Goal: Task Accomplishment & Management: Complete application form

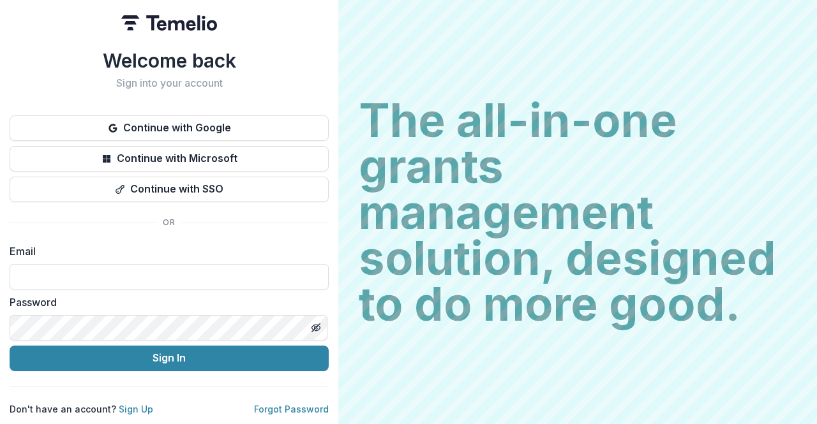
click at [205, 276] on input at bounding box center [169, 277] width 319 height 26
type input "**********"
click at [162, 357] on button "Sign In" at bounding box center [169, 359] width 319 height 26
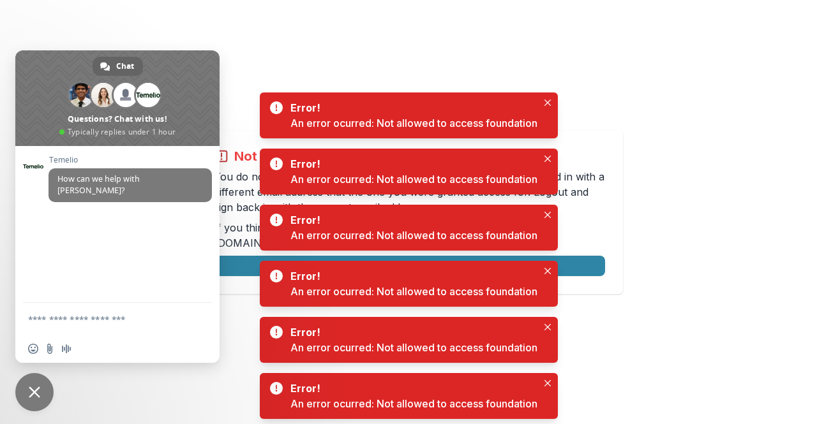
click at [548, 102] on icon "Close" at bounding box center [547, 103] width 6 height 6
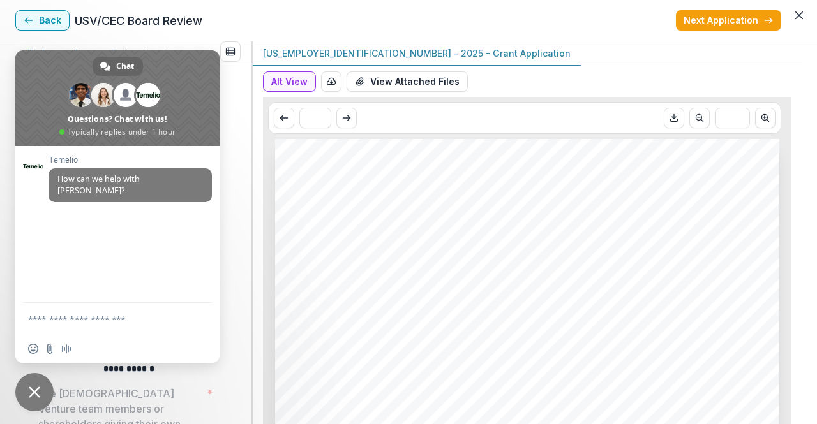
click at [61, 20] on button "Back" at bounding box center [42, 20] width 54 height 20
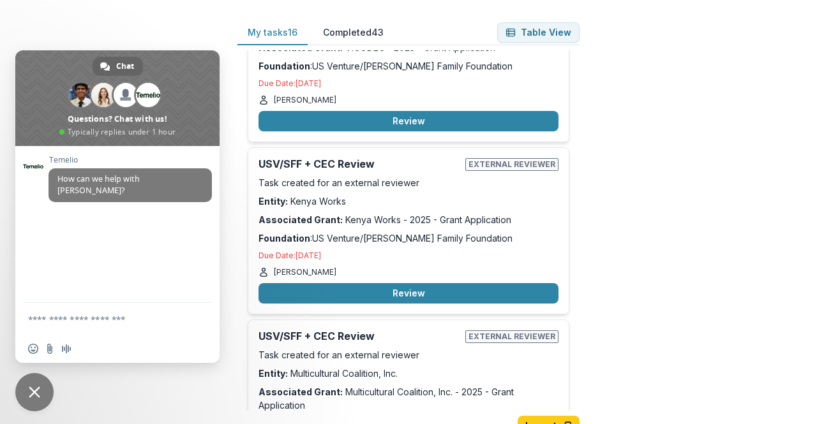
scroll to position [630, 0]
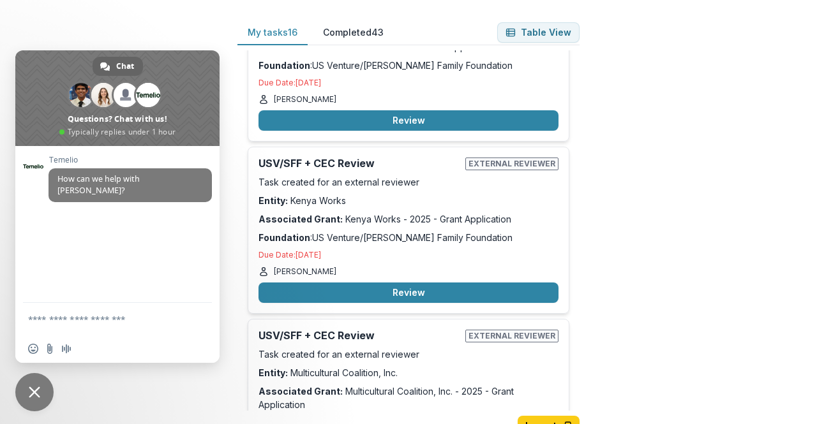
click at [45, 398] on span "Close chat" at bounding box center [34, 392] width 38 height 38
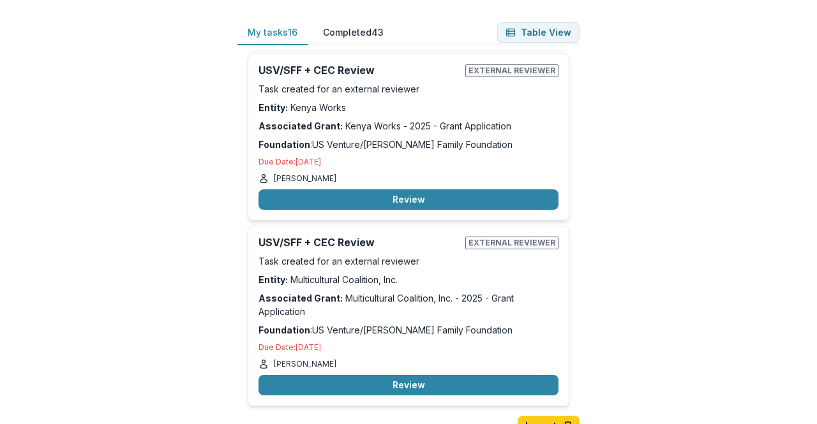
scroll to position [724, 0]
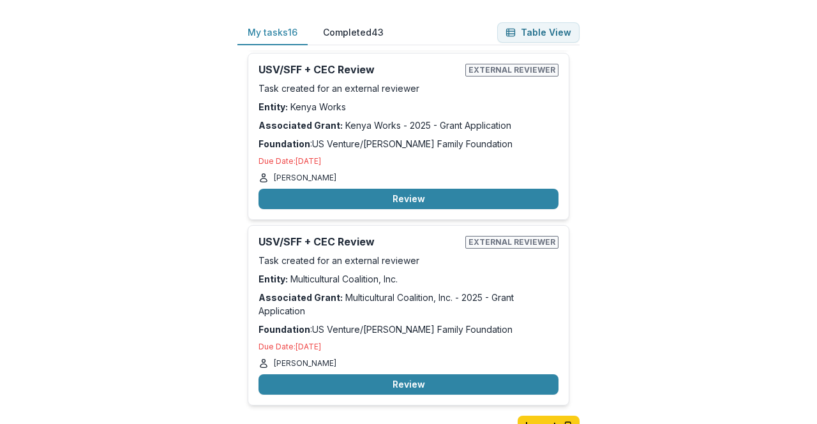
click at [362, 375] on button "Review" at bounding box center [408, 385] width 300 height 20
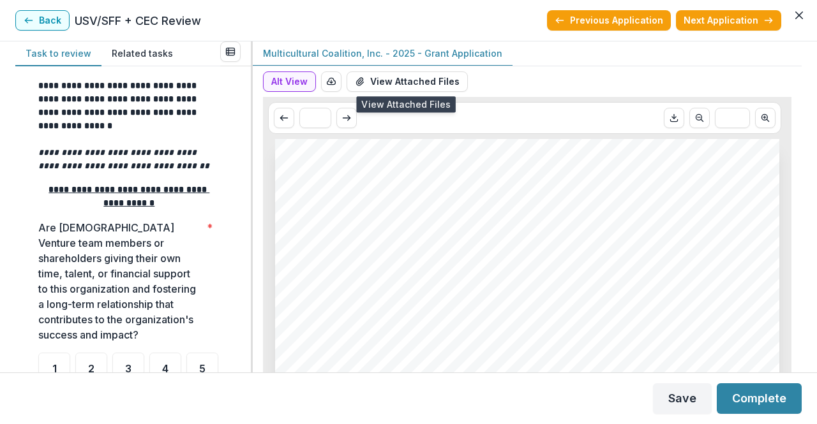
click at [371, 77] on button "View Attached Files" at bounding box center [407, 81] width 121 height 20
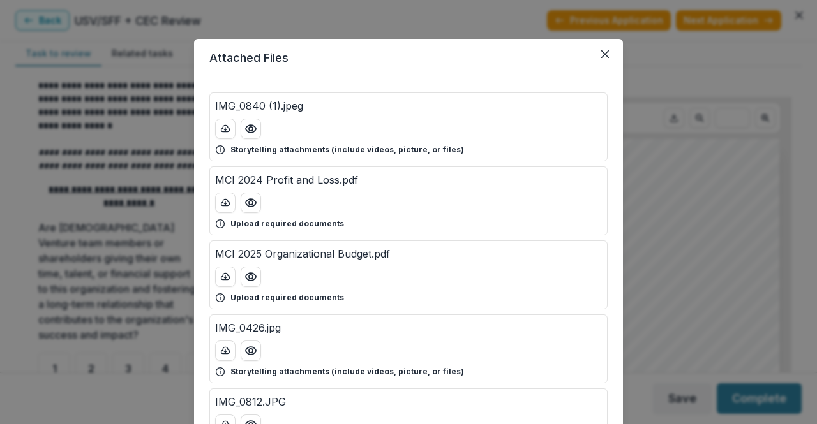
scroll to position [3, 0]
click at [226, 285] on div "MCI 2025 Organizational Budget.pdf Upload required documents" at bounding box center [408, 274] width 398 height 69
click at [218, 208] on button "download-button" at bounding box center [225, 202] width 20 height 20
click at [249, 129] on circle "Preview IMG_0840 (1).jpeg" at bounding box center [251, 128] width 4 height 4
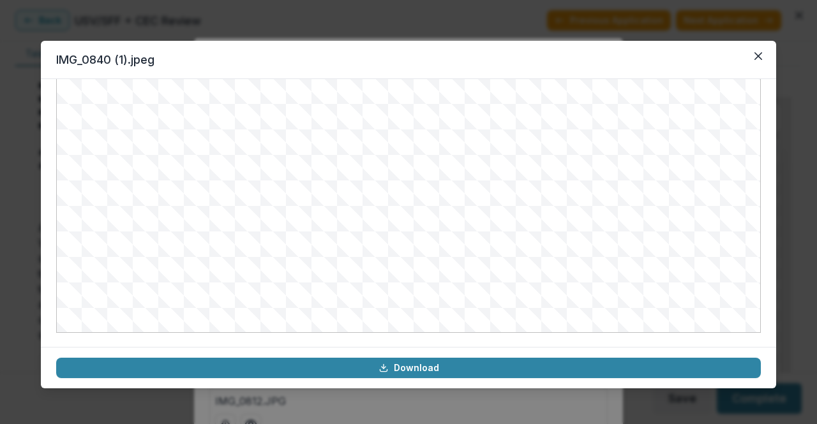
scroll to position [0, 0]
click at [762, 53] on button "Close" at bounding box center [758, 56] width 20 height 20
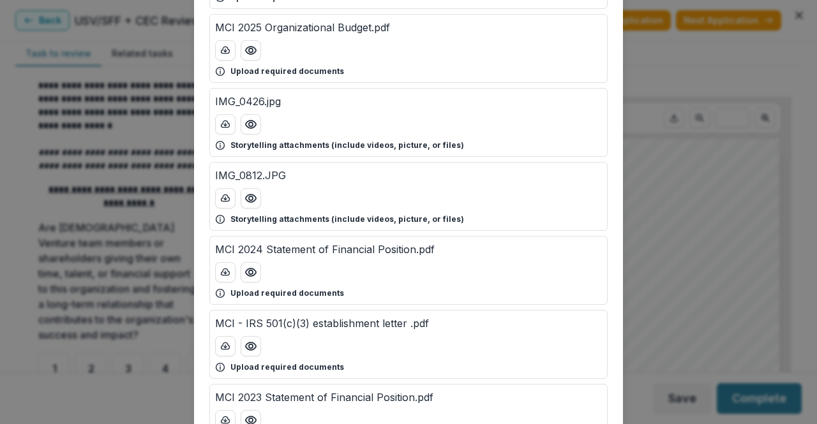
scroll to position [230, 0]
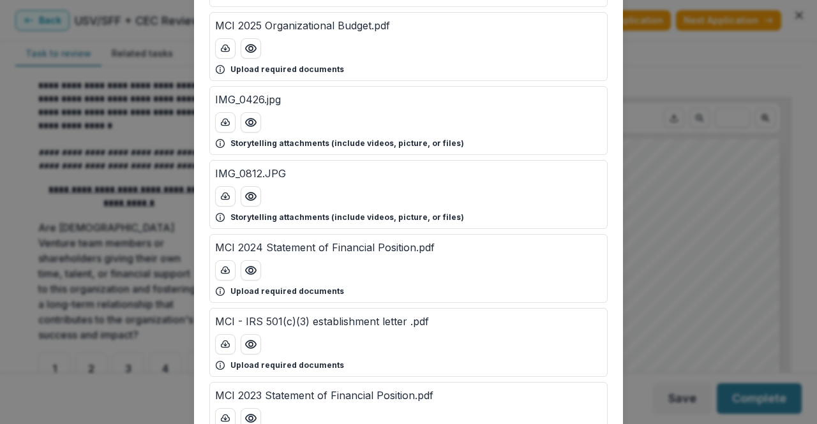
click at [244, 191] on icon "Preview IMG_0812.JPG" at bounding box center [250, 196] width 13 height 13
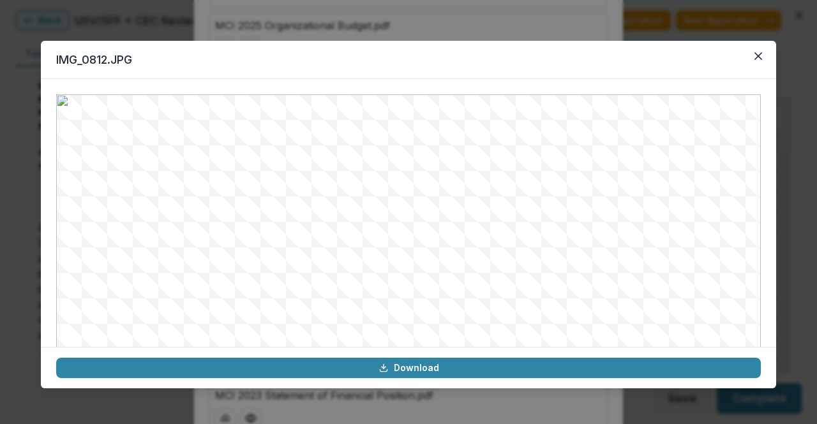
click at [754, 59] on icon "Close" at bounding box center [758, 56] width 8 height 8
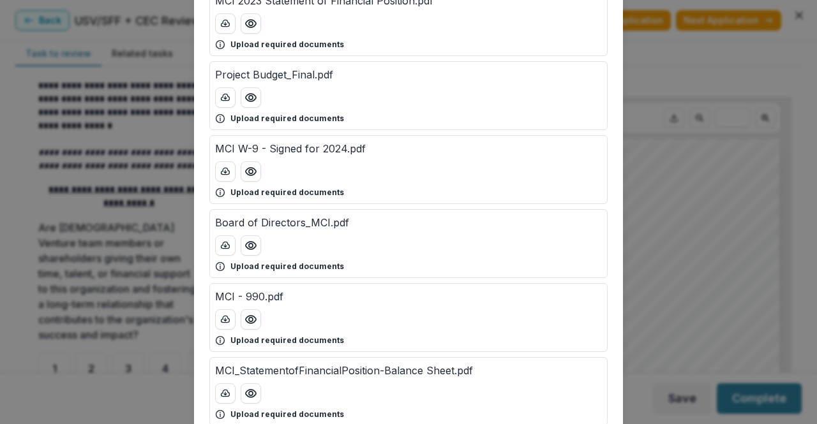
scroll to position [626, 0]
click at [244, 241] on icon "Preview Board of Directors_MCI.pdf" at bounding box center [250, 245] width 13 height 13
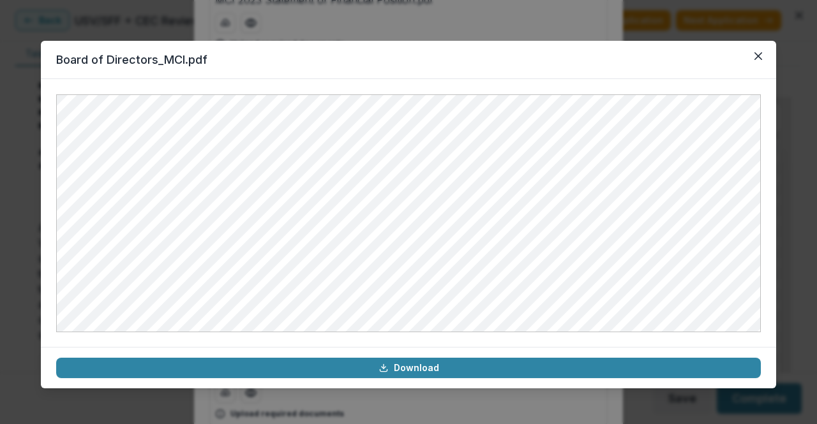
click at [756, 54] on icon "Close" at bounding box center [758, 56] width 8 height 8
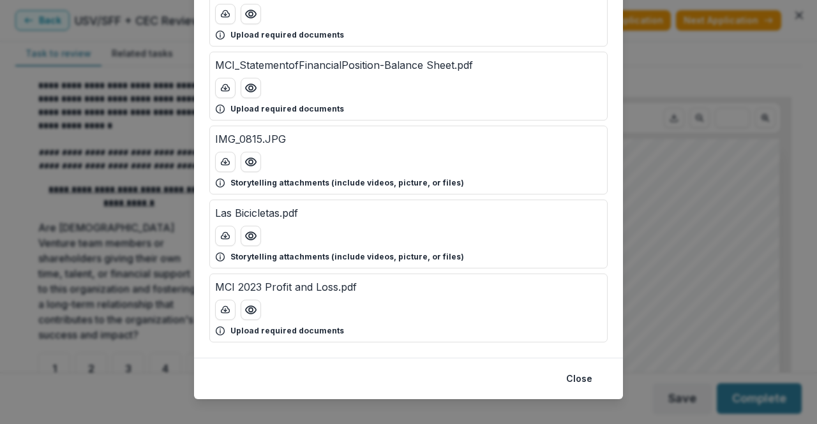
scroll to position [937, 0]
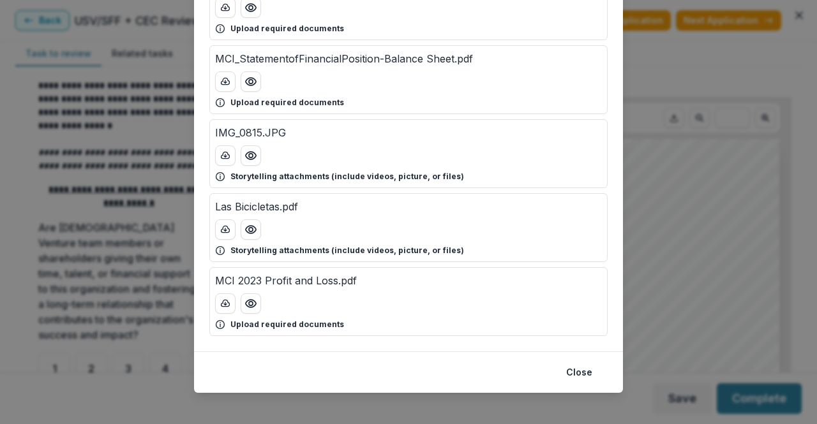
click at [253, 223] on icon "Preview Las Bicicletas.pdf" at bounding box center [250, 229] width 13 height 13
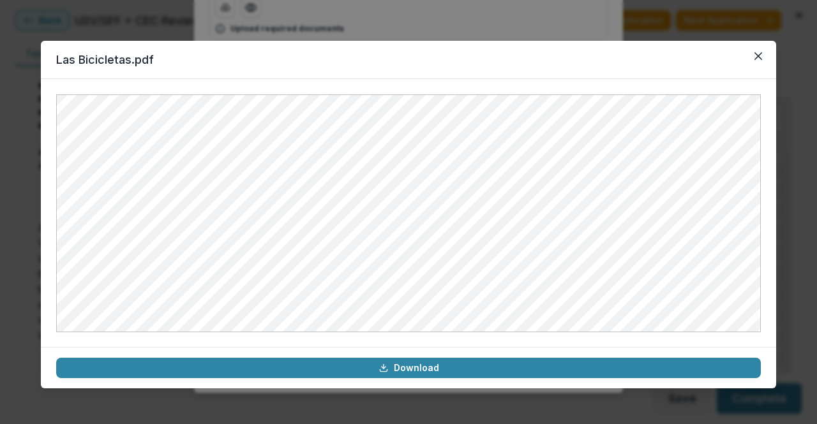
click at [759, 62] on button "Close" at bounding box center [758, 56] width 20 height 20
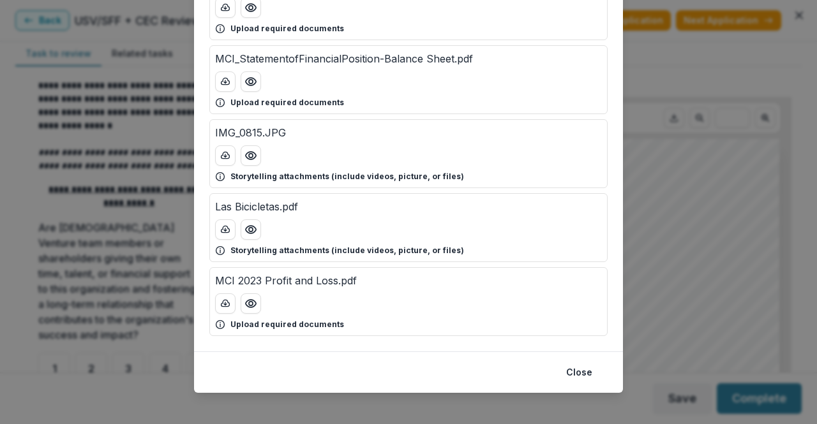
click at [577, 379] on footer "Close" at bounding box center [408, 372] width 429 height 41
click at [577, 370] on button "Close" at bounding box center [578, 372] width 41 height 20
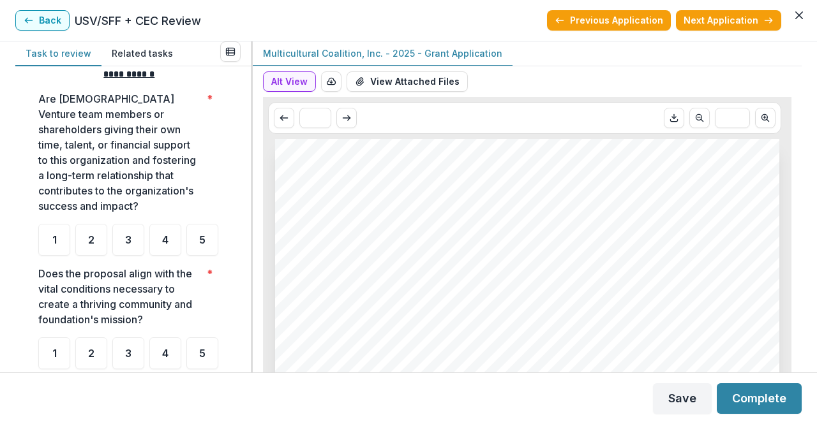
scroll to position [296, 0]
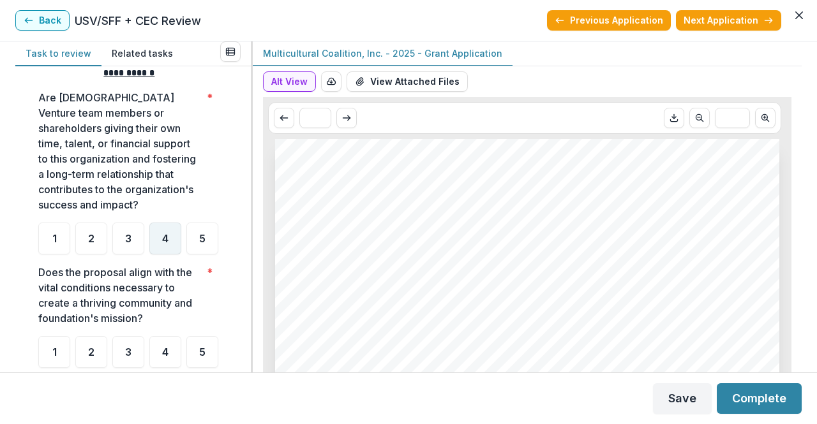
click at [160, 244] on div "4" at bounding box center [165, 239] width 32 height 32
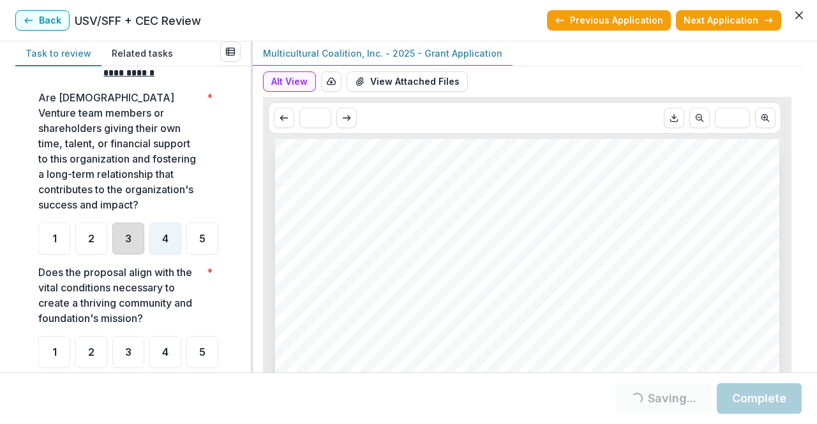
click at [115, 250] on div "3" at bounding box center [128, 239] width 32 height 32
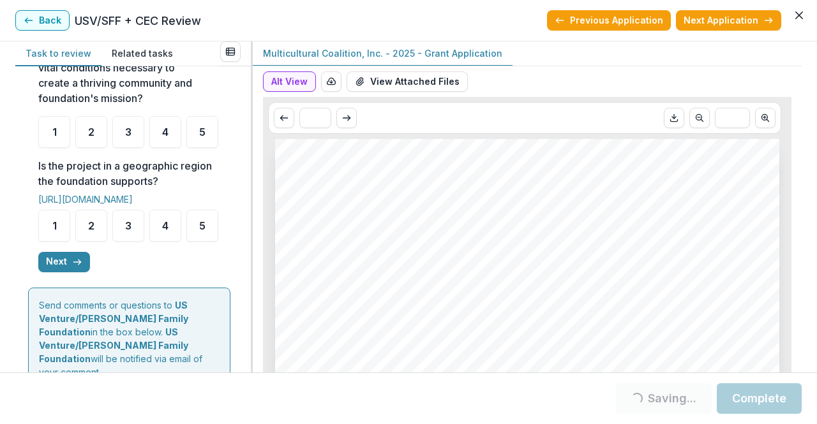
scroll to position [425, 0]
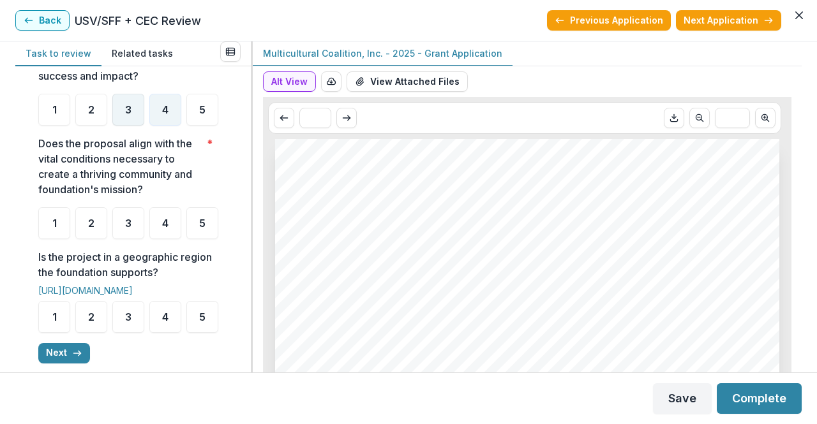
click at [130, 110] on span "3" at bounding box center [128, 110] width 6 height 10
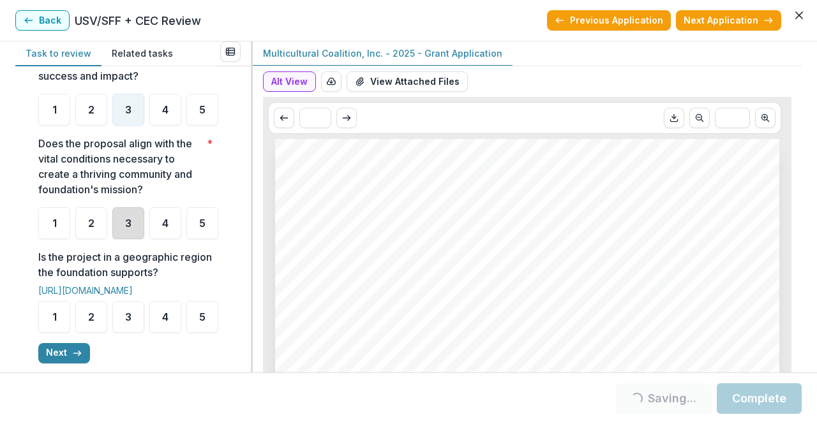
click at [121, 239] on div "3" at bounding box center [128, 223] width 32 height 32
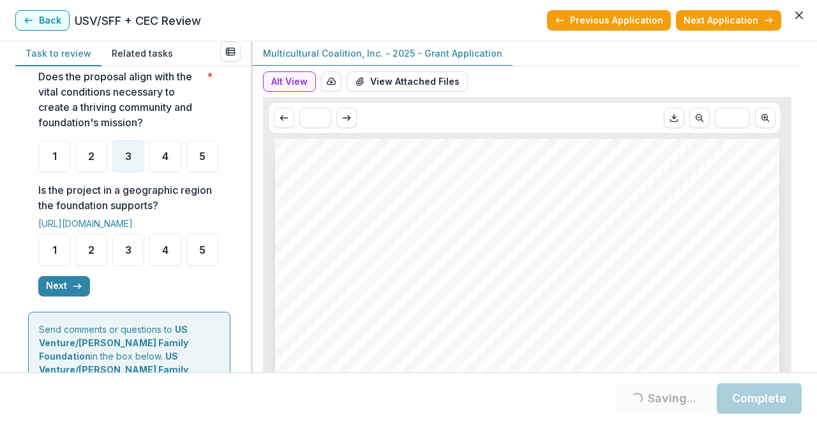
scroll to position [493, 0]
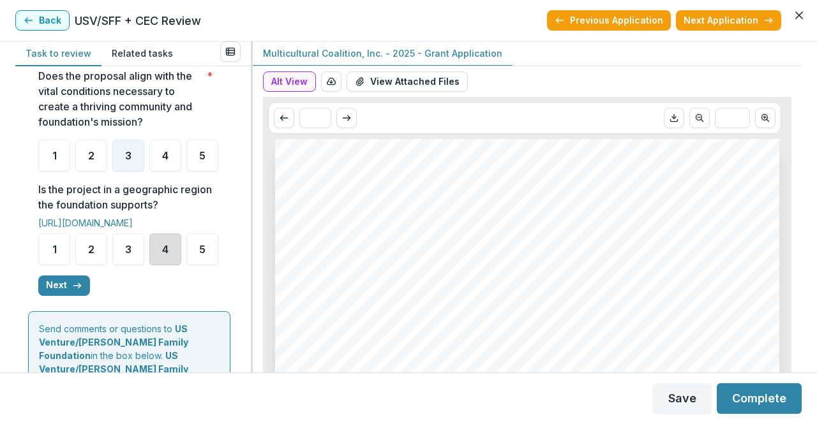
click at [161, 265] on div "4" at bounding box center [165, 250] width 32 height 32
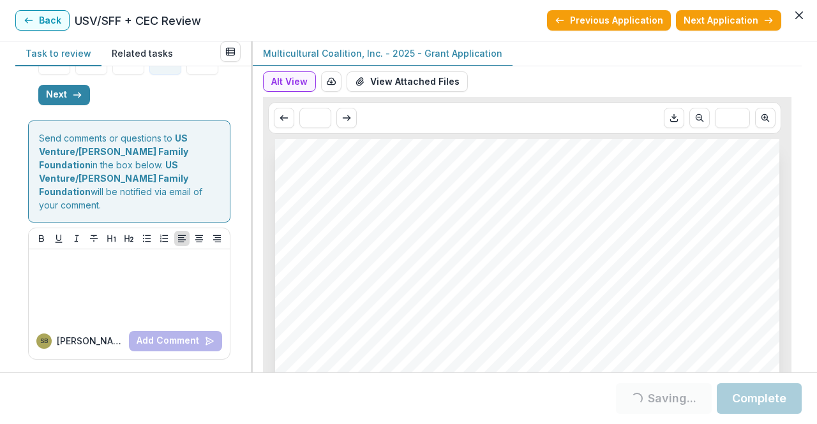
scroll to position [687, 0]
click at [72, 105] on button "Next" at bounding box center [64, 95] width 52 height 20
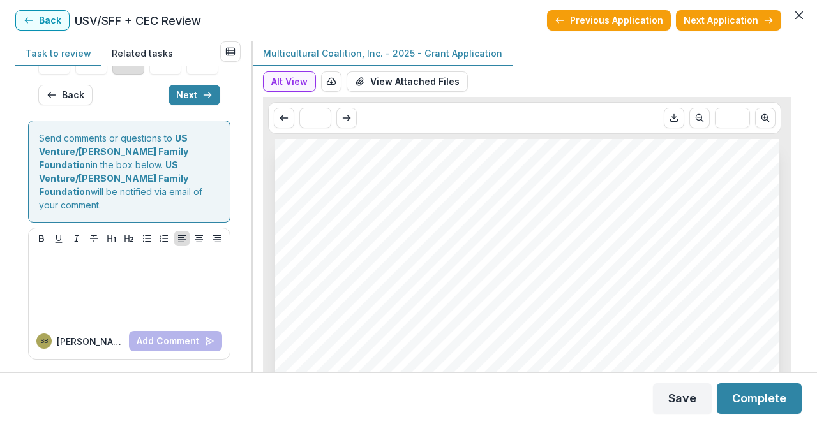
click at [128, 75] on div "3" at bounding box center [128, 59] width 32 height 32
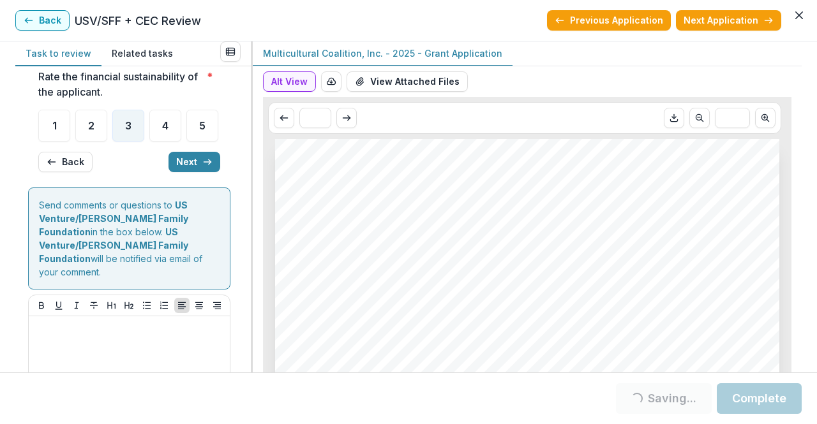
scroll to position [209, 0]
click at [154, 142] on div "4" at bounding box center [165, 126] width 32 height 32
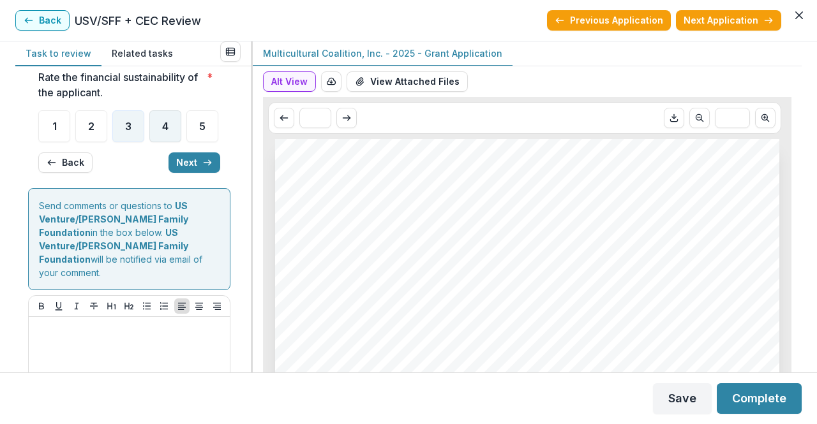
scroll to position [0, 0]
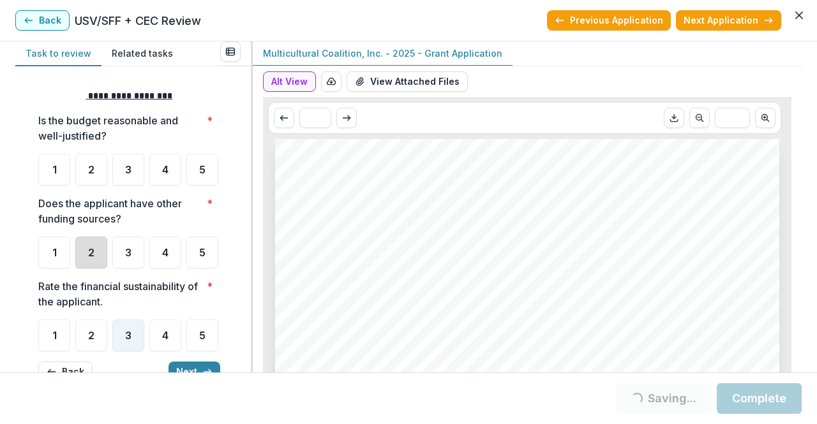
click at [97, 269] on div "2" at bounding box center [91, 253] width 32 height 32
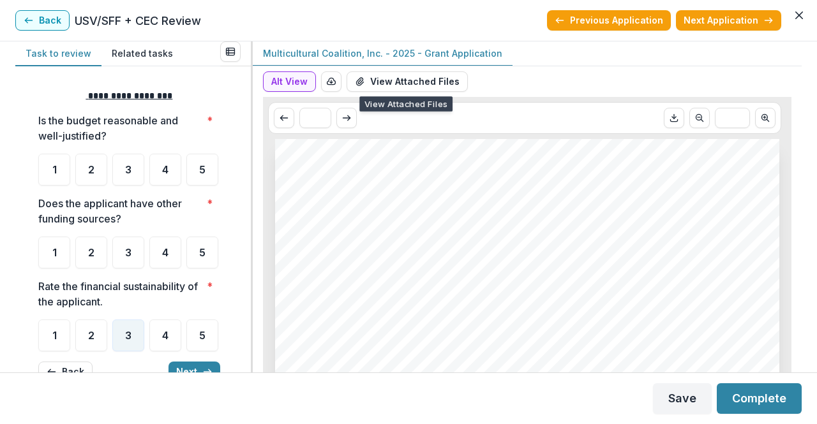
click at [439, 77] on button "View Attached Files" at bounding box center [407, 81] width 121 height 20
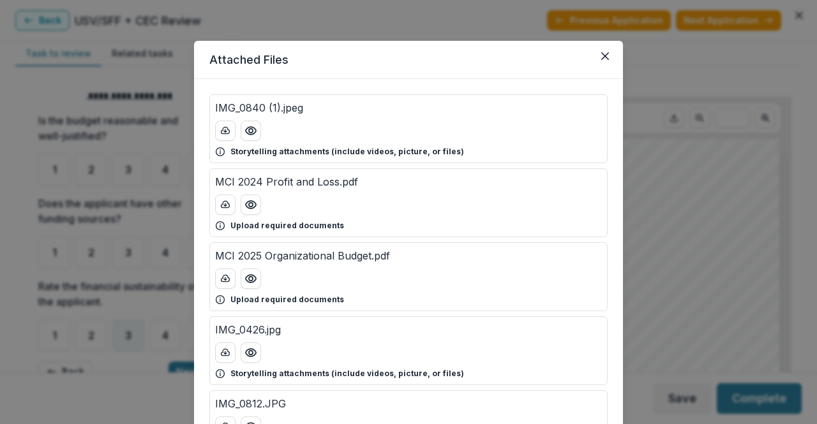
click at [244, 275] on icon "Preview MCI 2025 Organizational Budget.pdf" at bounding box center [250, 279] width 13 height 13
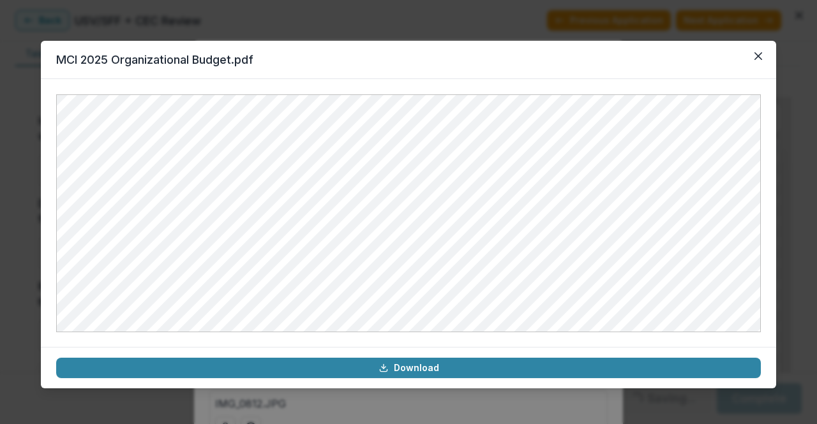
click at [759, 56] on icon "Close" at bounding box center [758, 56] width 8 height 8
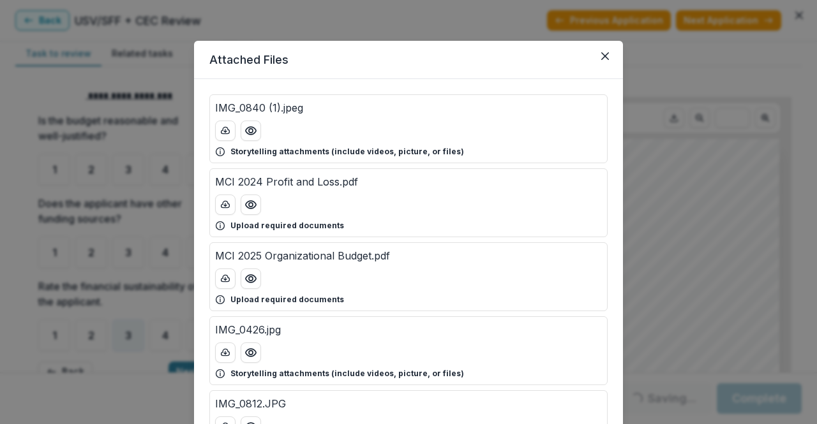
click at [608, 54] on button "Close" at bounding box center [605, 56] width 20 height 20
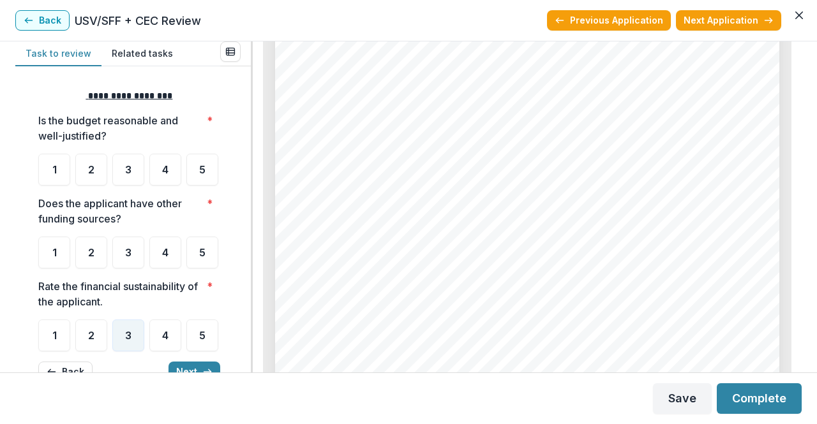
scroll to position [1827, 0]
click at [132, 269] on div "3" at bounding box center [128, 253] width 32 height 32
click at [136, 269] on ul "1 2 3 4 5" at bounding box center [129, 253] width 182 height 32
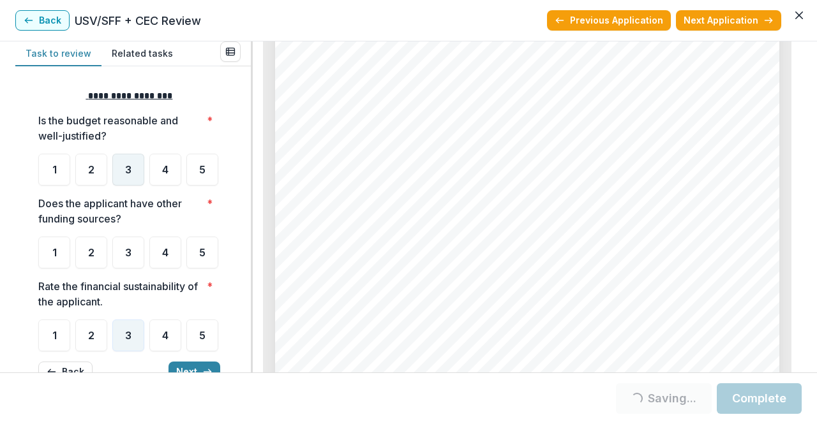
click at [130, 181] on div "3" at bounding box center [128, 170] width 32 height 32
click at [133, 269] on div "3" at bounding box center [128, 253] width 32 height 32
click at [159, 184] on div "4" at bounding box center [165, 170] width 32 height 32
click at [171, 186] on ul "1 2 3 4 5" at bounding box center [129, 170] width 182 height 32
click at [171, 184] on div "4" at bounding box center [165, 170] width 32 height 32
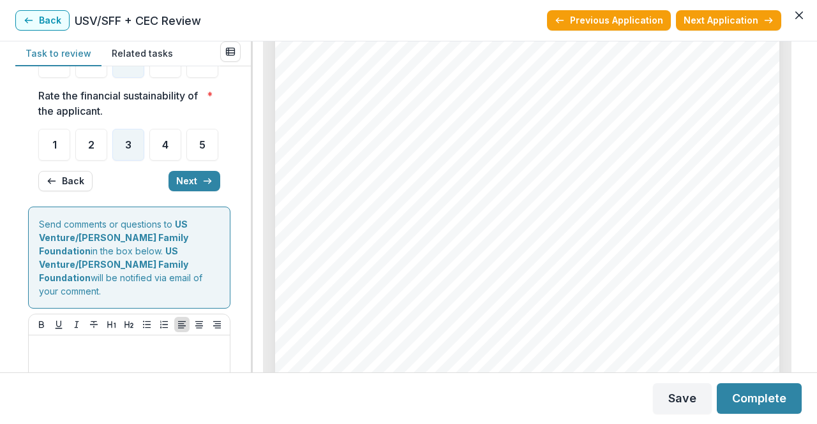
scroll to position [191, 0]
click at [191, 191] on button "Next" at bounding box center [194, 180] width 52 height 20
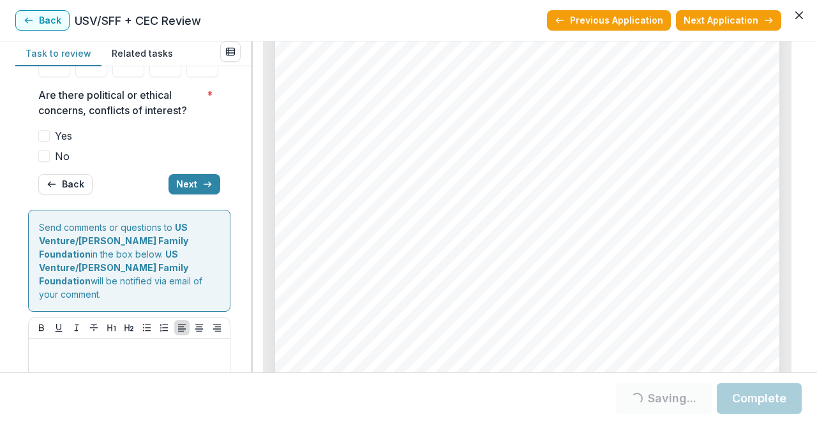
scroll to position [174, 0]
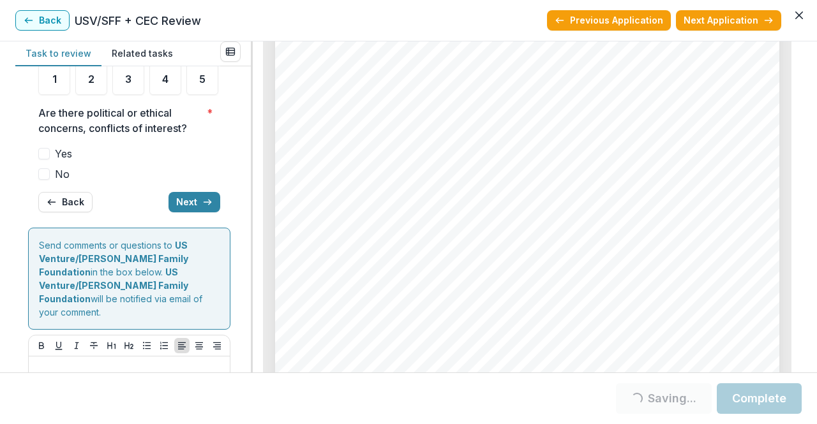
click at [48, 180] on span at bounding box center [43, 173] width 11 height 11
click at [167, 84] on span "4" at bounding box center [165, 79] width 6 height 10
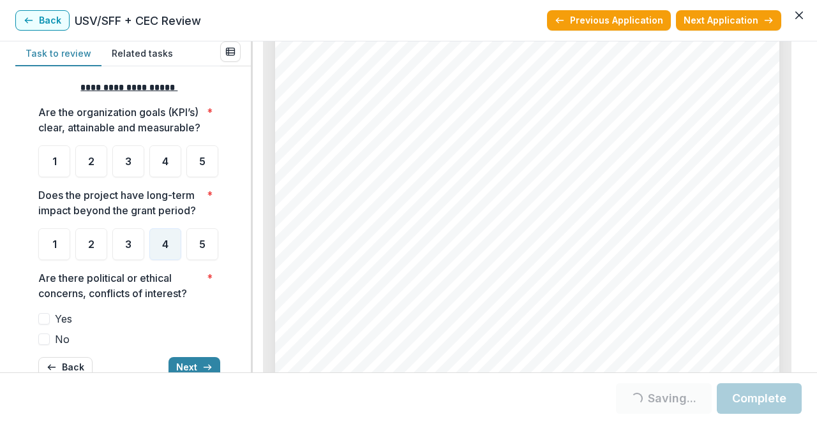
scroll to position [7, 0]
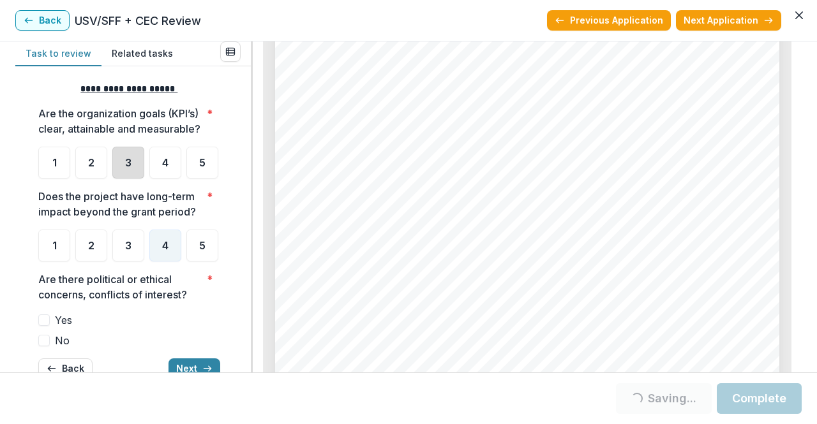
click at [134, 167] on div "3" at bounding box center [128, 163] width 32 height 32
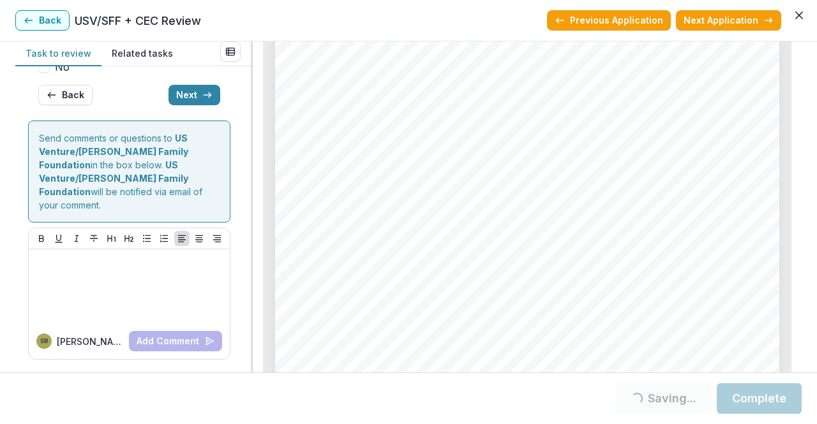
scroll to position [39, 0]
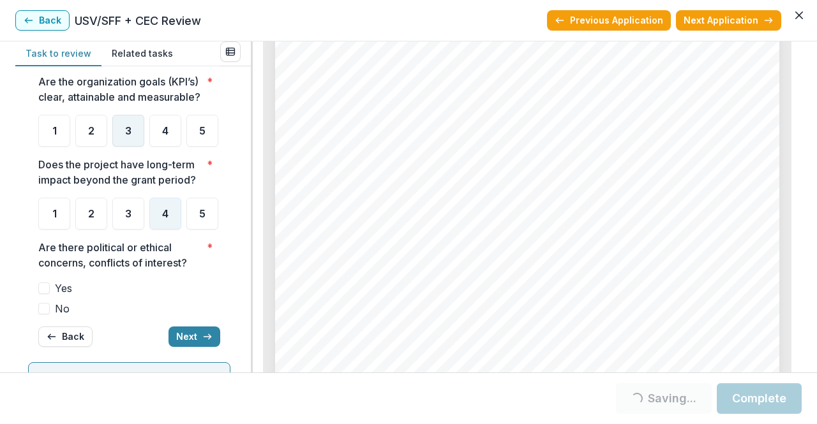
click at [129, 136] on span "3" at bounding box center [128, 131] width 6 height 10
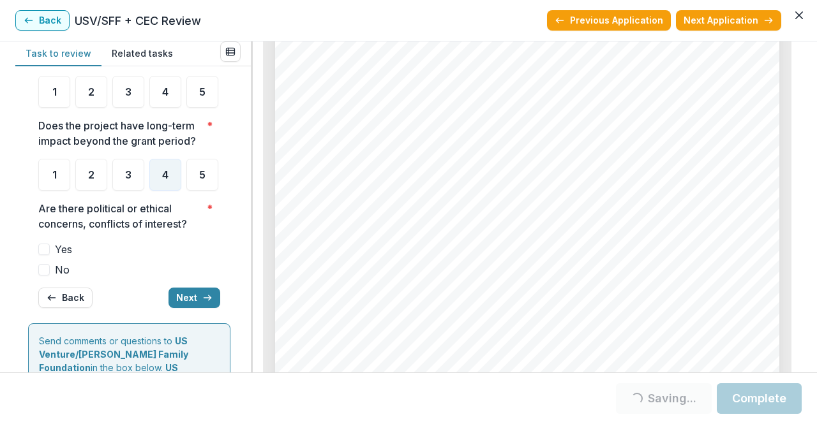
scroll to position [78, 0]
click at [117, 103] on div "3" at bounding box center [128, 91] width 32 height 32
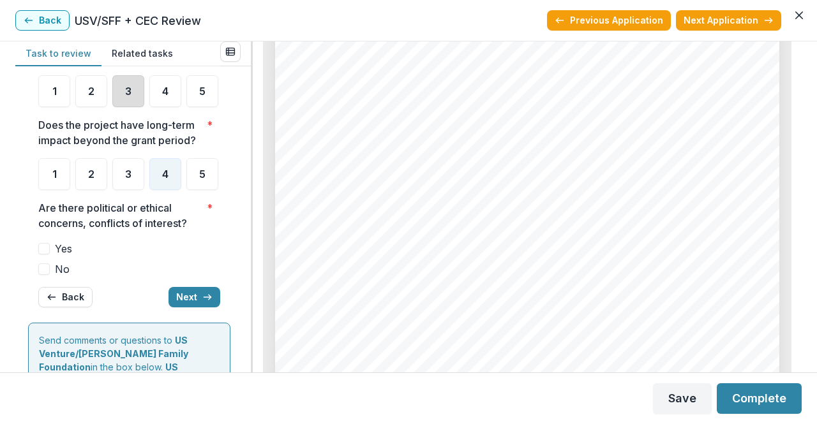
click at [131, 107] on div "3" at bounding box center [128, 91] width 32 height 32
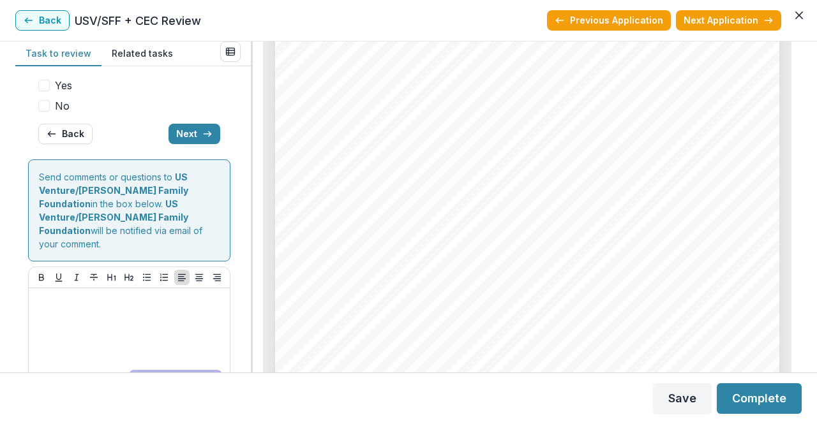
scroll to position [242, 0]
click at [41, 112] on span at bounding box center [43, 105] width 11 height 11
click at [188, 144] on button "Next" at bounding box center [194, 134] width 52 height 20
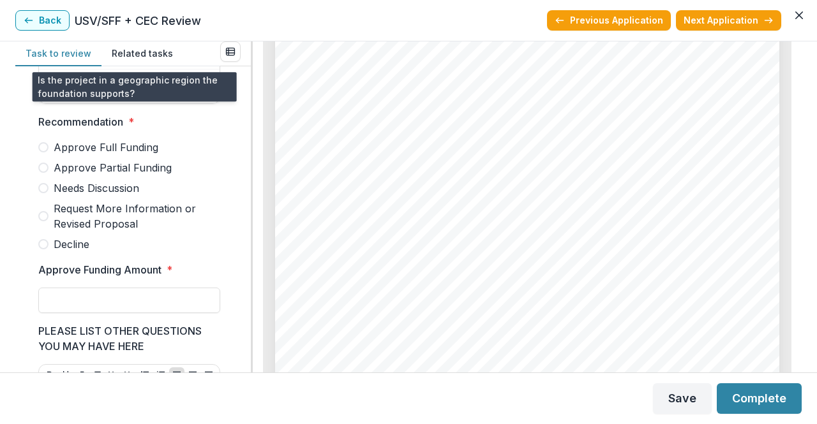
scroll to position [311, 0]
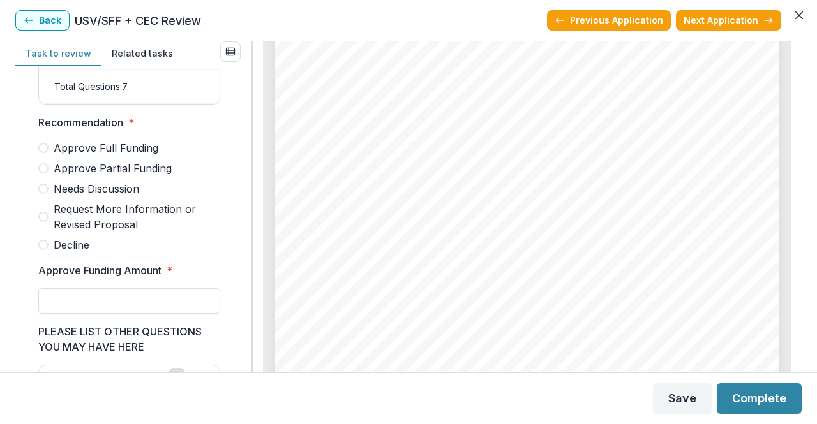
click at [100, 191] on span "Needs Discussion" at bounding box center [97, 188] width 86 height 15
click at [120, 298] on input "Approve Funding Amount *" at bounding box center [129, 301] width 182 height 26
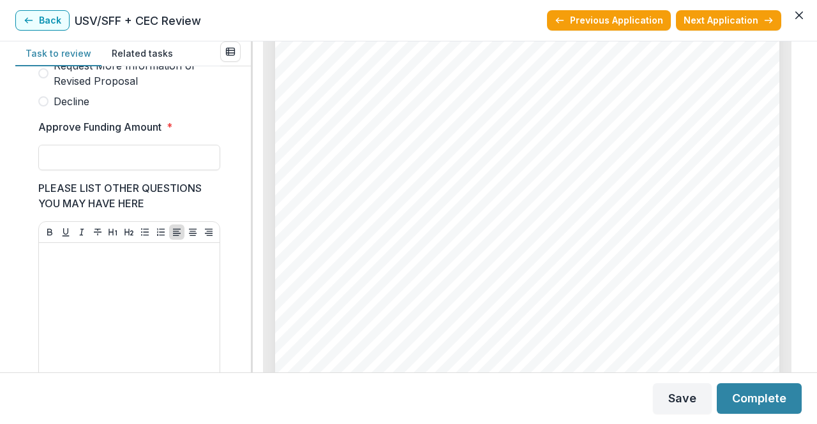
scroll to position [456, 0]
click at [49, 154] on input "Approve Funding Amount *" at bounding box center [129, 157] width 182 height 26
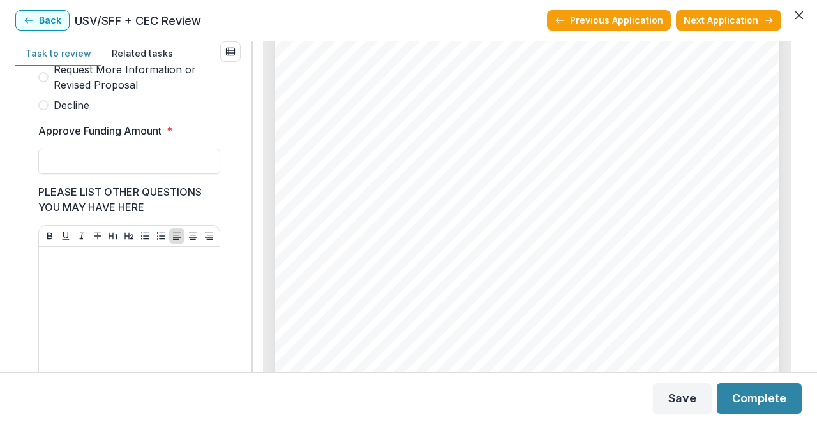
scroll to position [451, 0]
type input "*"
click at [50, 160] on input "Approve Funding Amount *" at bounding box center [129, 161] width 182 height 26
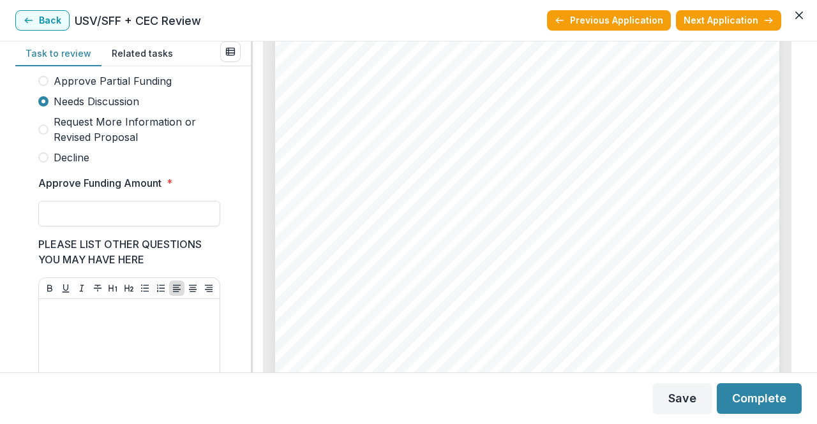
scroll to position [399, 0]
click at [77, 226] on input "Approve Funding Amount *" at bounding box center [129, 213] width 182 height 26
drag, startPoint x: 55, startPoint y: 221, endPoint x: 103, endPoint y: 227, distance: 48.8
click at [103, 226] on input "*******" at bounding box center [129, 213] width 182 height 26
type input "*******"
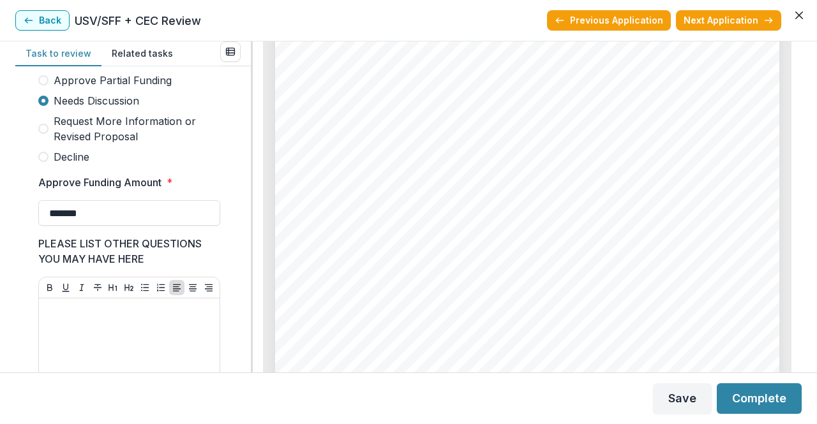
click at [744, 389] on button "Complete" at bounding box center [759, 399] width 85 height 31
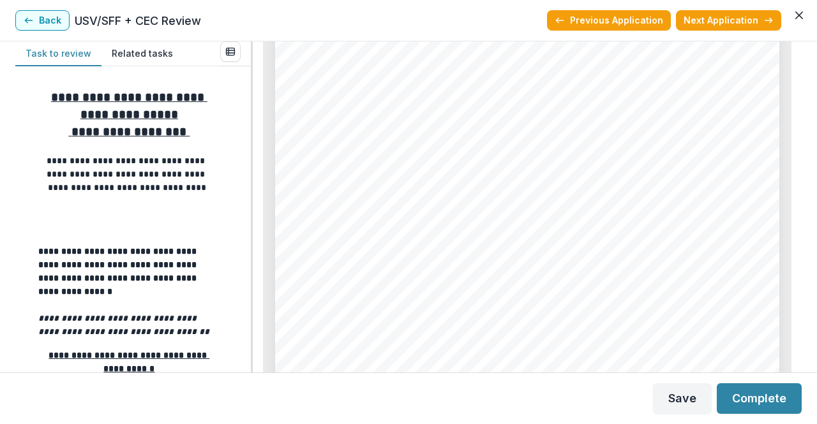
scroll to position [3934, 0]
click at [624, 350] on div "Page: 6 COTS, Inc. - 2025 - Grant Application Have you received a Basic Needs G…" at bounding box center [527, 163] width 504 height 713
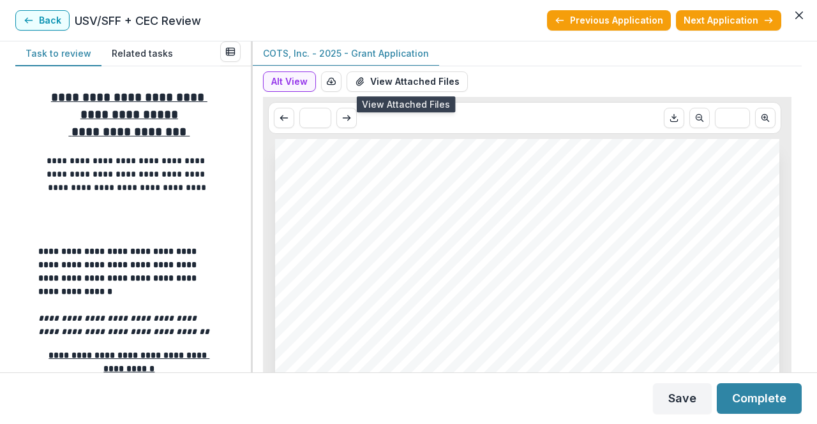
click at [444, 72] on button "View Attached Files" at bounding box center [407, 81] width 121 height 20
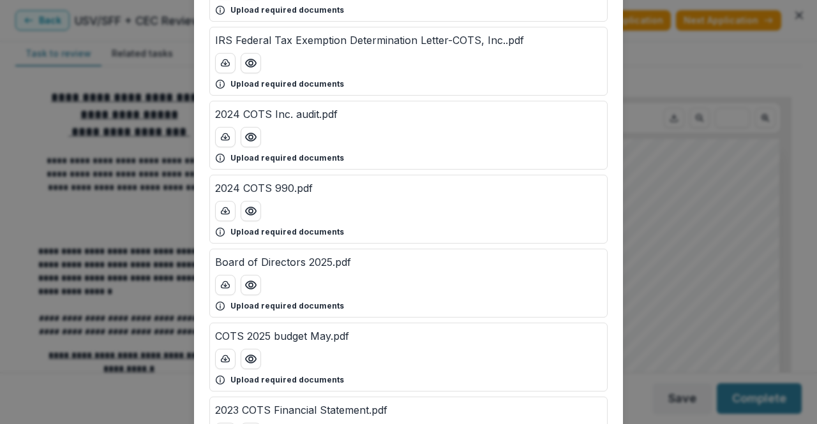
scroll to position [277, 0]
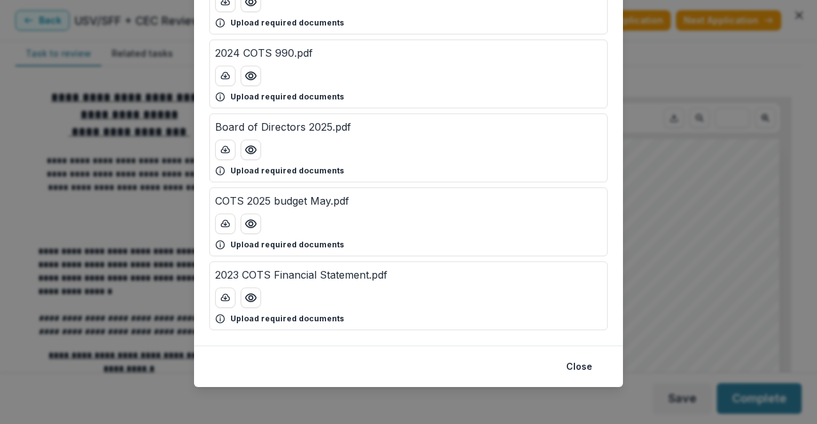
click at [253, 223] on icon "Preview COTS 2025 budget May.pdf" at bounding box center [251, 224] width 10 height 8
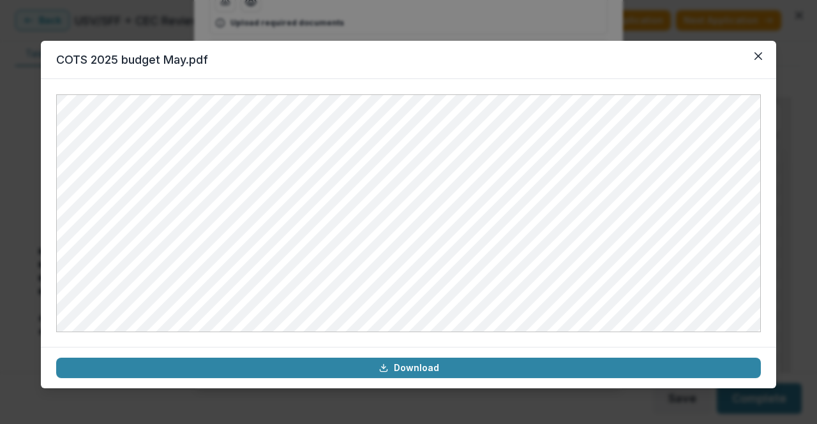
click at [757, 52] on icon "Close" at bounding box center [758, 56] width 8 height 8
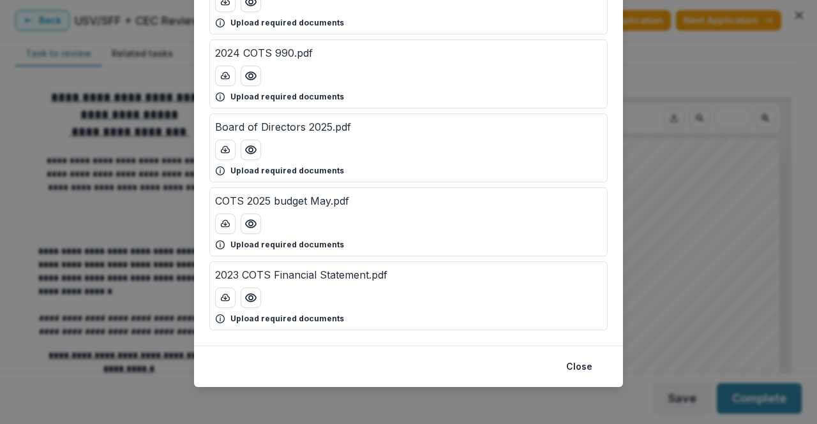
click at [577, 377] on footer "Close" at bounding box center [408, 366] width 429 height 41
click at [572, 370] on button "Close" at bounding box center [578, 367] width 41 height 20
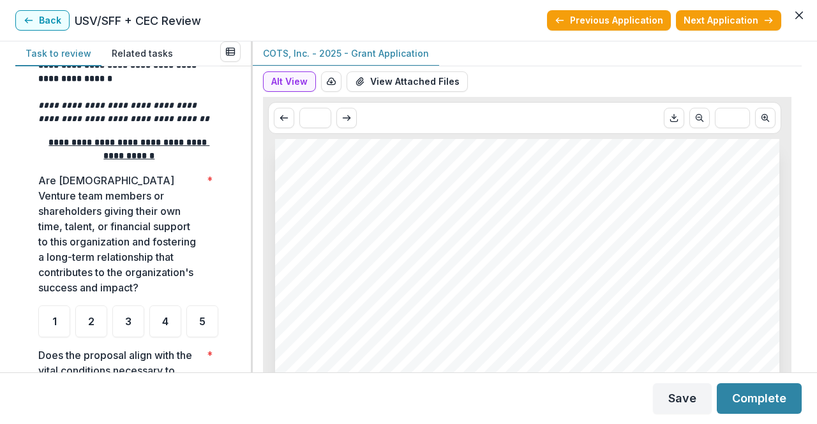
scroll to position [274, 0]
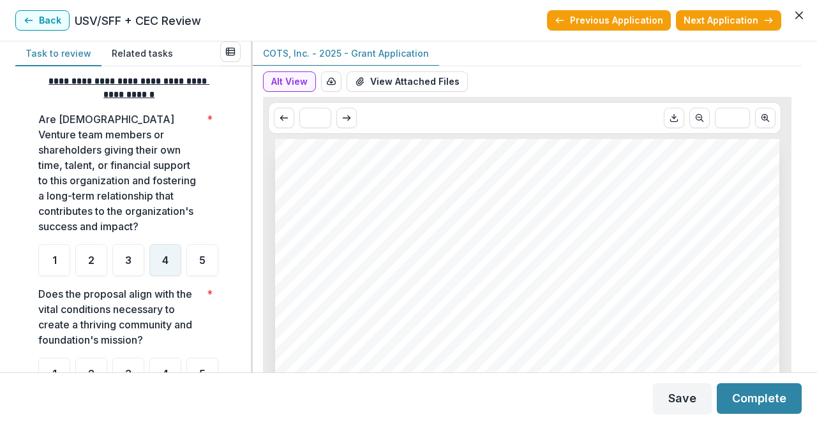
click at [153, 265] on div "4" at bounding box center [165, 260] width 32 height 32
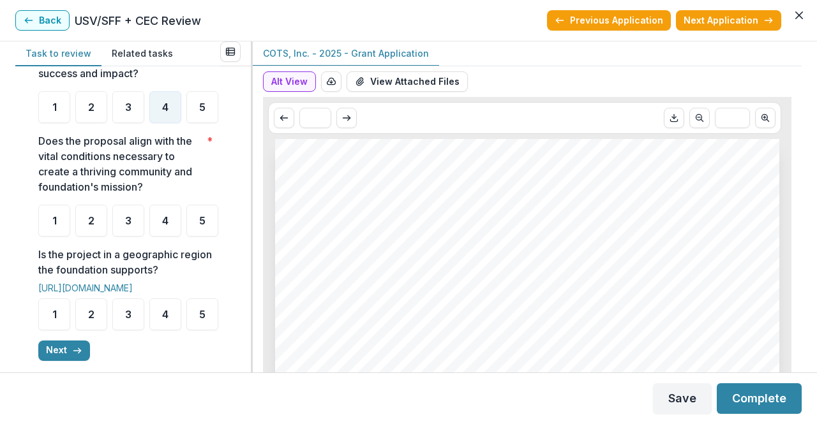
scroll to position [435, 0]
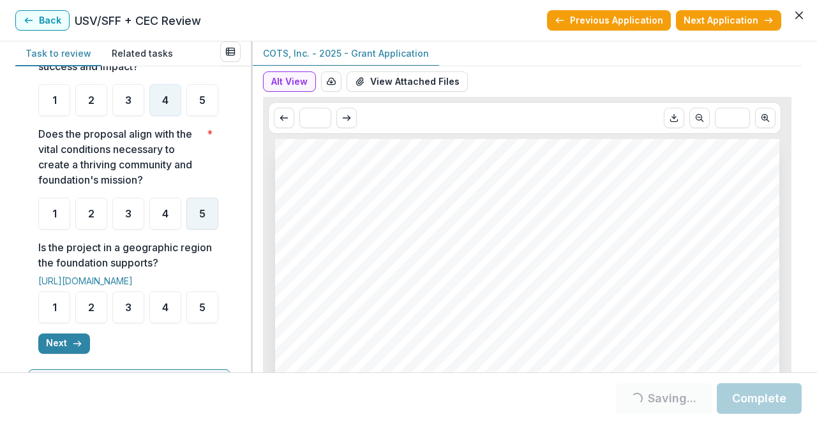
click at [186, 230] on div "5" at bounding box center [202, 214] width 32 height 32
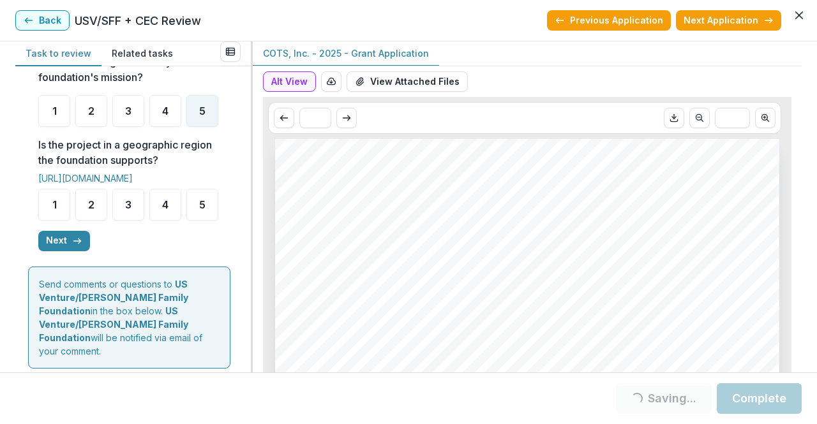
scroll to position [639, 0]
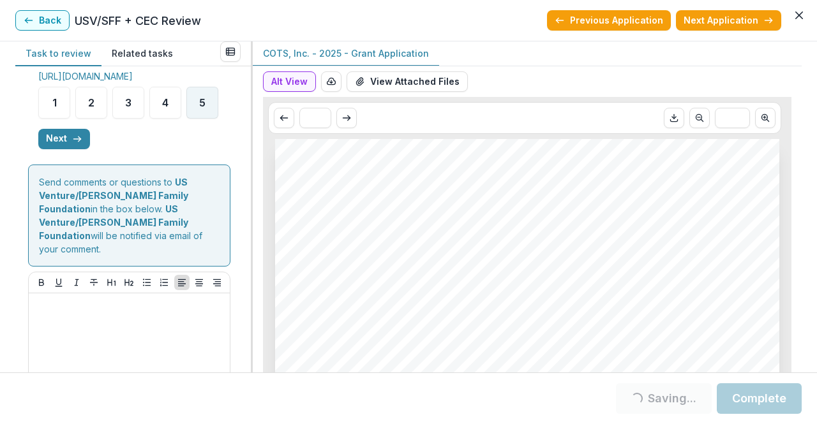
click at [186, 119] on div "5" at bounding box center [202, 103] width 32 height 32
click at [56, 149] on button "Next" at bounding box center [64, 139] width 52 height 20
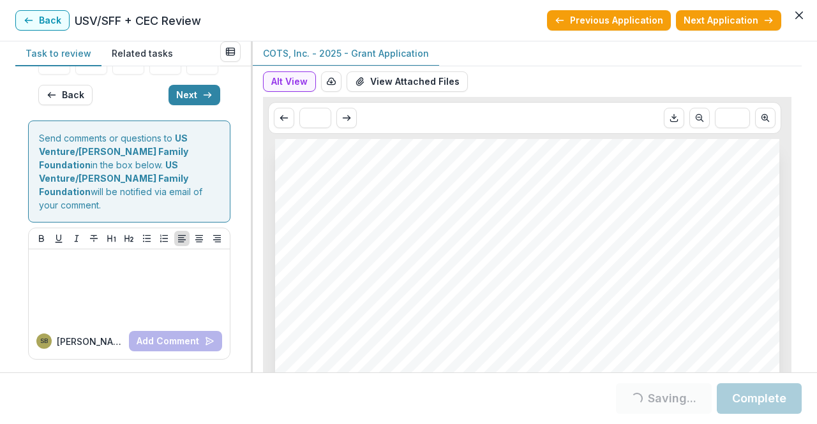
scroll to position [234, 0]
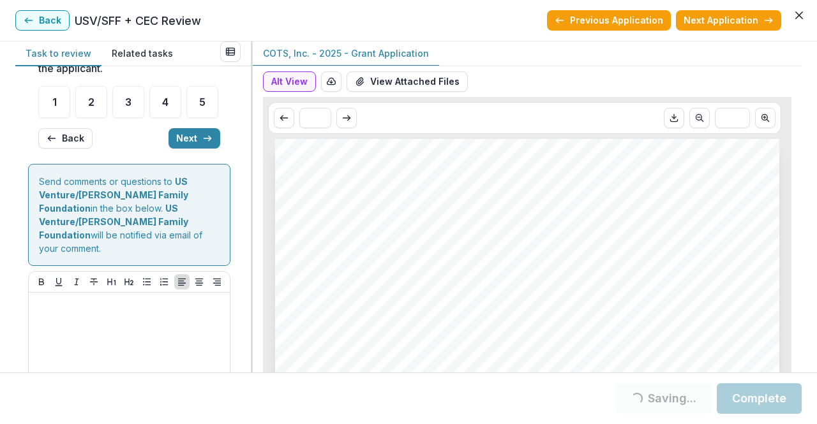
click at [56, 144] on icon "button" at bounding box center [52, 138] width 10 height 10
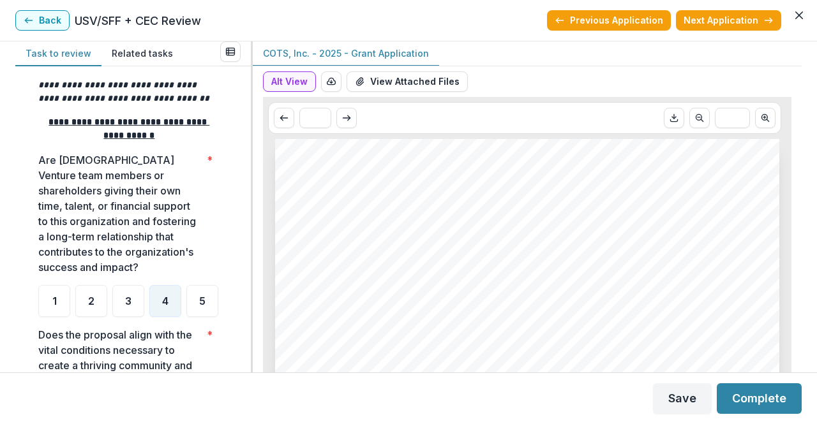
scroll to position [639, 0]
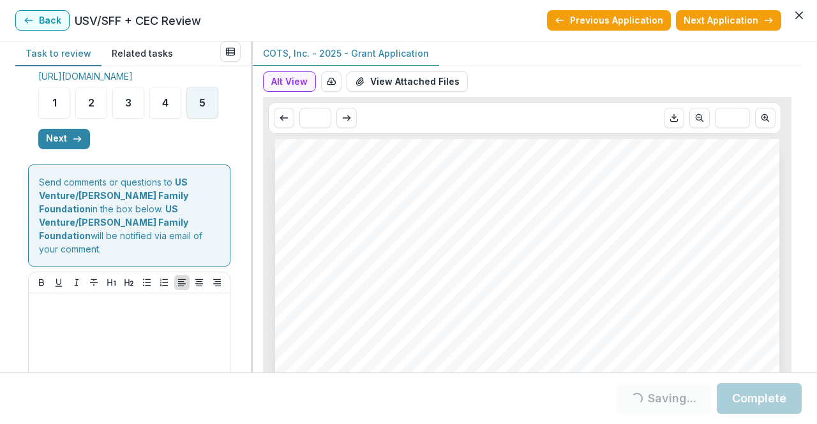
click at [186, 119] on div "5" at bounding box center [202, 103] width 32 height 32
click at [67, 149] on button "Next" at bounding box center [64, 139] width 52 height 20
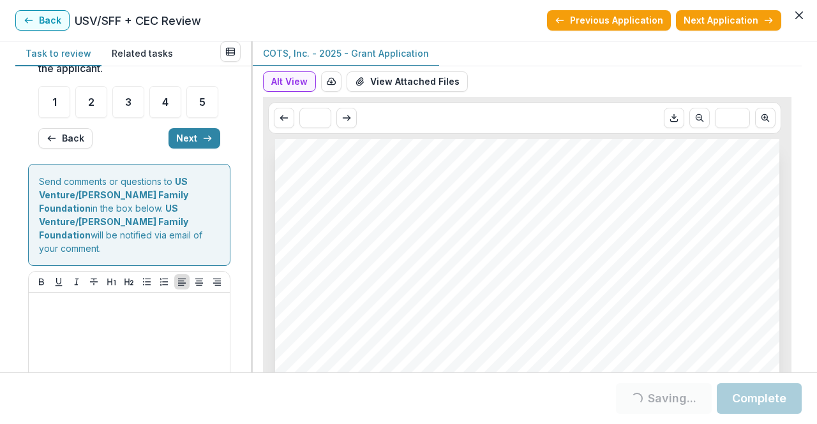
click at [67, 149] on button "Back" at bounding box center [65, 138] width 54 height 20
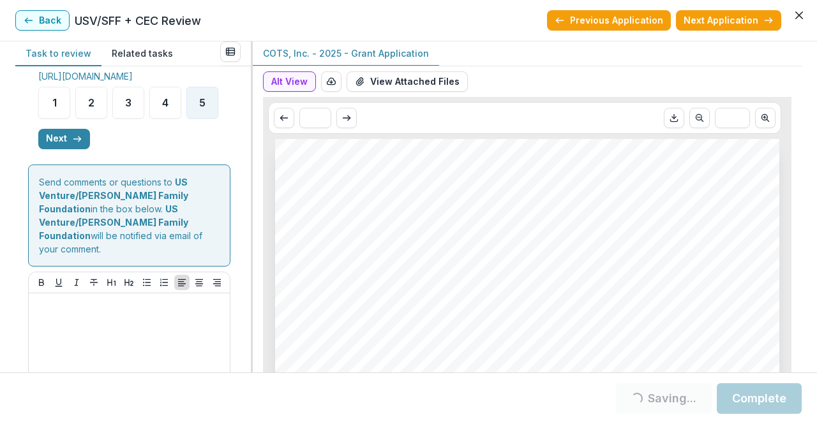
click at [50, 149] on button "Next" at bounding box center [64, 139] width 52 height 20
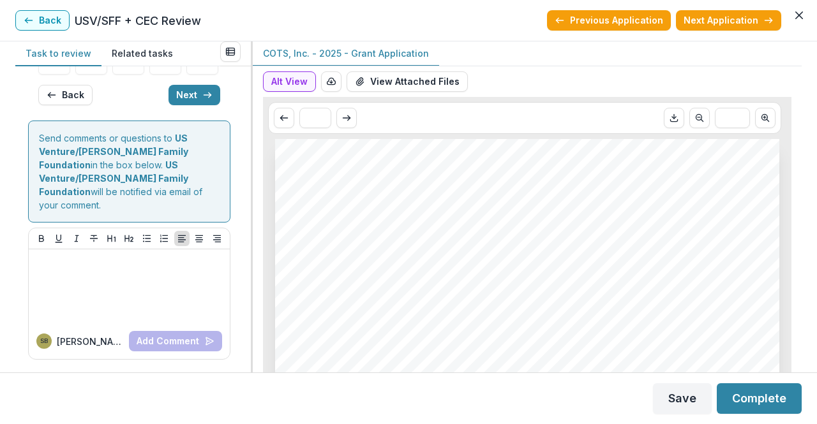
scroll to position [234, 0]
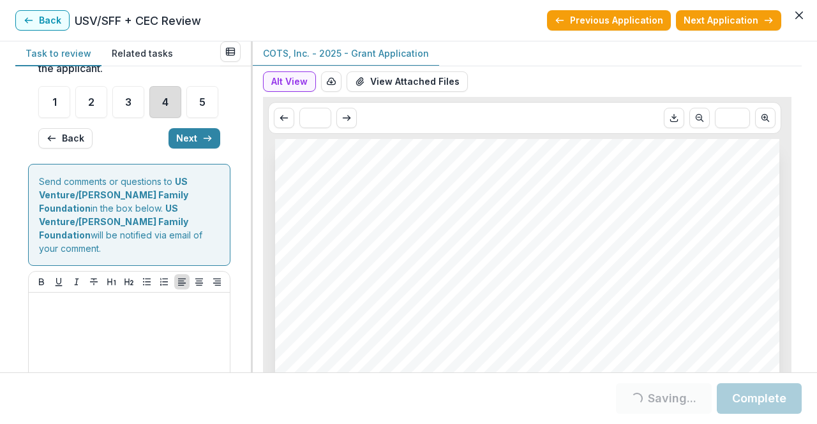
click at [158, 118] on div "4" at bounding box center [165, 102] width 32 height 32
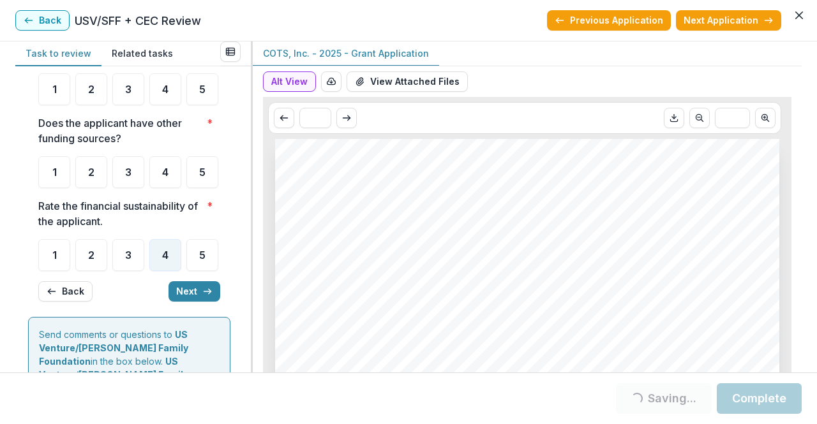
scroll to position [80, 0]
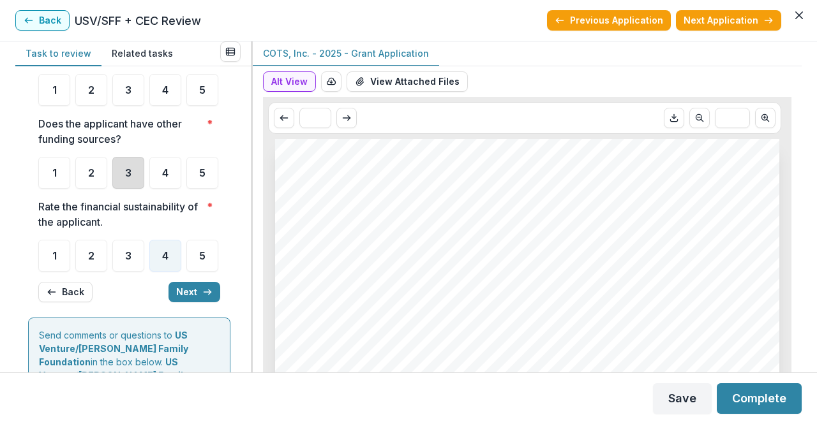
click at [114, 189] on div "3" at bounding box center [128, 173] width 32 height 32
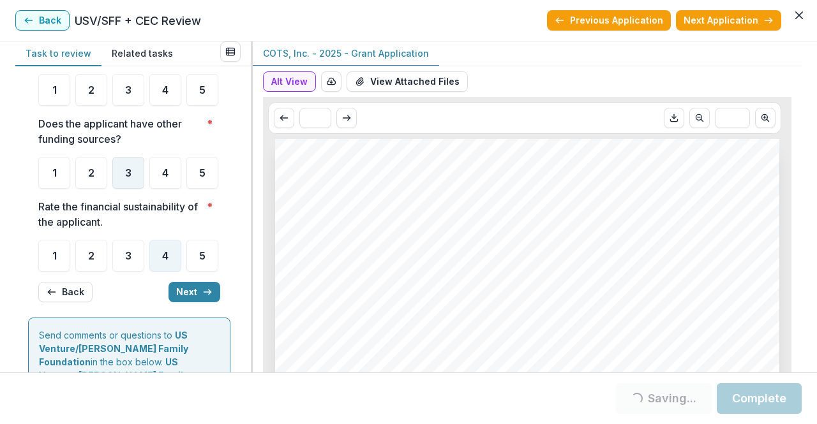
scroll to position [0, 0]
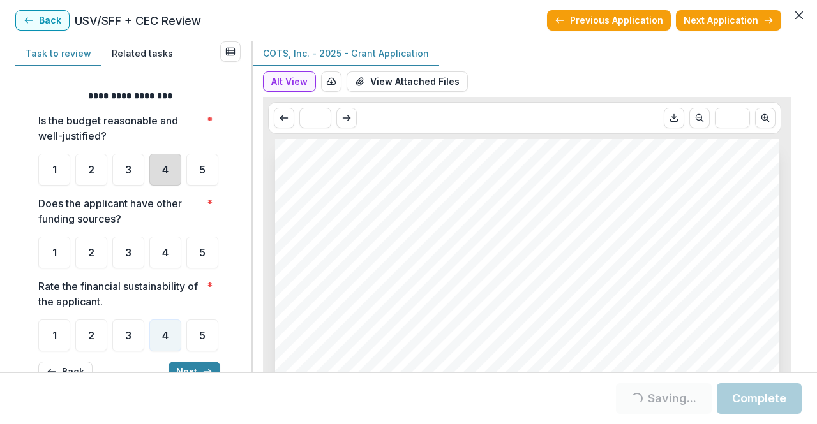
click at [176, 169] on div "4" at bounding box center [165, 170] width 32 height 32
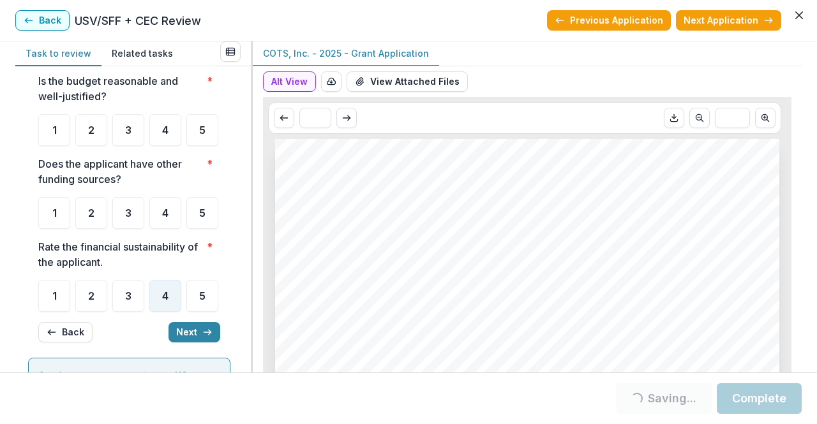
scroll to position [27, 0]
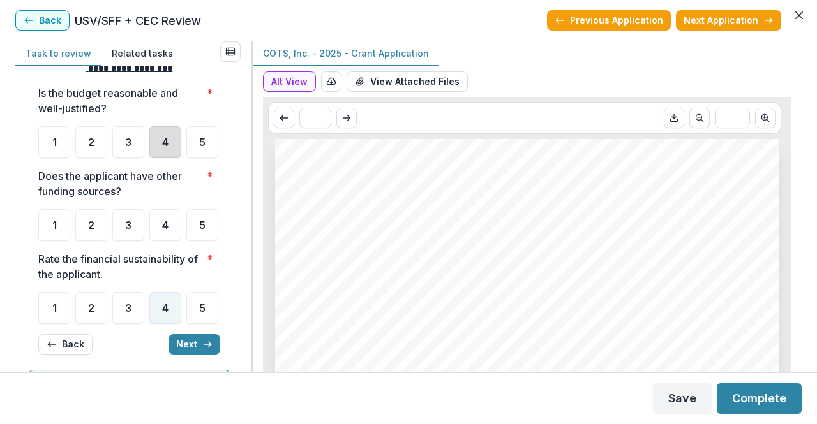
click at [174, 132] on div "4" at bounding box center [165, 142] width 32 height 32
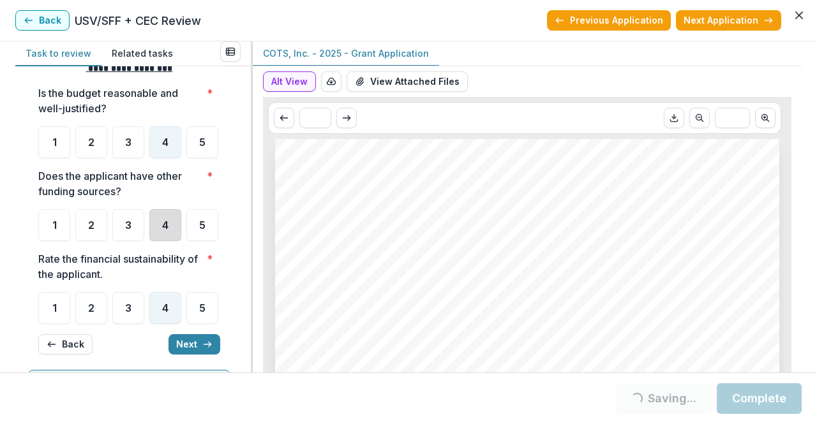
click at [158, 241] on div "4" at bounding box center [165, 225] width 32 height 32
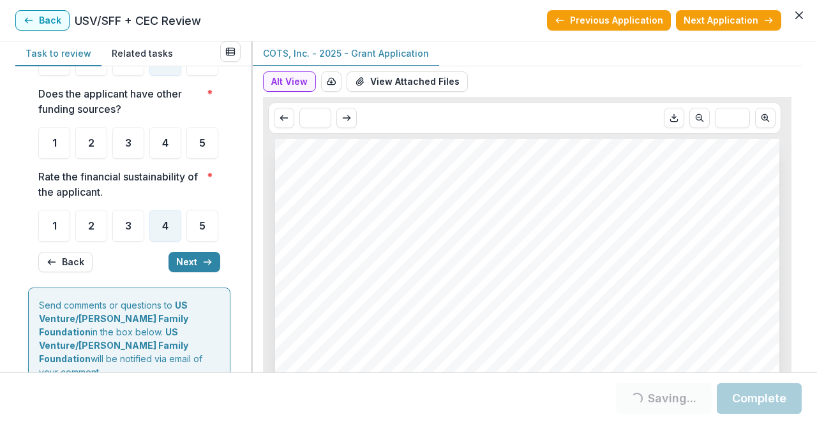
scroll to position [110, 0]
click at [163, 147] on span "4" at bounding box center [165, 142] width 6 height 10
click at [171, 158] on div "4" at bounding box center [165, 142] width 32 height 32
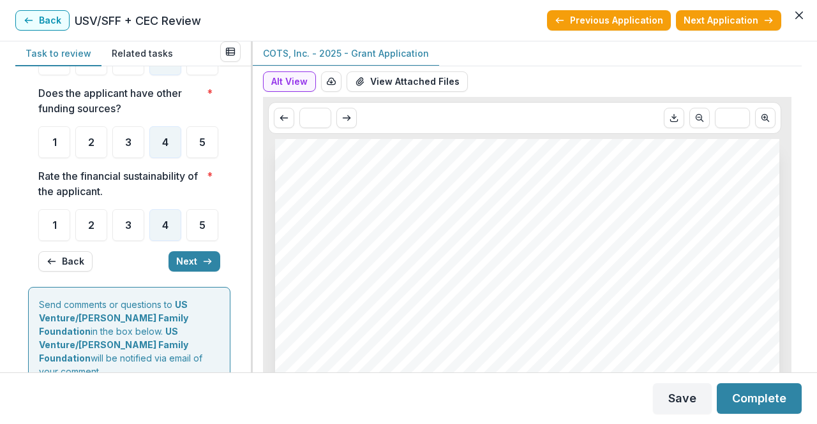
scroll to position [219, 0]
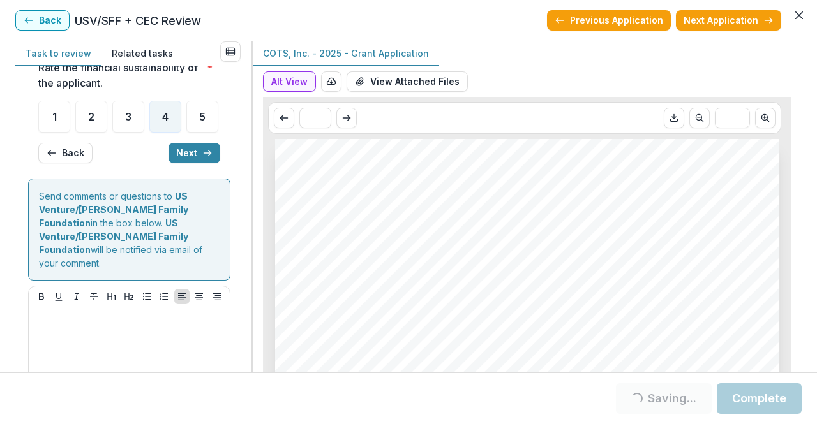
click at [212, 163] on button "Next" at bounding box center [194, 153] width 52 height 20
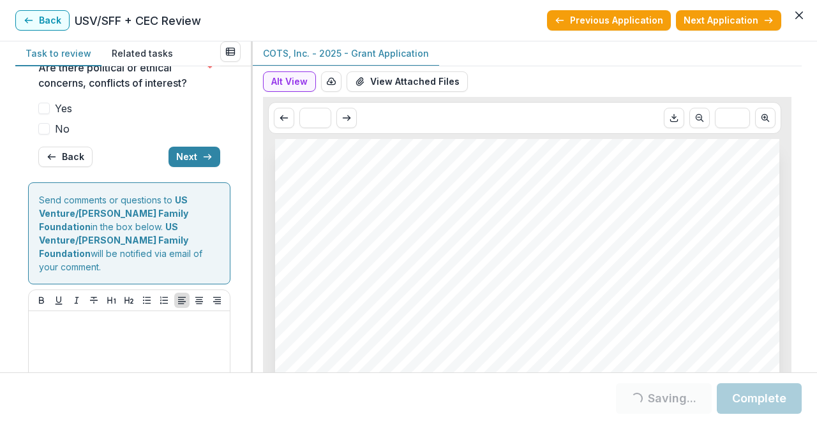
scroll to position [201, 0]
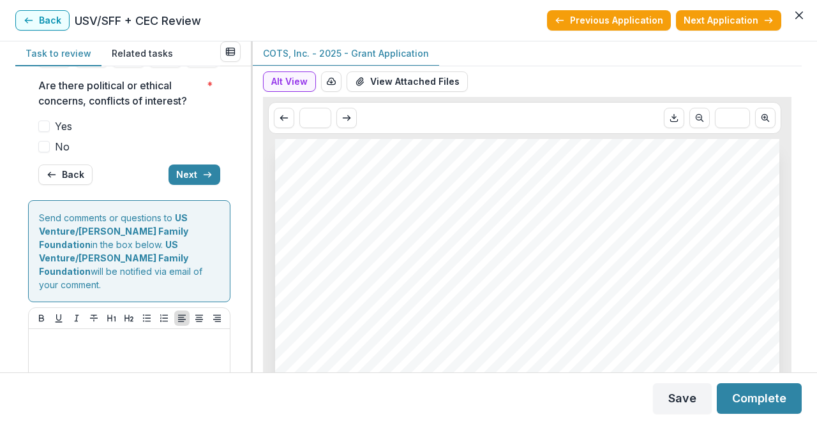
click at [50, 154] on label "No" at bounding box center [129, 146] width 182 height 15
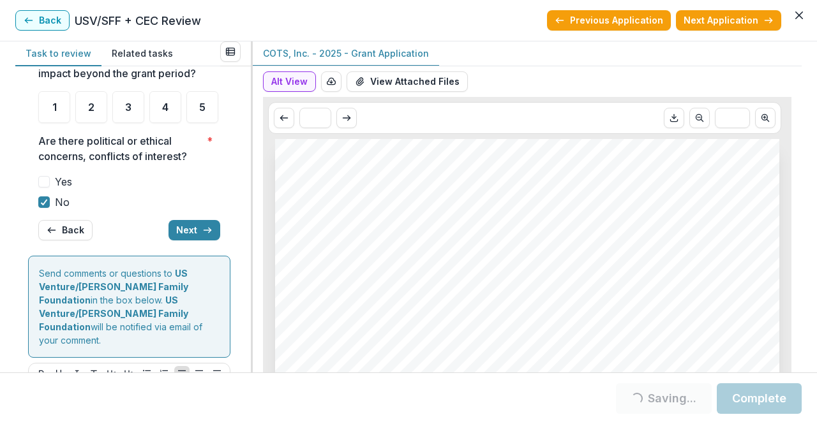
scroll to position [104, 0]
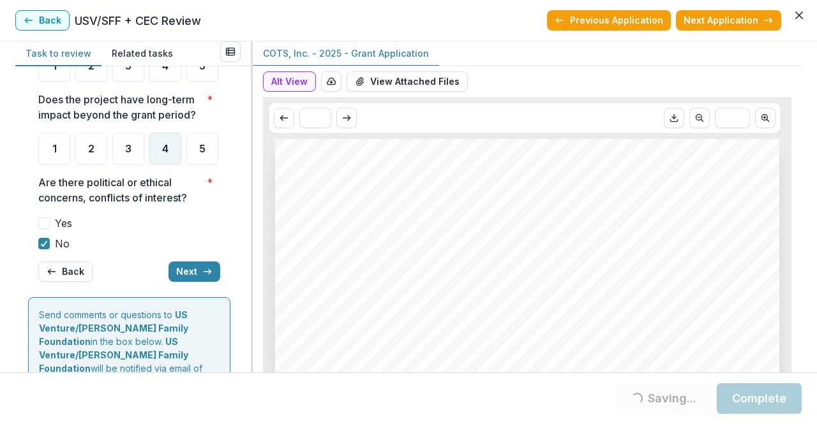
click at [167, 165] on div "4" at bounding box center [165, 149] width 32 height 32
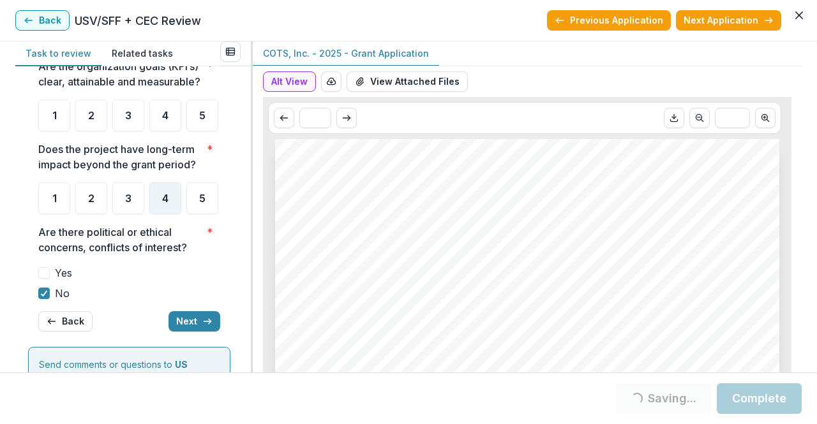
scroll to position [0, 0]
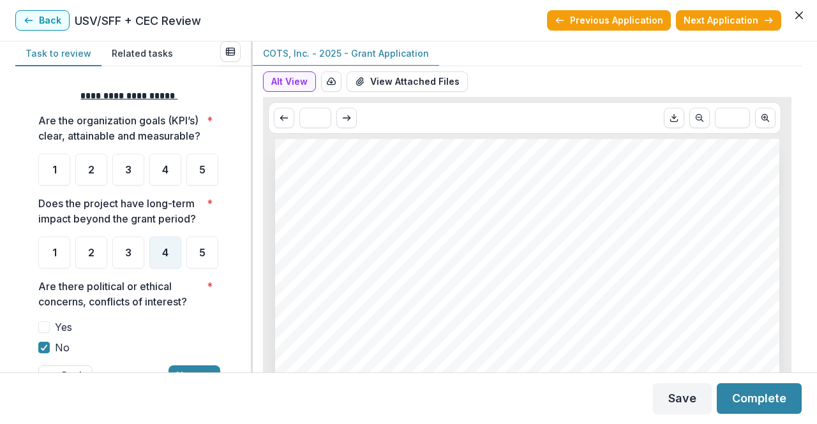
click at [165, 186] on div "4" at bounding box center [165, 170] width 32 height 32
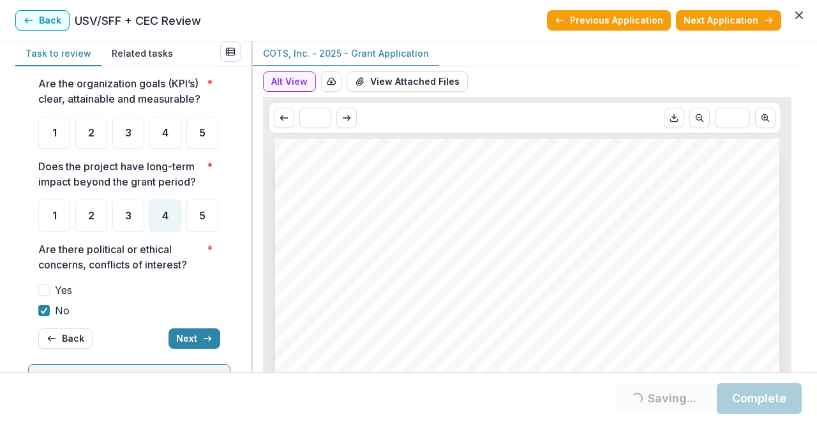
scroll to position [37, 0]
click at [166, 138] on span "4" at bounding box center [165, 133] width 6 height 10
click at [165, 138] on span "4" at bounding box center [165, 133] width 6 height 10
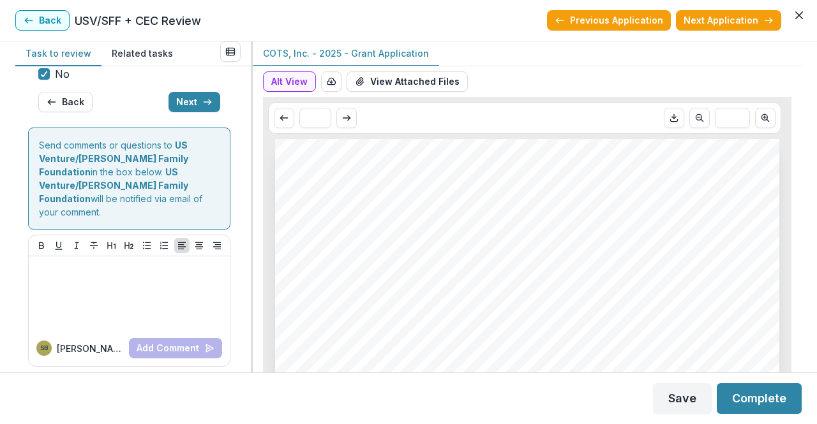
click at [183, 112] on button "Next" at bounding box center [194, 102] width 52 height 20
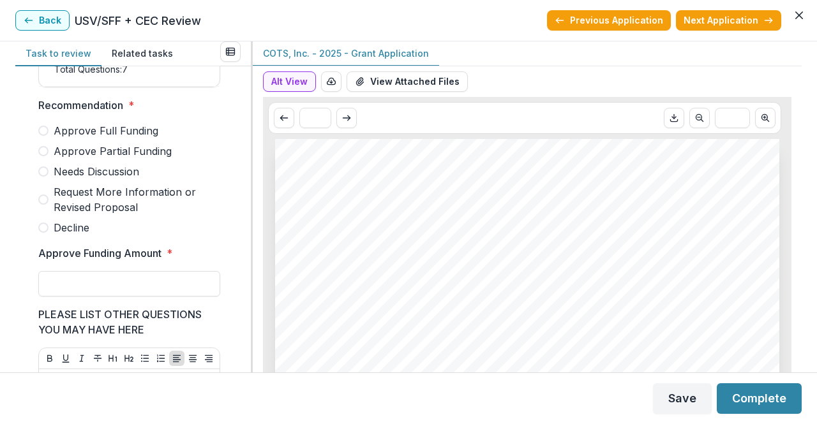
scroll to position [283, 0]
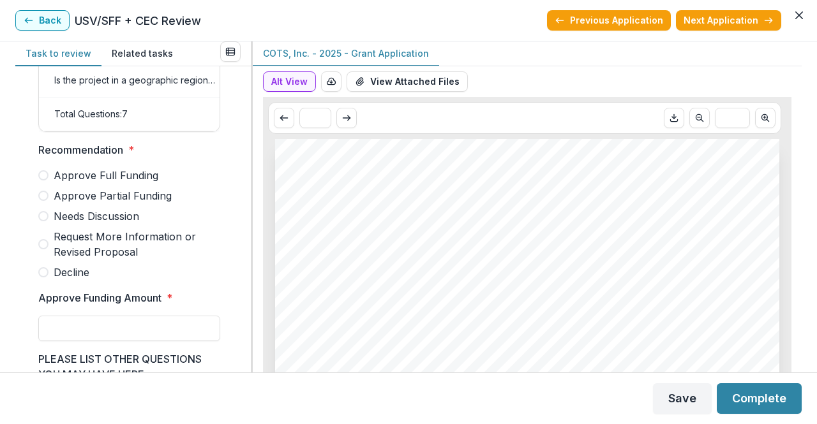
click at [120, 224] on span "Needs Discussion" at bounding box center [97, 216] width 86 height 15
click at [109, 332] on input "Approve Funding Amount *" at bounding box center [129, 329] width 182 height 26
type input "*******"
click at [775, 392] on button "Complete" at bounding box center [759, 399] width 85 height 31
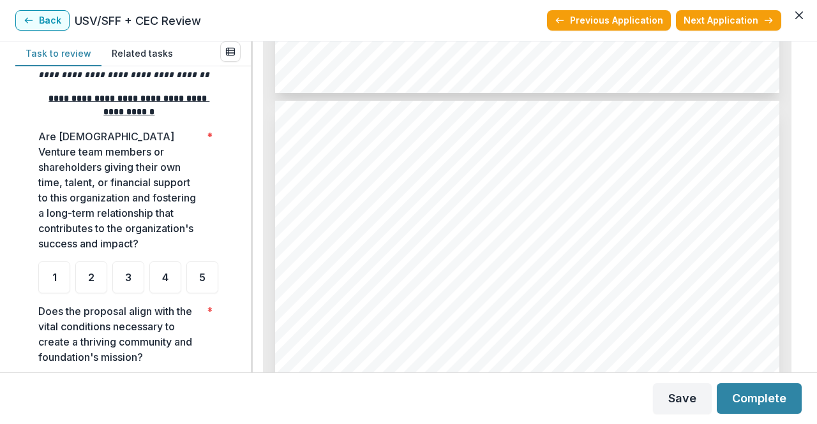
scroll to position [1480, 0]
click at [123, 281] on div "3" at bounding box center [128, 278] width 32 height 32
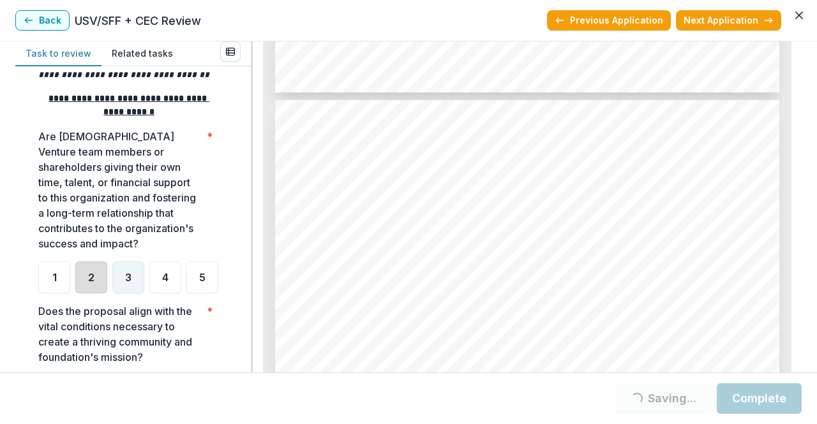
click at [93, 285] on div "2" at bounding box center [91, 278] width 32 height 32
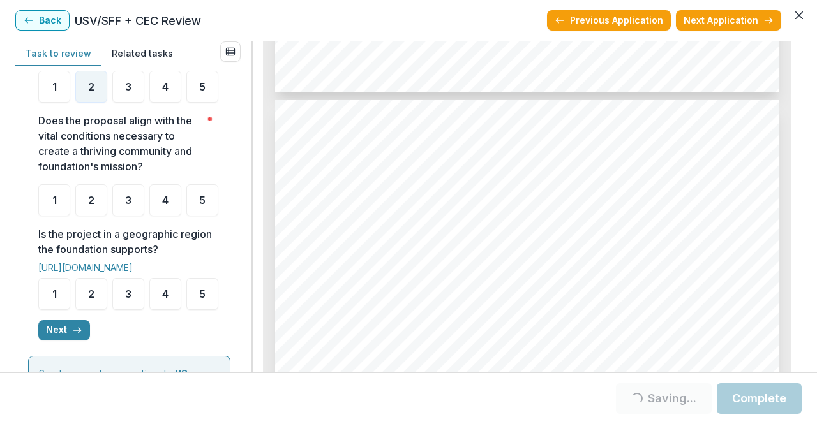
scroll to position [449, 0]
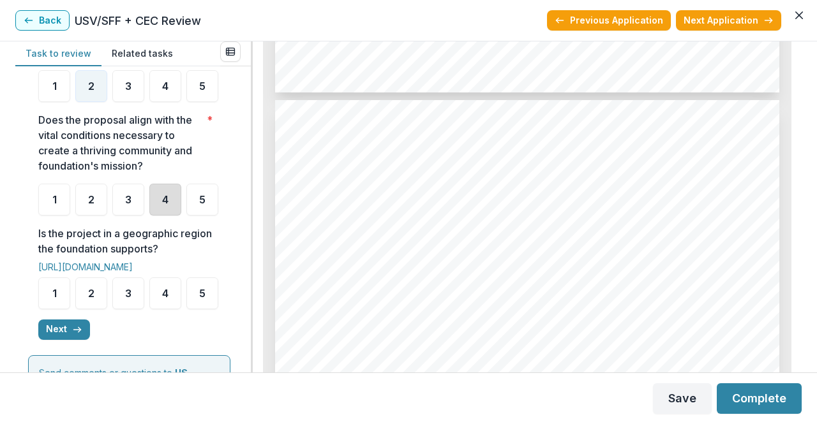
click at [161, 216] on div "4" at bounding box center [165, 200] width 32 height 32
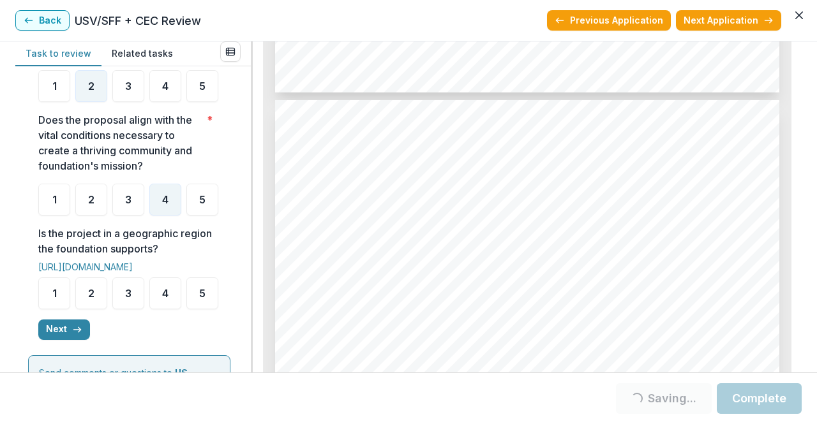
click at [145, 216] on ul "1 2 3 4 5" at bounding box center [129, 200] width 182 height 32
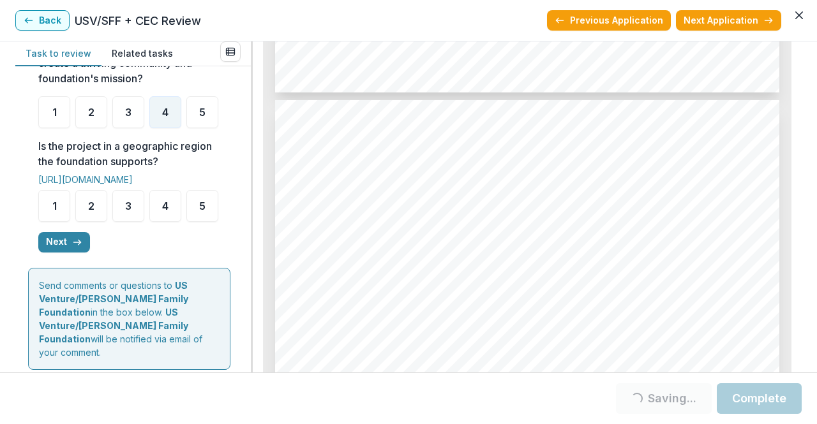
scroll to position [537, 0]
click at [151, 221] on div "4" at bounding box center [165, 206] width 32 height 32
click at [186, 221] on div "5" at bounding box center [202, 206] width 32 height 32
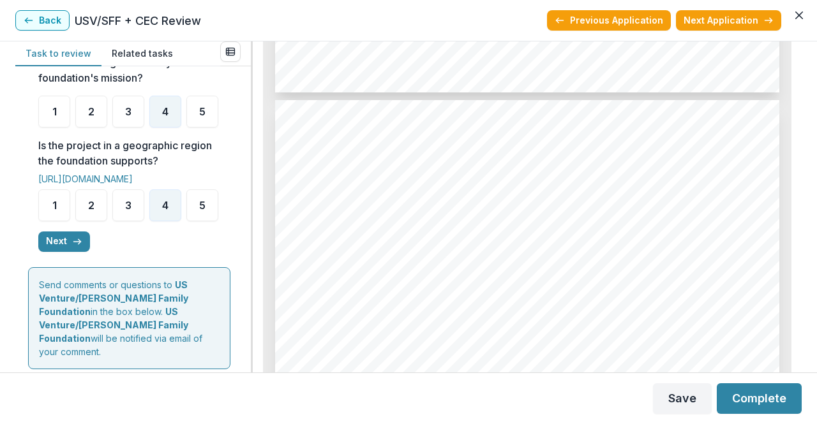
drag, startPoint x: 57, startPoint y: 350, endPoint x: 14, endPoint y: 322, distance: 51.2
click at [14, 322] on div "**********" at bounding box center [408, 206] width 817 height 331
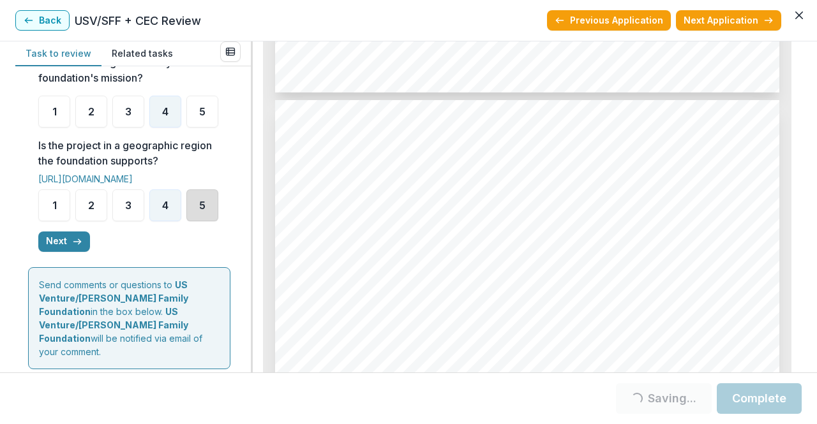
click at [186, 221] on div "5" at bounding box center [202, 206] width 32 height 32
click at [61, 252] on button "Next" at bounding box center [64, 242] width 52 height 20
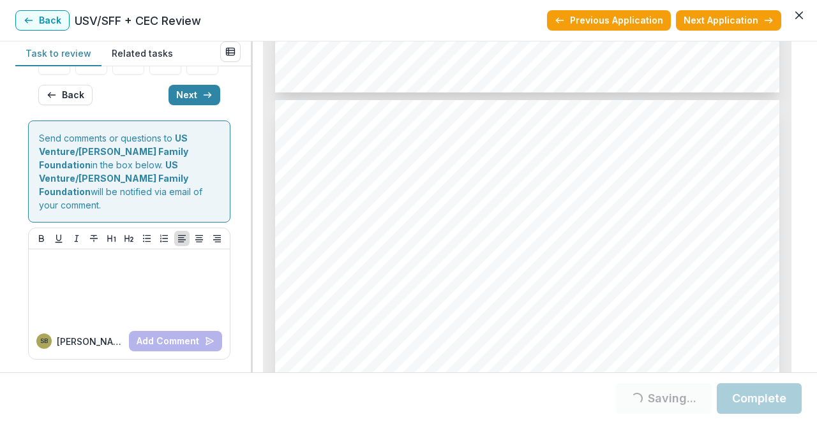
scroll to position [131, 0]
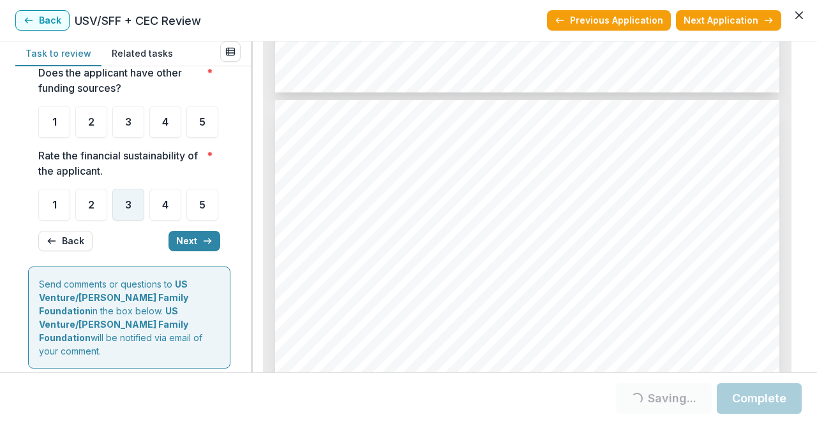
click at [125, 210] on span "3" at bounding box center [128, 205] width 6 height 10
click at [138, 138] on div "3" at bounding box center [128, 122] width 32 height 32
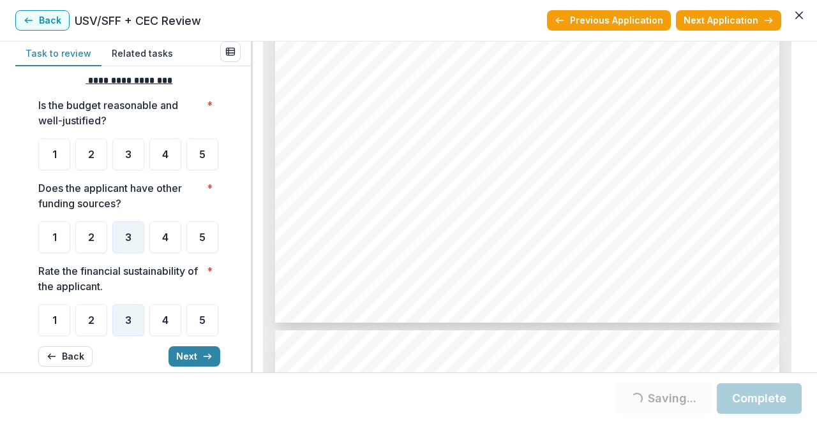
scroll to position [0, 0]
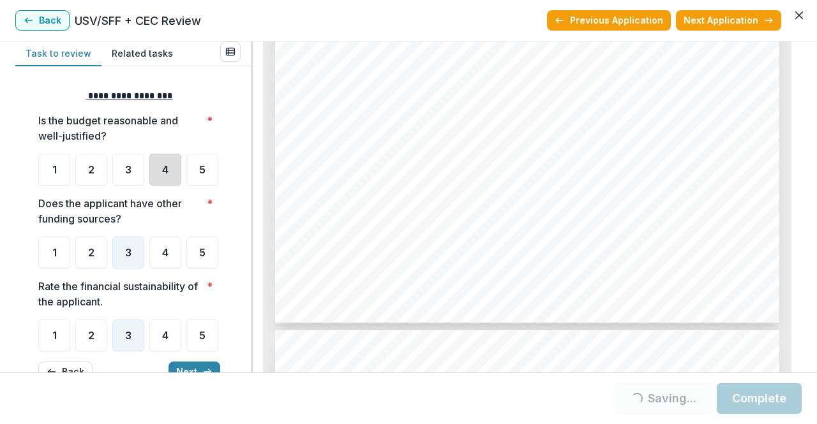
click at [160, 177] on div "4" at bounding box center [165, 170] width 32 height 32
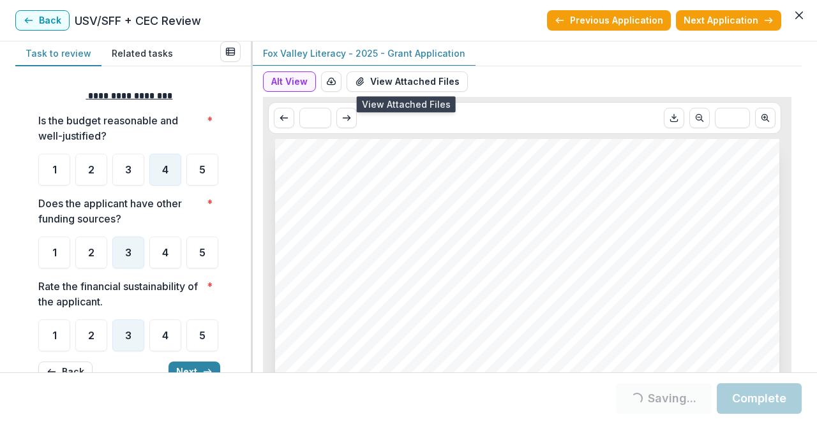
click at [384, 67] on div "Alt View Word Download Word Download (with field descriptions) Zip Download Pre…" at bounding box center [527, 219] width 549 height 306
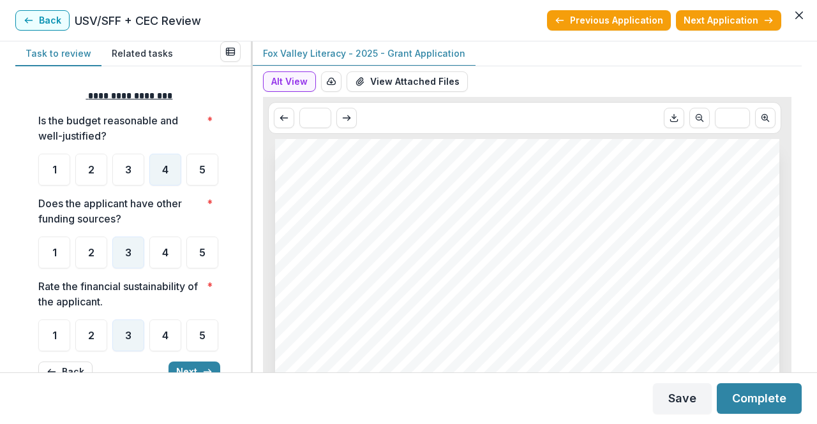
click at [384, 72] on button "View Attached Files" at bounding box center [407, 81] width 121 height 20
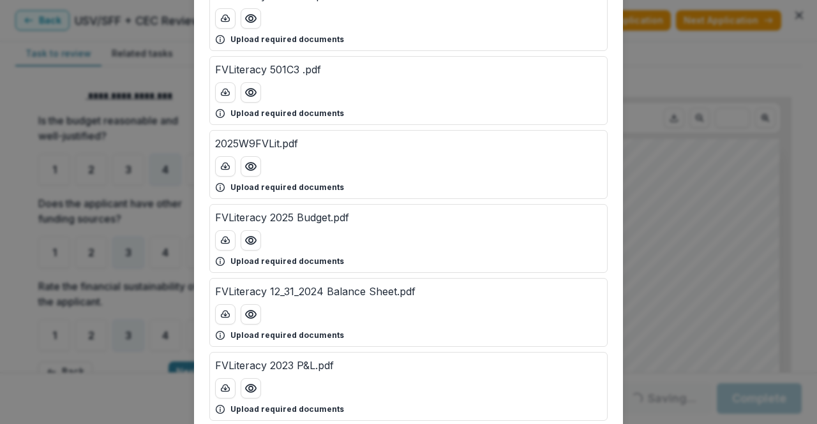
scroll to position [262, 0]
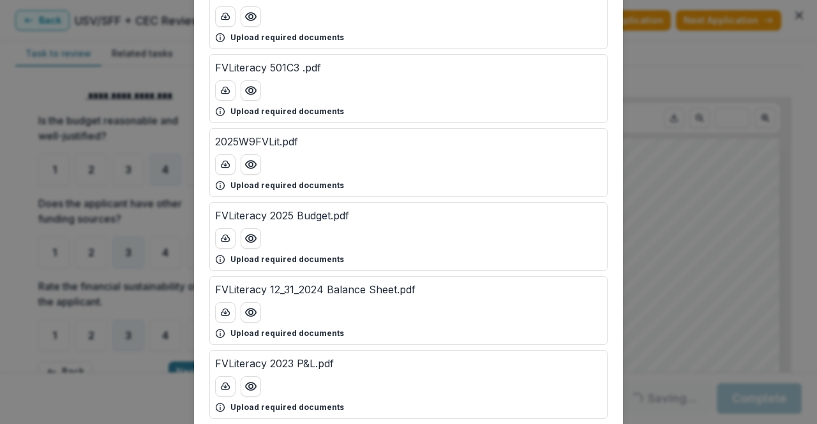
click at [255, 234] on button "Preview FVLiteracy 2025 Budget.pdf" at bounding box center [251, 238] width 20 height 20
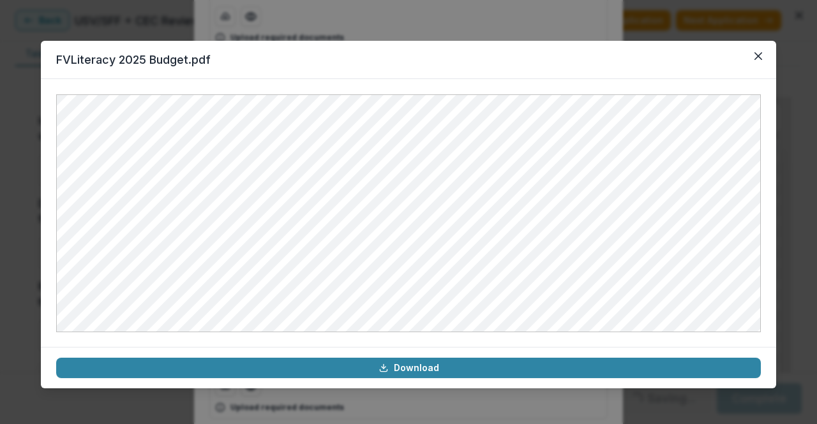
click at [746, 52] on header "FVLiteracy 2025 Budget.pdf" at bounding box center [408, 60] width 735 height 38
click at [752, 57] on button "Close" at bounding box center [758, 56] width 20 height 20
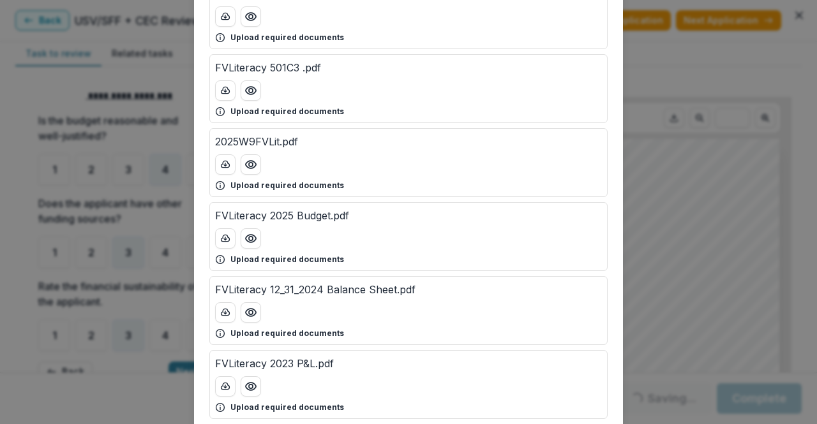
click at [45, 405] on div "Attached Files FVLiteracy 2025 Board of Directors.pdf Upload required documents…" at bounding box center [408, 212] width 817 height 424
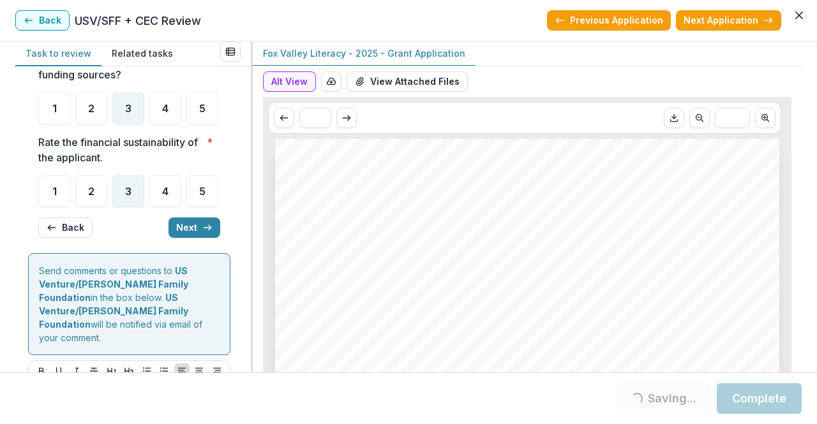
scroll to position [167, 0]
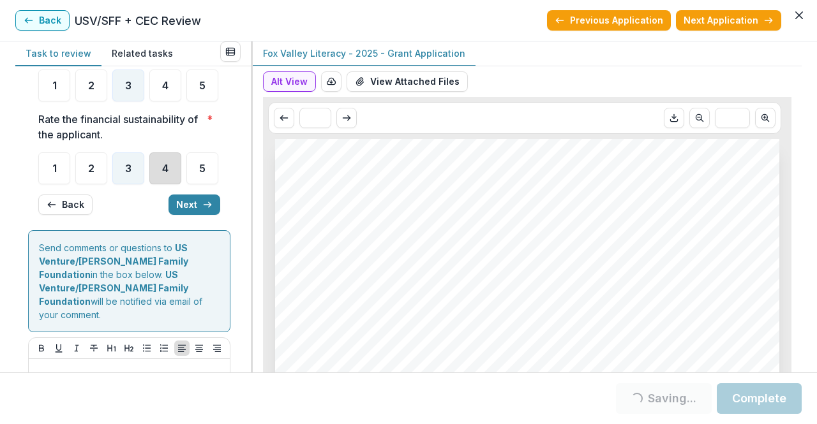
click at [161, 184] on div "4" at bounding box center [165, 169] width 32 height 32
click at [163, 174] on span "4" at bounding box center [165, 168] width 6 height 10
click at [172, 184] on div "4" at bounding box center [165, 169] width 32 height 32
click at [191, 215] on button "Next" at bounding box center [194, 205] width 52 height 20
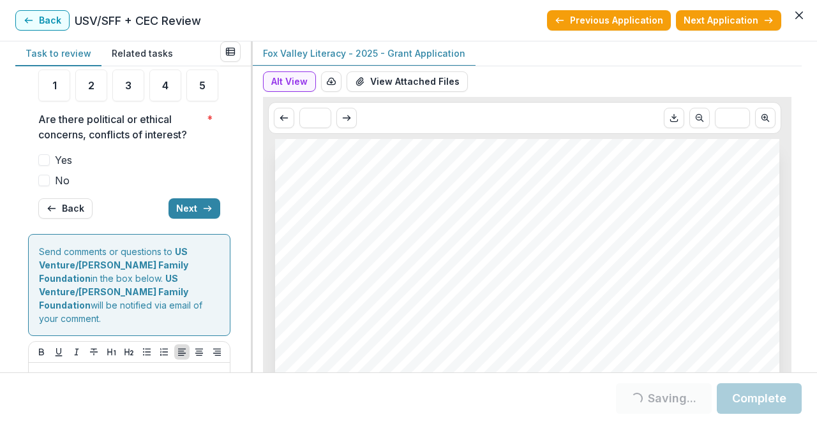
scroll to position [149, 0]
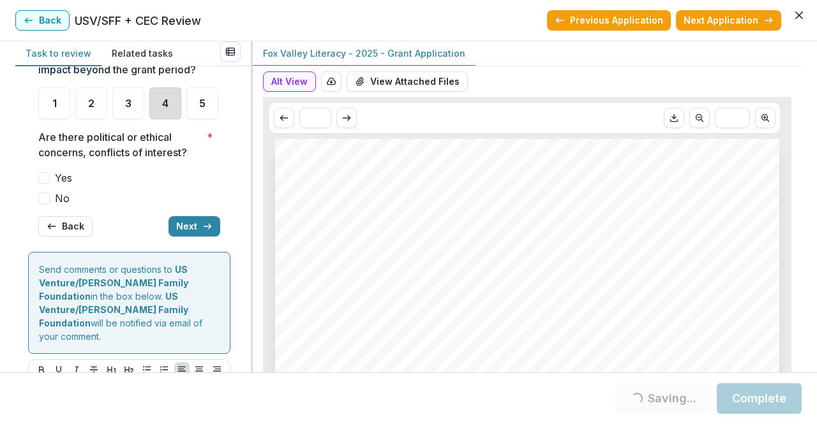
click at [154, 119] on div "4" at bounding box center [165, 103] width 32 height 32
click at [54, 206] on label "No" at bounding box center [129, 198] width 182 height 15
click at [37, 247] on div "**********" at bounding box center [129, 88] width 202 height 317
click at [47, 204] on span at bounding box center [43, 198] width 11 height 11
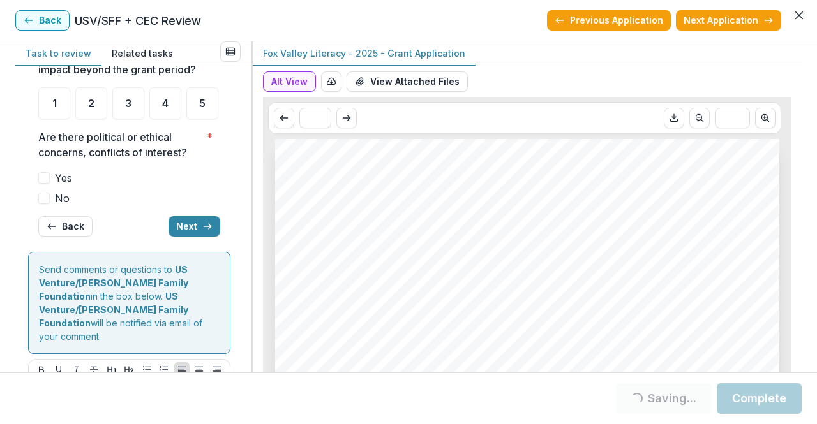
click at [47, 204] on span at bounding box center [43, 198] width 11 height 11
click at [152, 119] on div "4" at bounding box center [165, 103] width 32 height 32
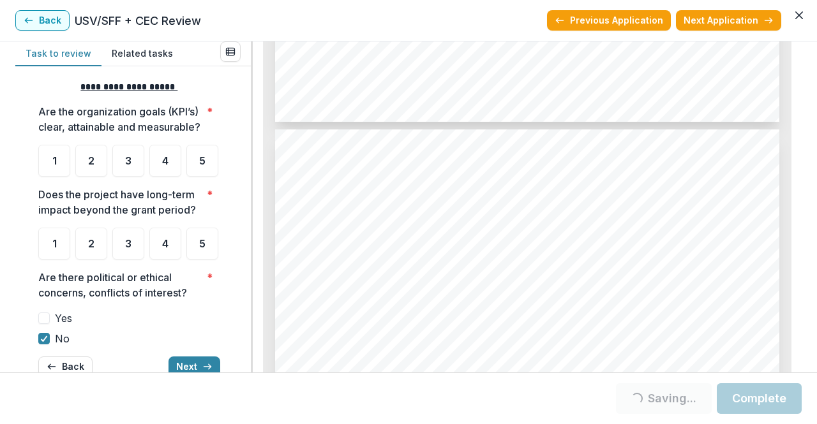
scroll to position [4315, 0]
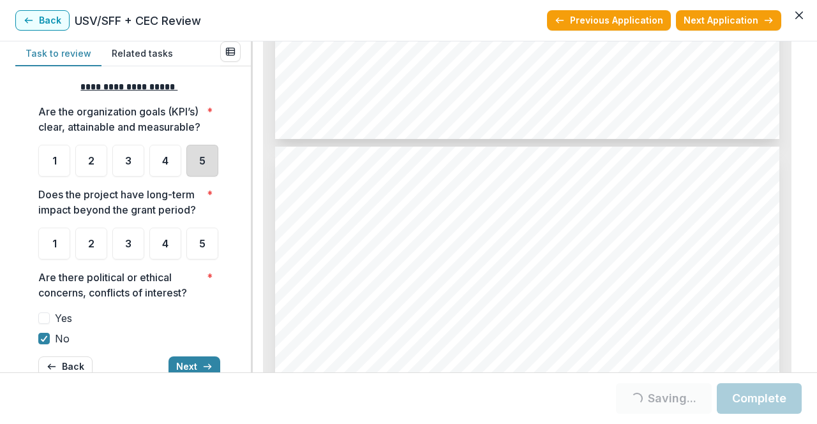
click at [186, 177] on div "5" at bounding box center [202, 161] width 32 height 32
click at [158, 260] on div "4" at bounding box center [165, 244] width 32 height 32
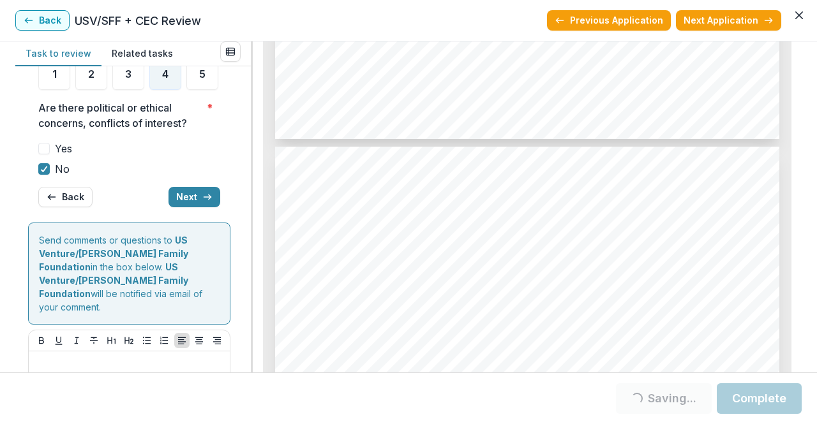
scroll to position [180, 0]
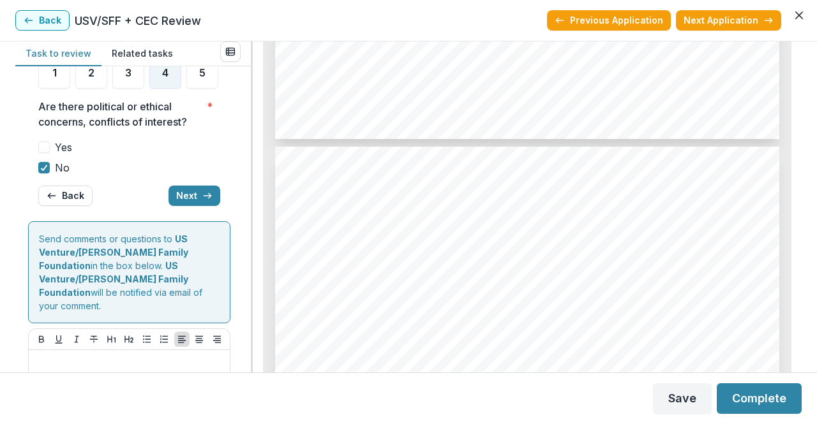
click at [172, 206] on button "Next" at bounding box center [194, 196] width 52 height 20
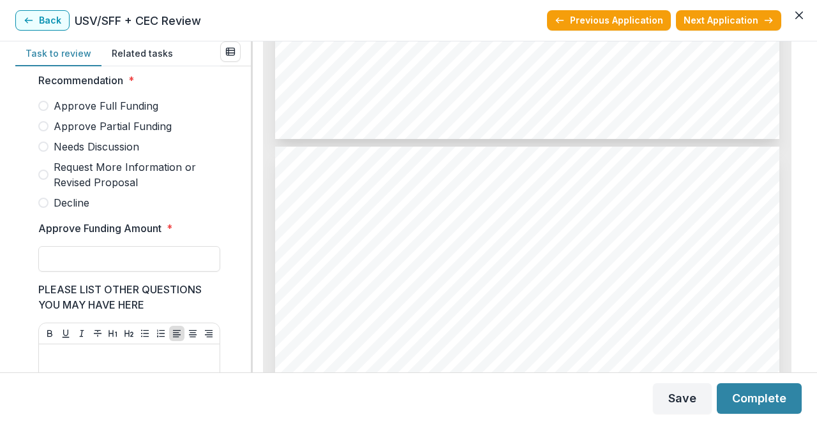
scroll to position [305, 0]
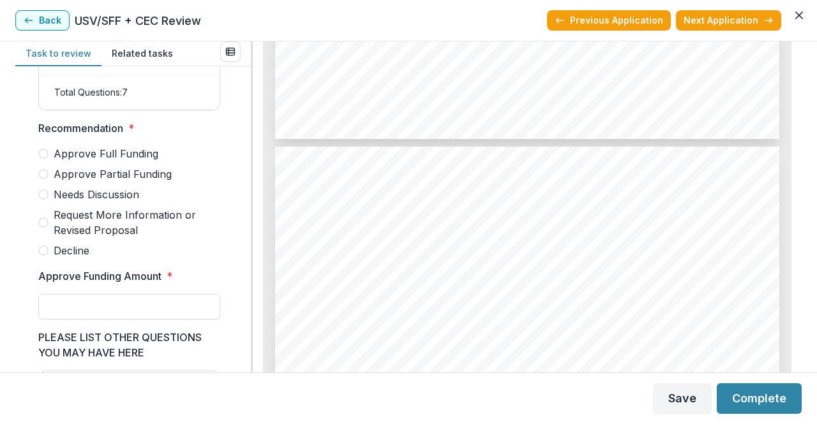
click at [161, 307] on input "Approve Funding Amount *" at bounding box center [129, 307] width 182 height 26
type input "*******"
click at [140, 191] on div "Approve Full Funding Approve Partial Funding Needs Discussion Request More Info…" at bounding box center [129, 202] width 182 height 112
click at [135, 199] on span "Needs Discussion" at bounding box center [97, 194] width 86 height 15
click at [759, 394] on button "Complete" at bounding box center [759, 399] width 85 height 31
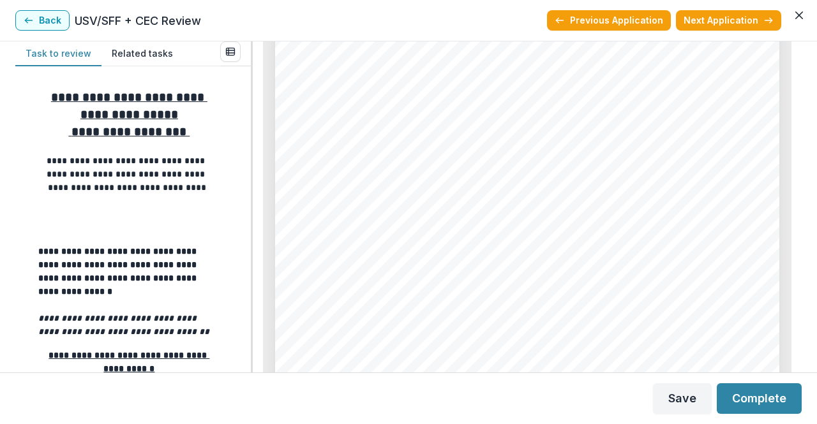
scroll to position [1608, 0]
click at [486, 288] on span "Feeding Northeast [US_STATE] (FNEFL) is the region’s largest nonprofit hunger-r…" at bounding box center [537, 286] width 463 height 10
click at [485, 285] on span "partnership, we can continue to respond nimbly to rising food insecurity, econo…" at bounding box center [515, 283] width 418 height 10
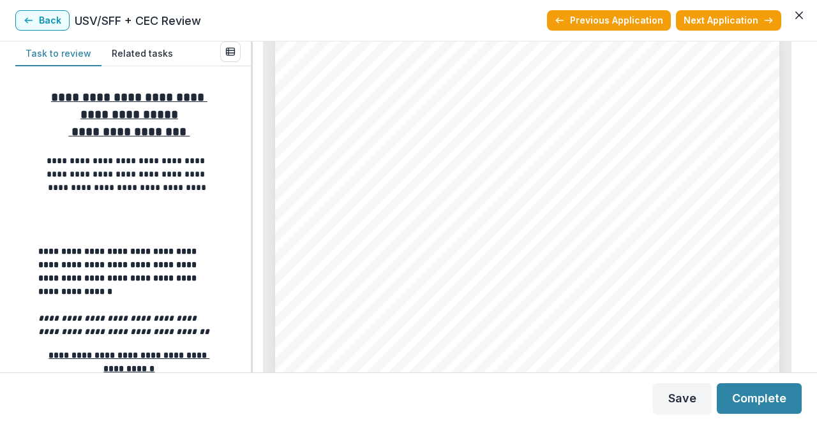
scroll to position [0, 0]
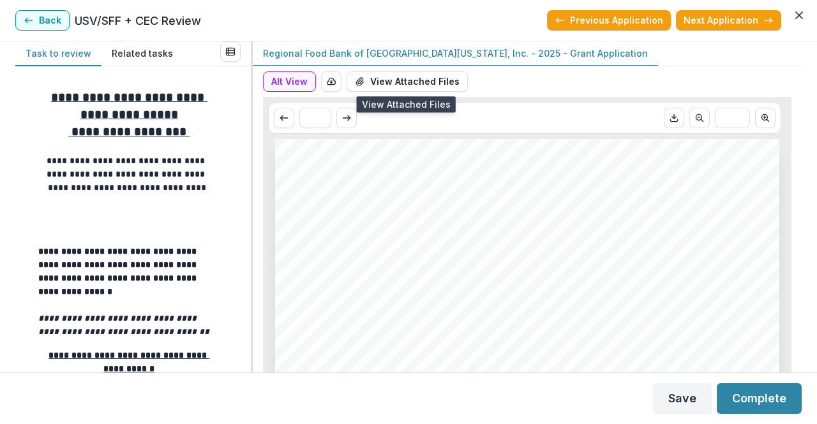
click at [410, 75] on button "View Attached Files" at bounding box center [407, 81] width 121 height 20
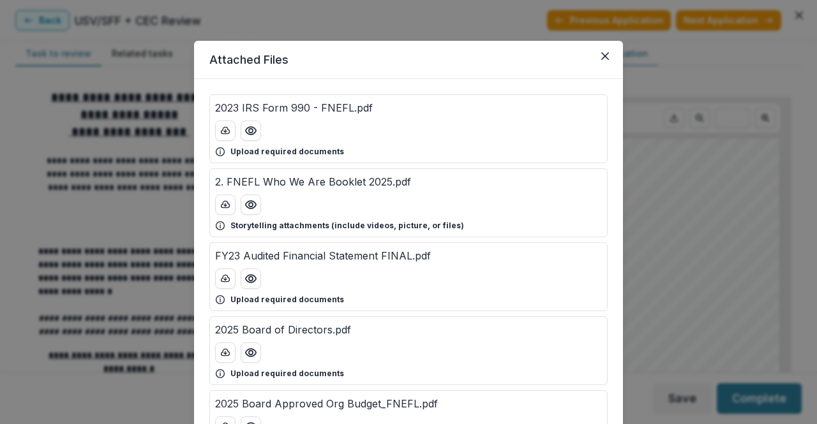
click at [255, 201] on button "Preview 2. FNEFL Who We Are Booklet 2025.pdf" at bounding box center [251, 205] width 20 height 20
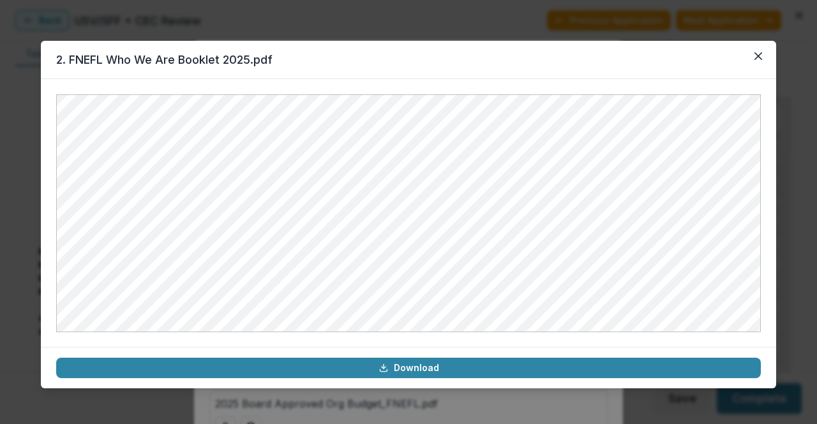
click at [761, 59] on icon "Close" at bounding box center [758, 56] width 8 height 8
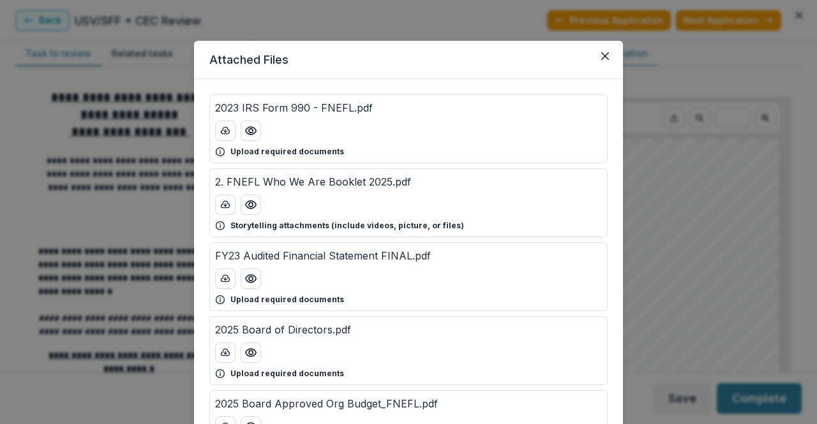
click at [602, 49] on button "Close" at bounding box center [605, 56] width 20 height 20
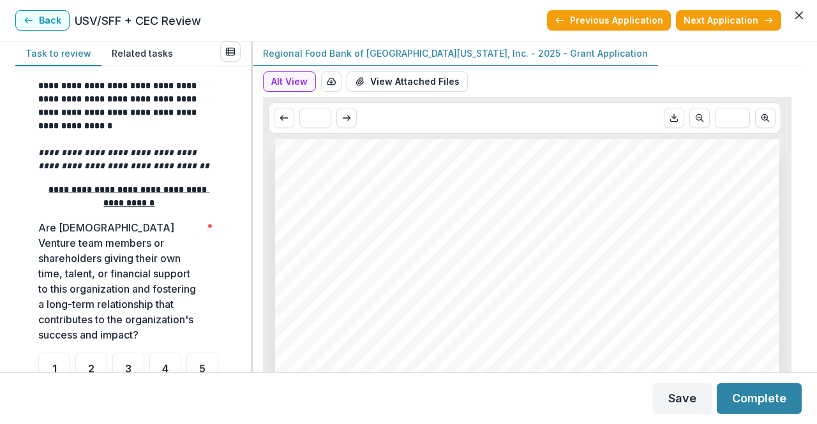
scroll to position [516, 0]
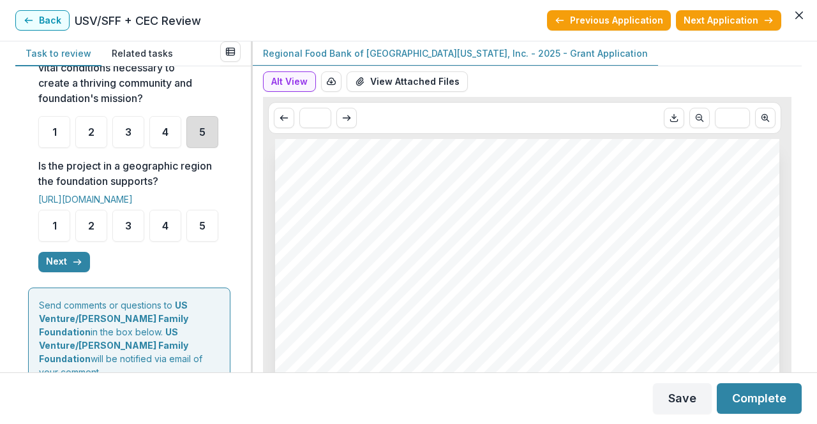
click at [186, 148] on div "5" at bounding box center [202, 132] width 32 height 32
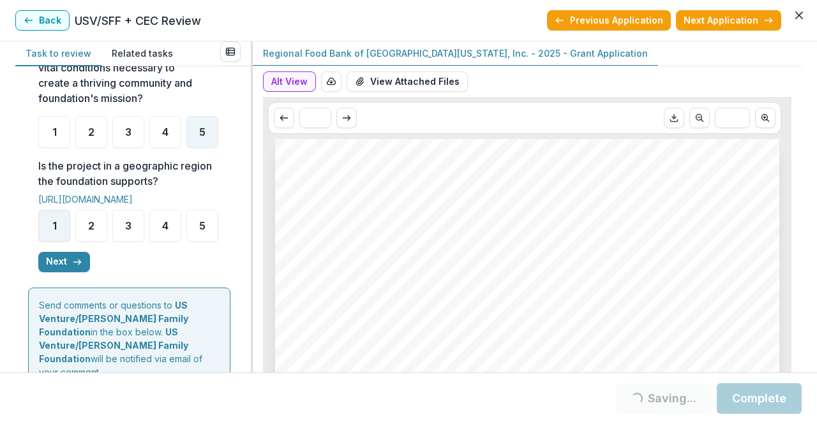
click at [68, 242] on div "1" at bounding box center [54, 226] width 32 height 32
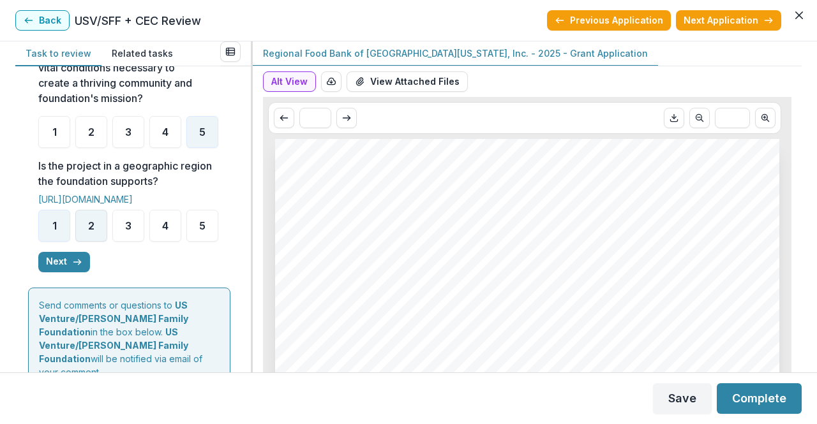
click at [98, 242] on ul "1 2 3 4 5" at bounding box center [129, 226] width 182 height 32
click at [98, 242] on div "2" at bounding box center [91, 226] width 32 height 32
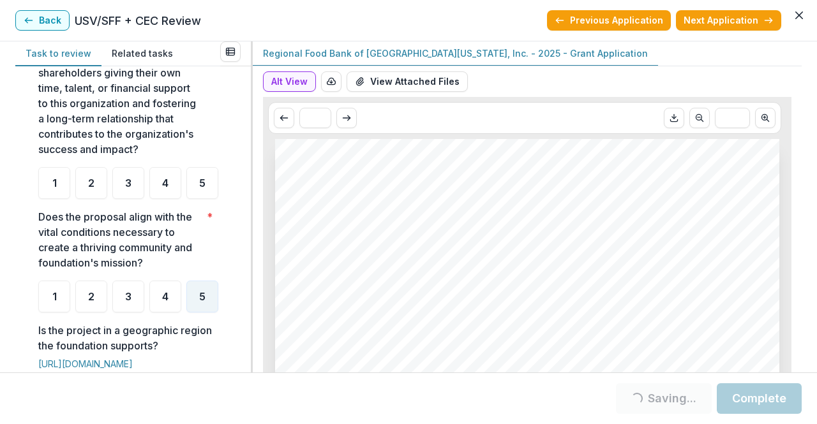
scroll to position [310, 0]
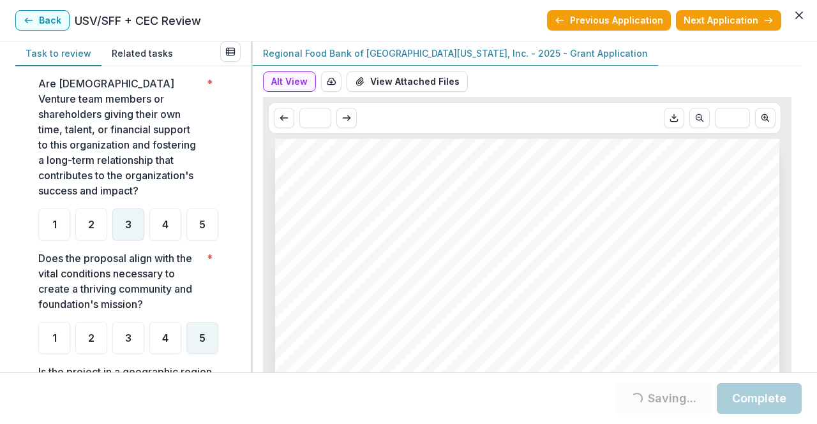
click at [132, 218] on div "3" at bounding box center [128, 225] width 32 height 32
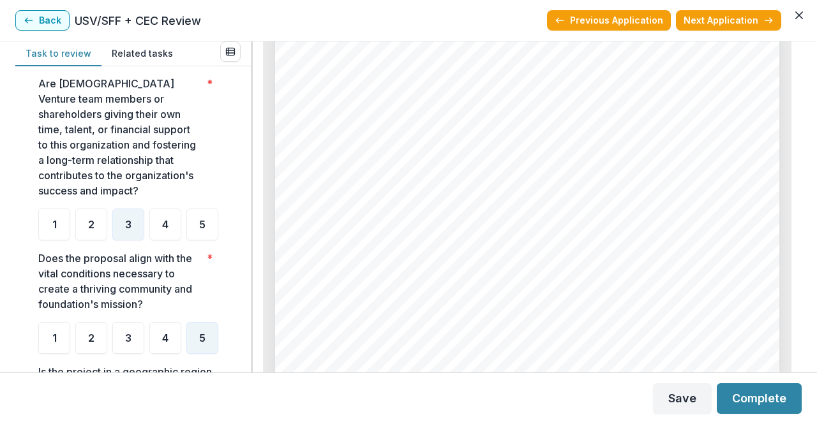
scroll to position [1465, 0]
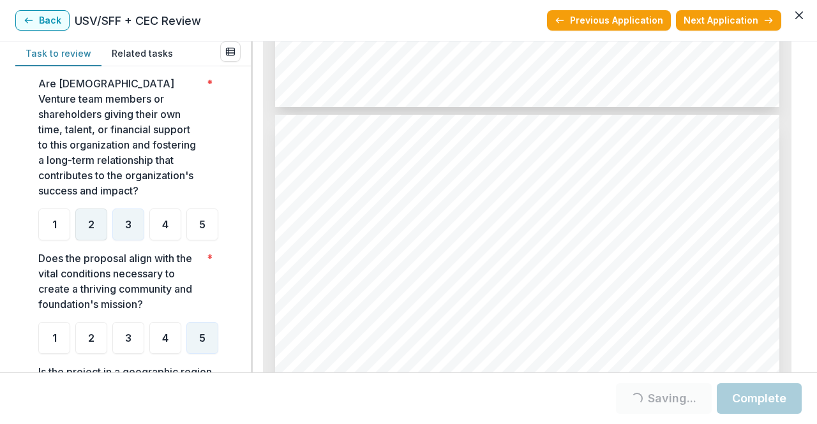
click at [93, 224] on span "2" at bounding box center [91, 225] width 6 height 10
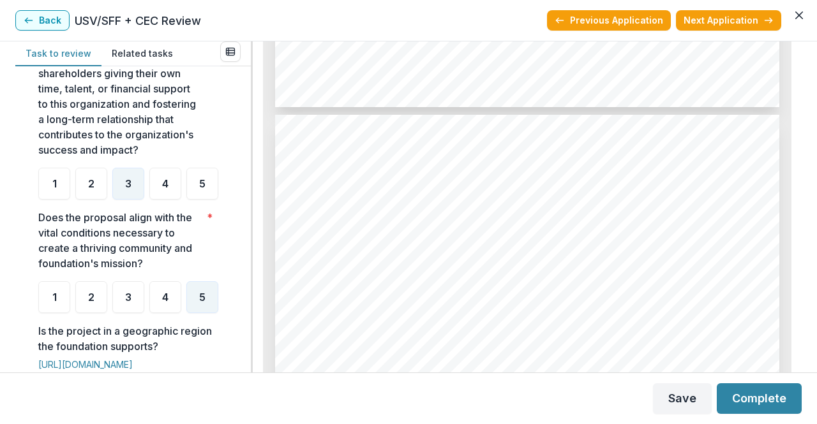
scroll to position [366, 0]
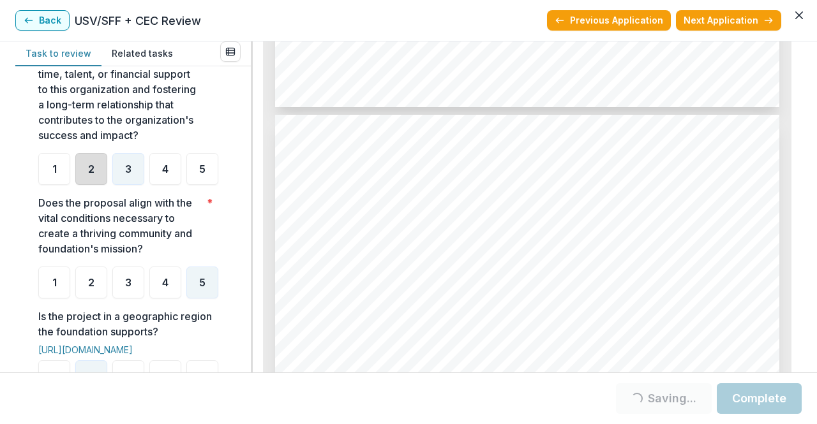
click at [96, 172] on div "2" at bounding box center [91, 169] width 32 height 32
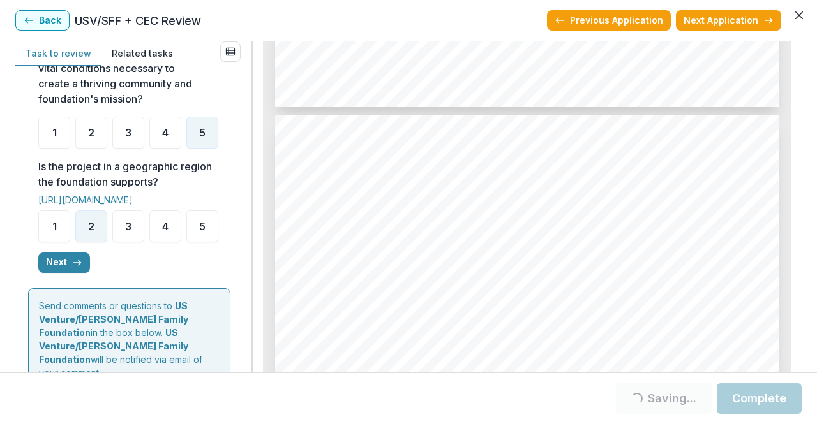
scroll to position [647, 0]
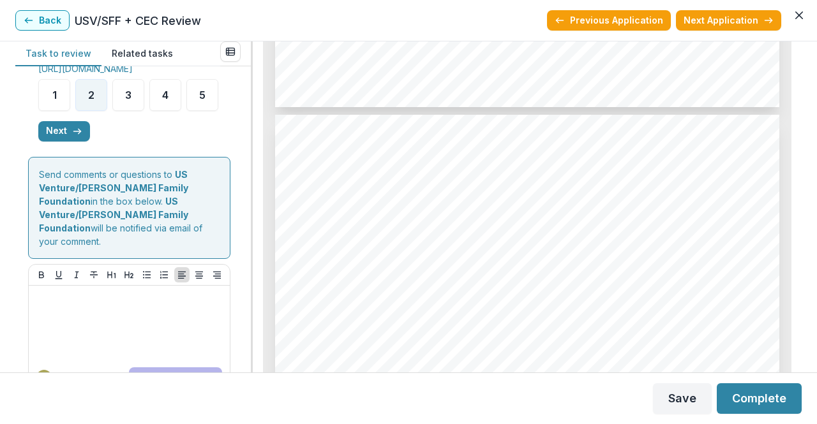
click at [82, 142] on button "Next" at bounding box center [64, 131] width 52 height 20
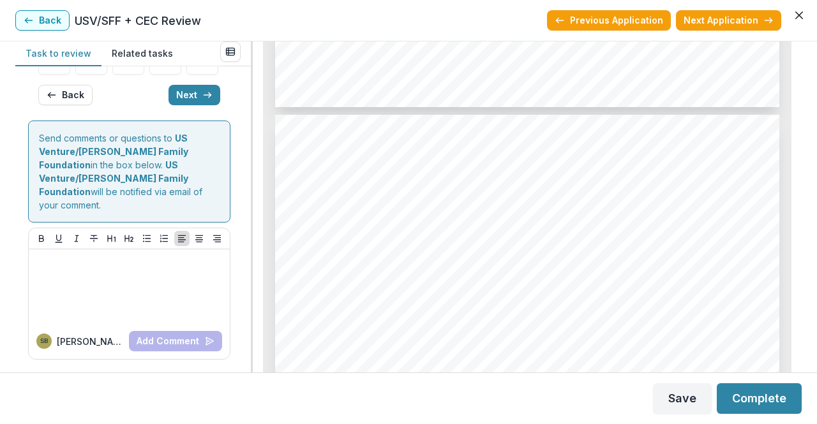
scroll to position [241, 0]
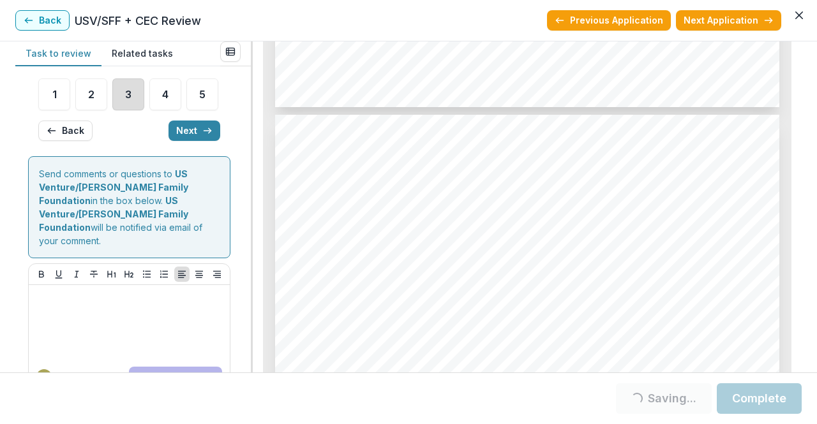
click at [127, 110] on div "3" at bounding box center [128, 94] width 32 height 32
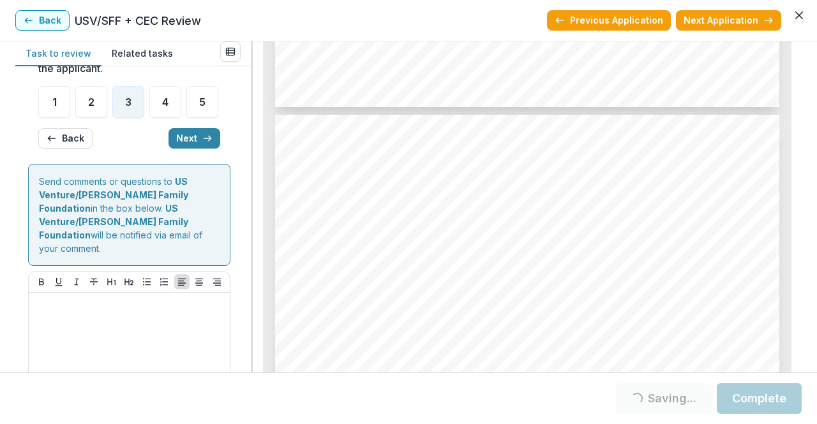
scroll to position [237, 0]
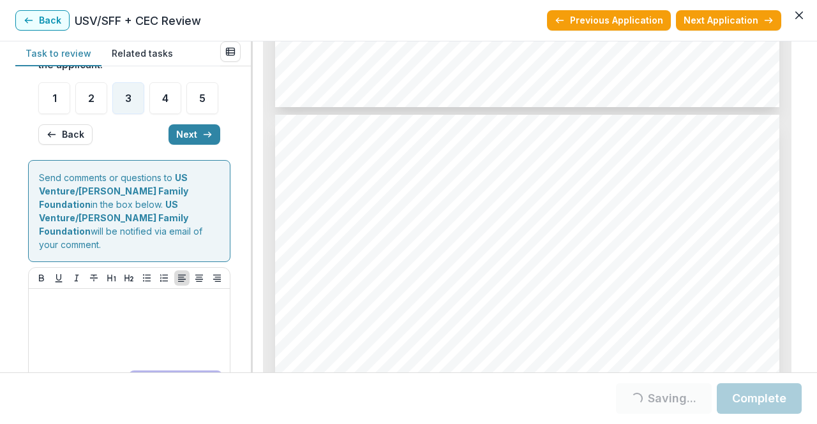
click at [157, 114] on div "4" at bounding box center [165, 98] width 32 height 32
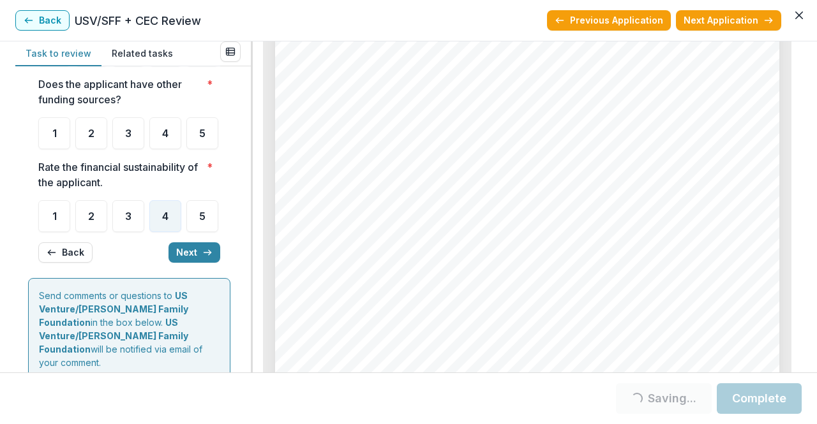
scroll to position [3189, 0]
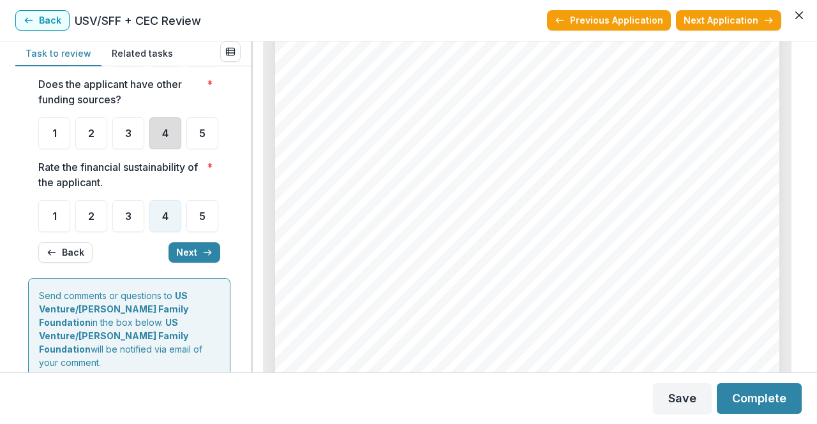
click at [167, 149] on div "4" at bounding box center [165, 133] width 32 height 32
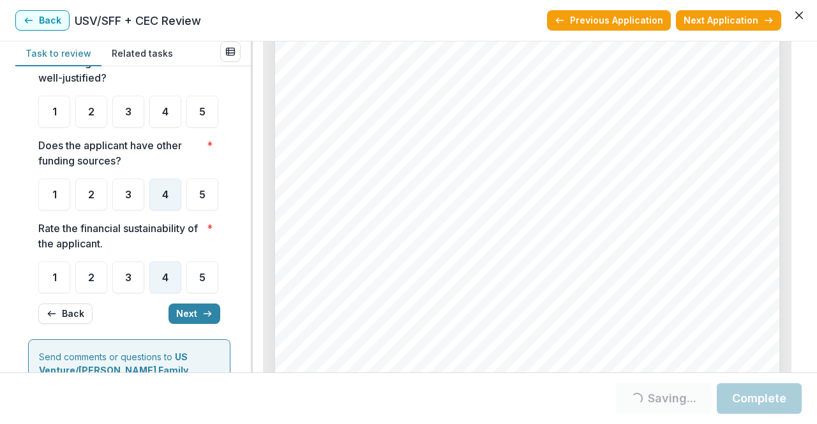
scroll to position [0, 0]
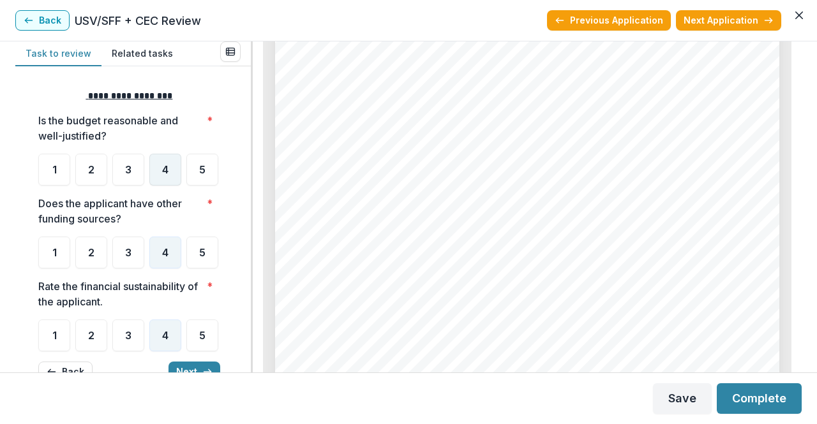
click at [154, 174] on div "4" at bounding box center [165, 170] width 32 height 32
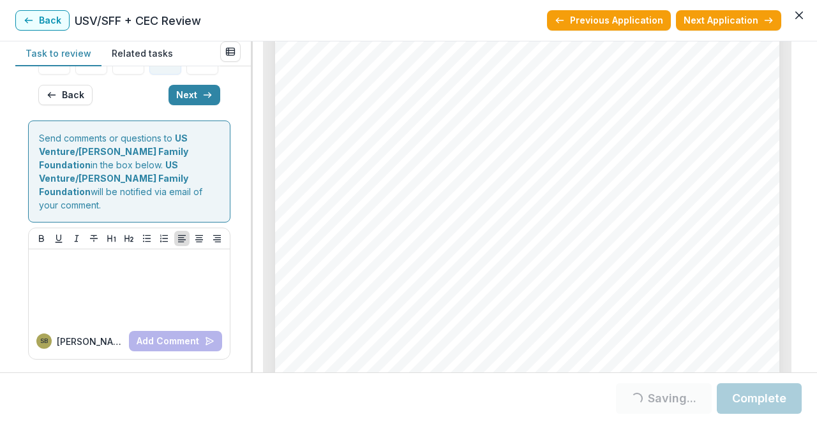
click at [181, 105] on button "Next" at bounding box center [194, 95] width 52 height 20
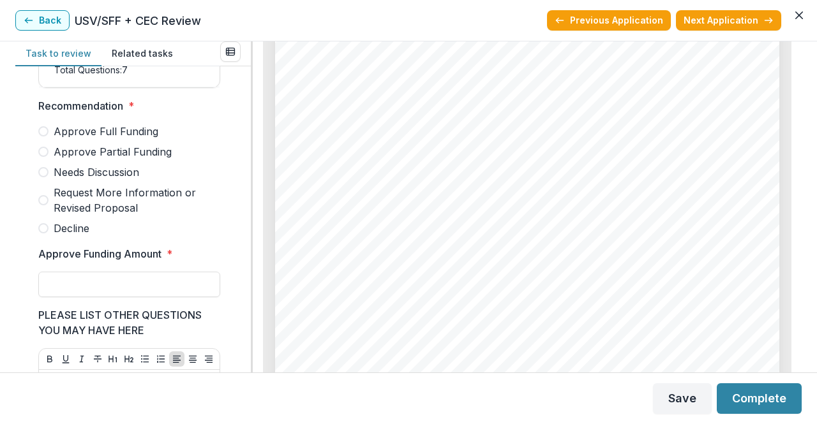
scroll to position [223, 0]
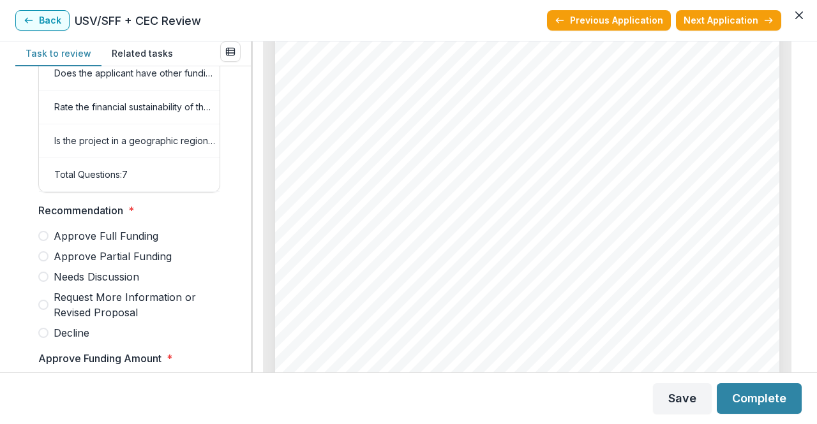
click at [128, 278] on span "Needs Discussion" at bounding box center [97, 276] width 86 height 15
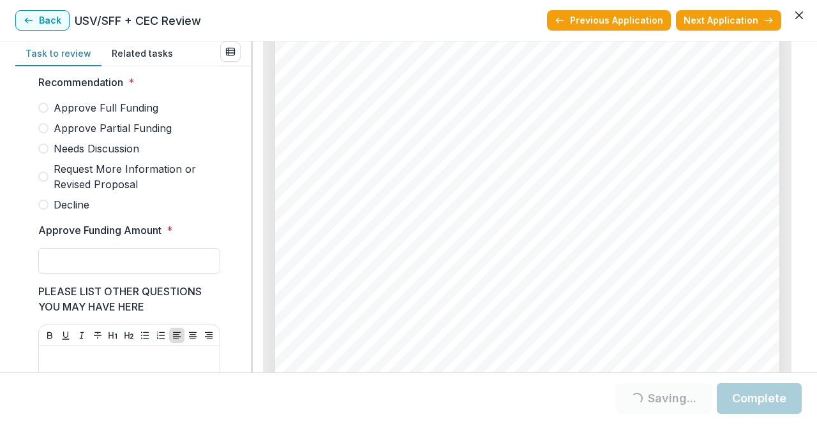
scroll to position [350, 0]
click at [43, 154] on span at bounding box center [43, 149] width 10 height 10
click at [38, 262] on div "Score Card Name Weight Score Are the organization goals (KPI’s) clear, attainab…" at bounding box center [129, 162] width 202 height 867
click at [49, 265] on input "Approve Funding Amount *" at bounding box center [129, 262] width 182 height 26
type input "*******"
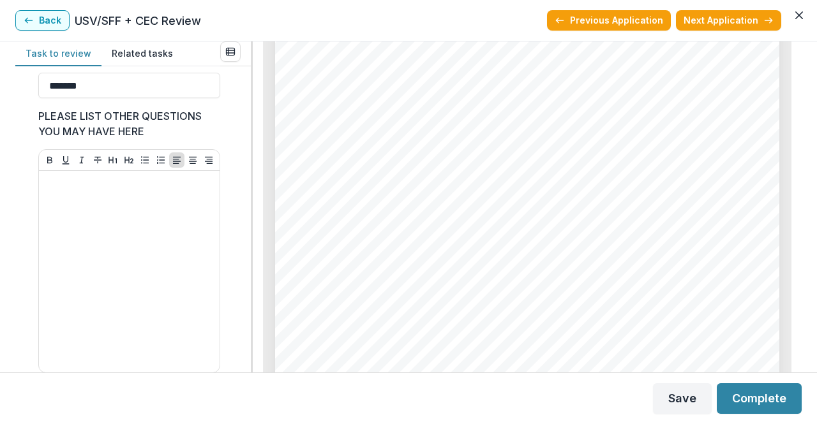
scroll to position [593, 0]
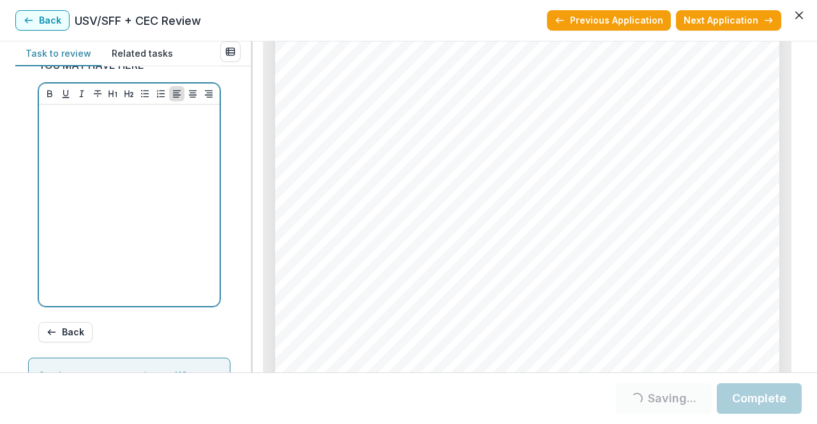
click at [193, 292] on div at bounding box center [129, 205] width 170 height 191
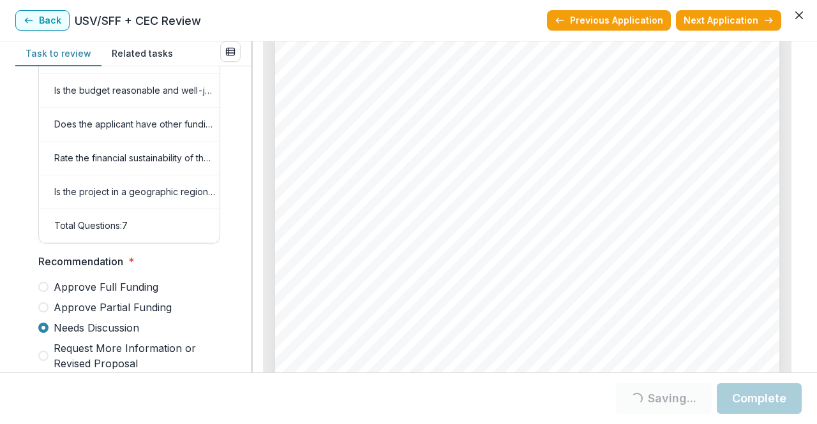
scroll to position [0, 0]
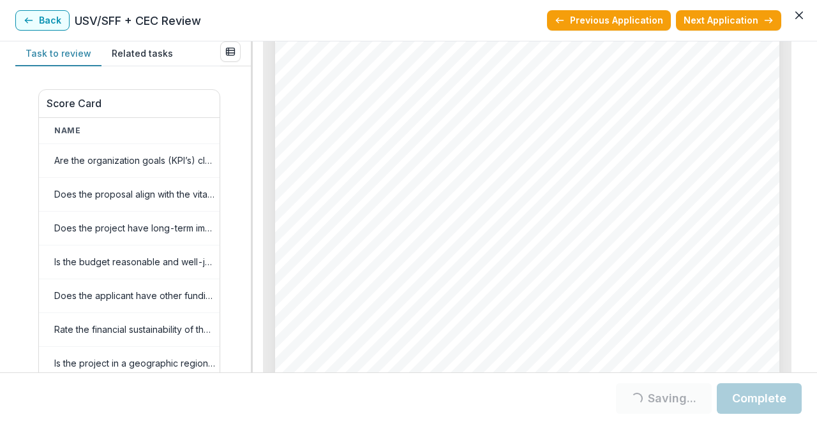
click at [137, 54] on button "Related tasks" at bounding box center [142, 53] width 82 height 25
click at [70, 54] on button "Task to review" at bounding box center [58, 53] width 86 height 25
click at [734, 24] on button "Next Application" at bounding box center [728, 20] width 105 height 20
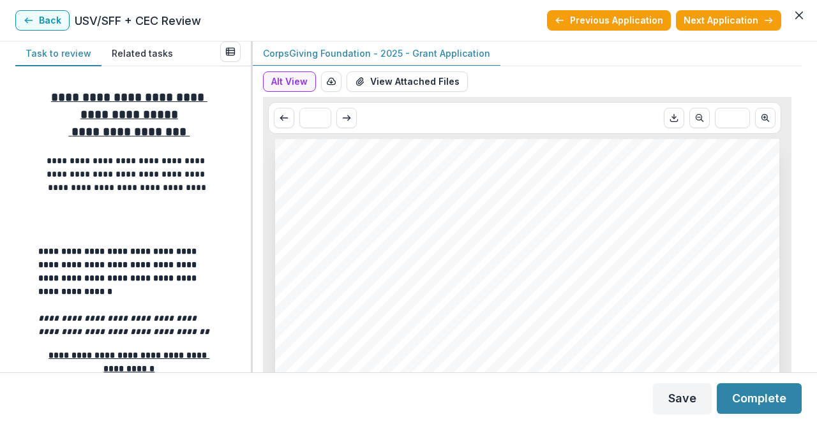
click at [600, 27] on button "Previous Application" at bounding box center [609, 20] width 124 height 20
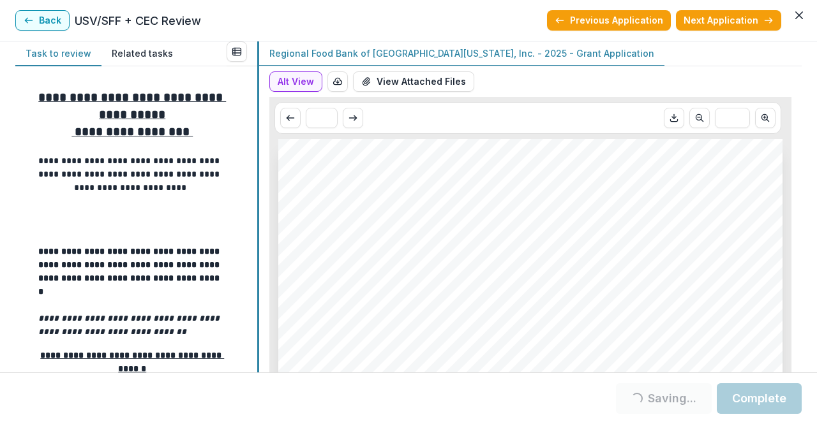
click at [258, 317] on div at bounding box center [258, 206] width 2 height 331
click at [252, 316] on div "**********" at bounding box center [408, 206] width 786 height 331
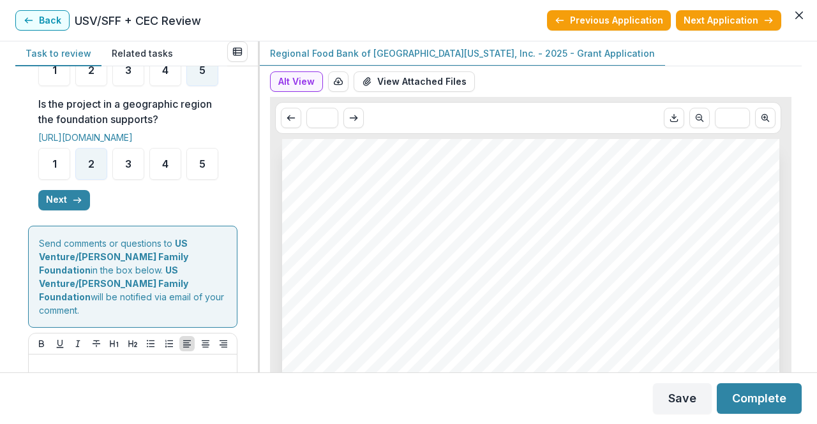
scroll to position [652, 0]
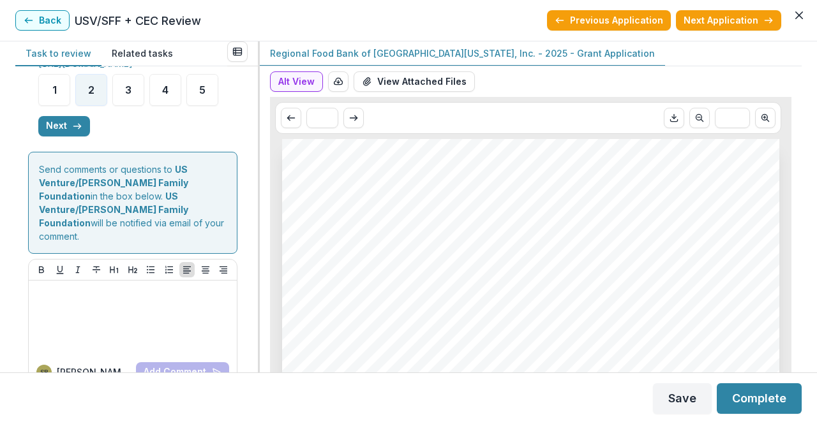
click at [86, 116] on button "Next" at bounding box center [64, 126] width 52 height 20
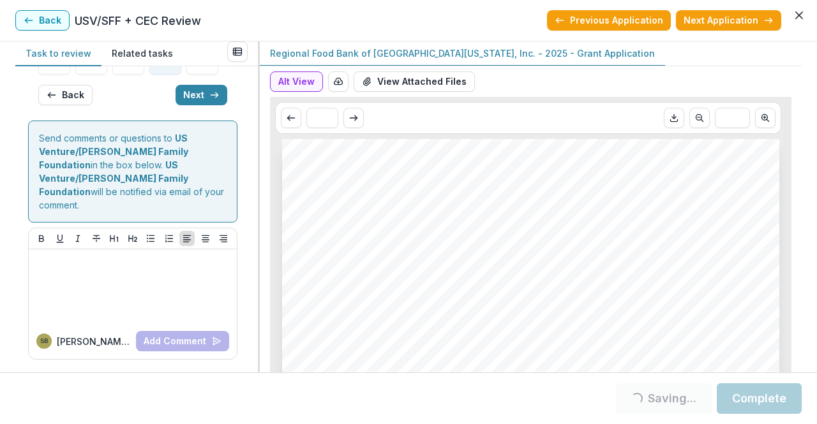
scroll to position [262, 0]
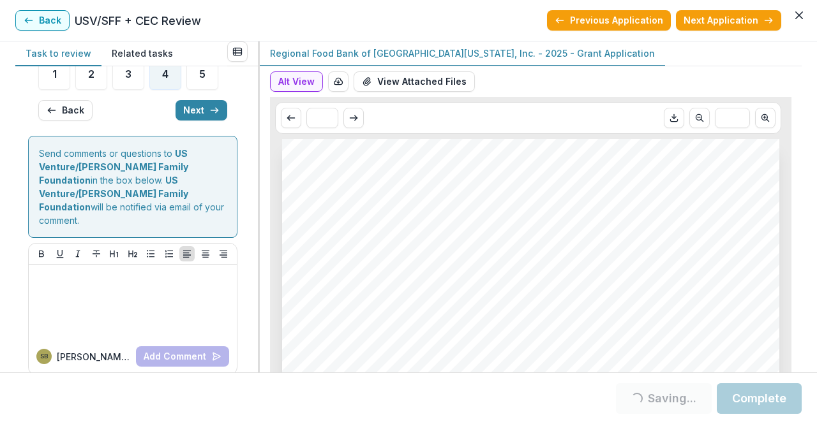
click at [205, 100] on button "Next" at bounding box center [202, 110] width 52 height 20
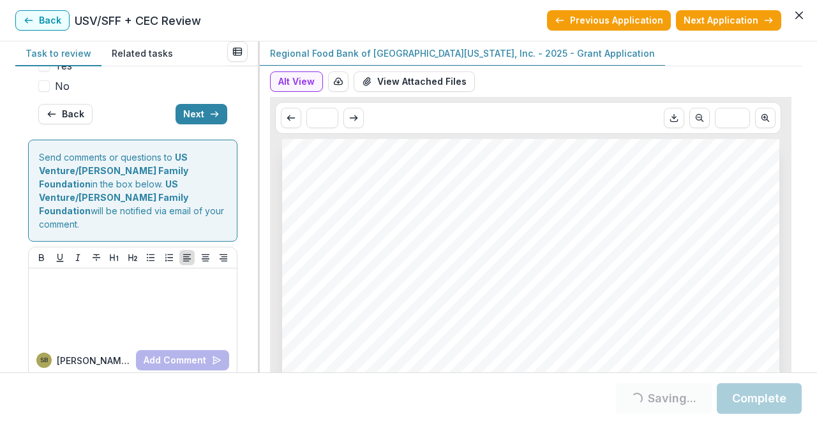
scroll to position [265, 0]
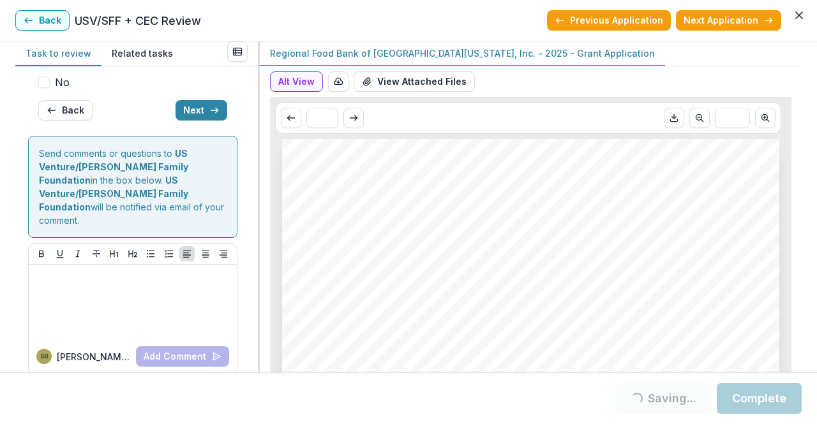
click at [205, 100] on button "Next" at bounding box center [202, 110] width 52 height 20
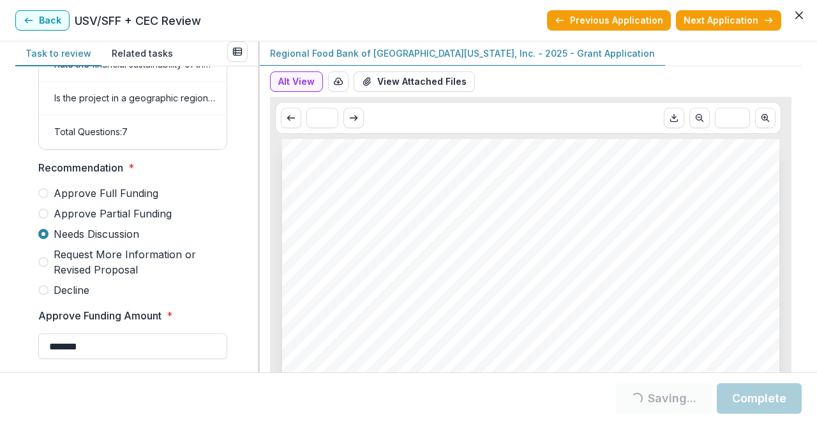
scroll to position [821, 0]
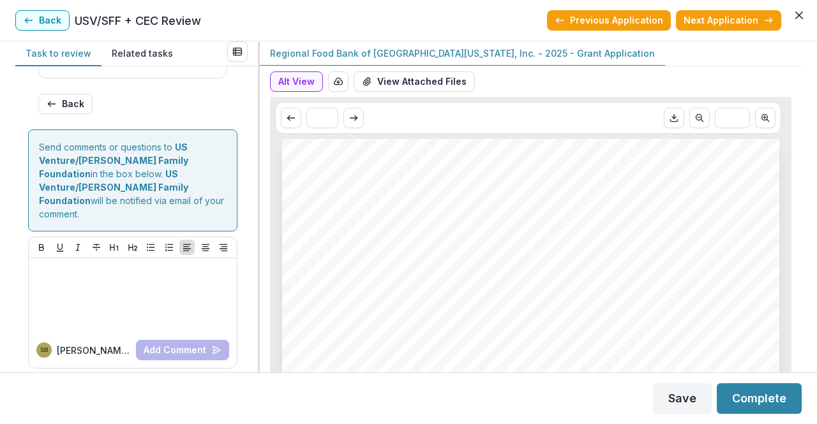
click at [755, 400] on button "Complete" at bounding box center [759, 399] width 85 height 31
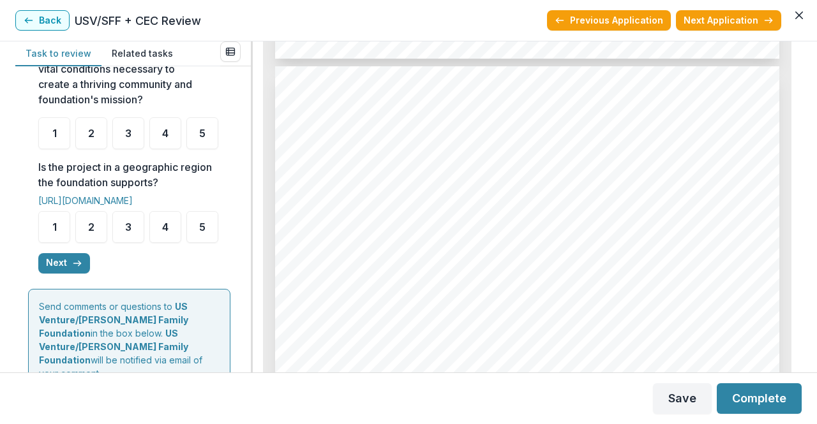
scroll to position [518, 0]
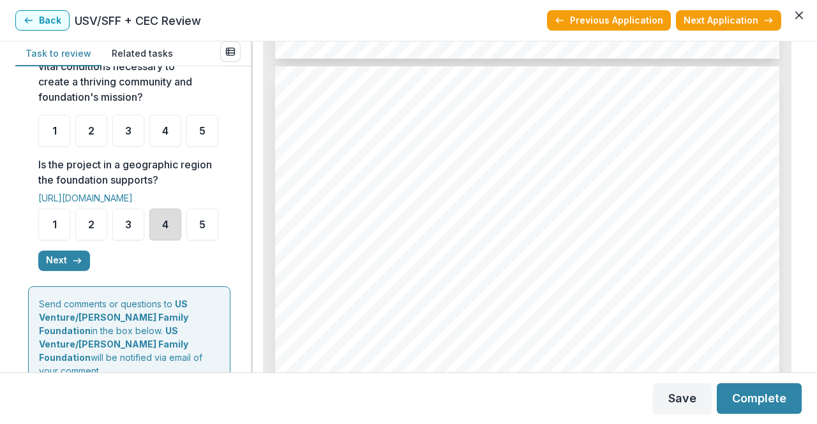
click at [163, 241] on div "4" at bounding box center [165, 225] width 32 height 32
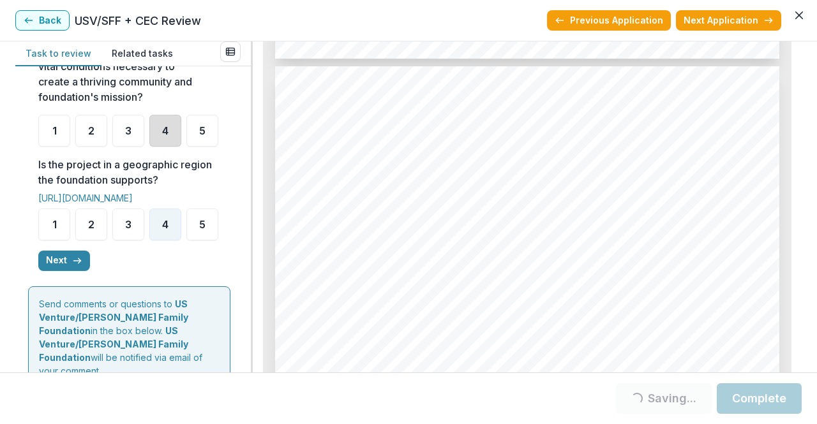
click at [179, 147] on div "4" at bounding box center [165, 131] width 32 height 32
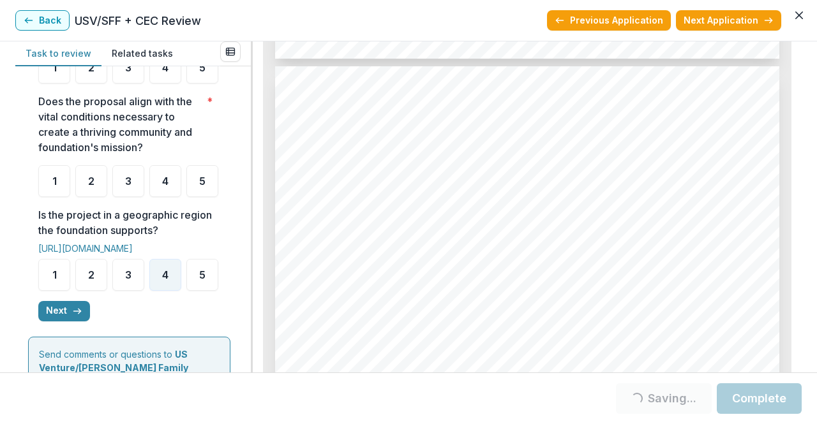
scroll to position [464, 0]
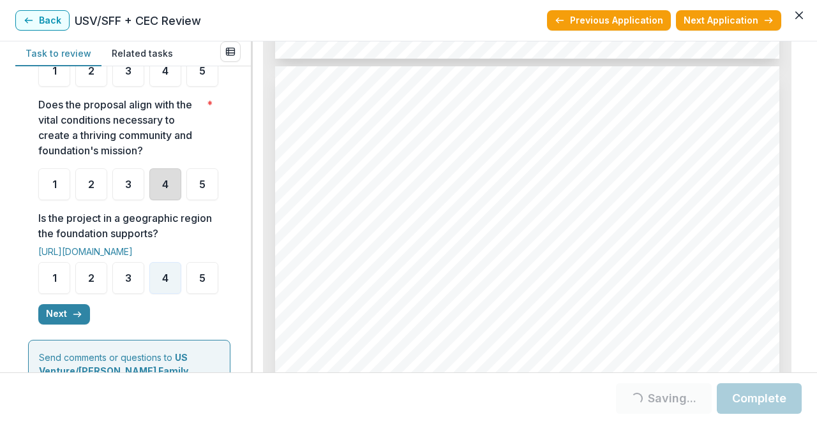
click at [153, 200] on div "4" at bounding box center [165, 184] width 32 height 32
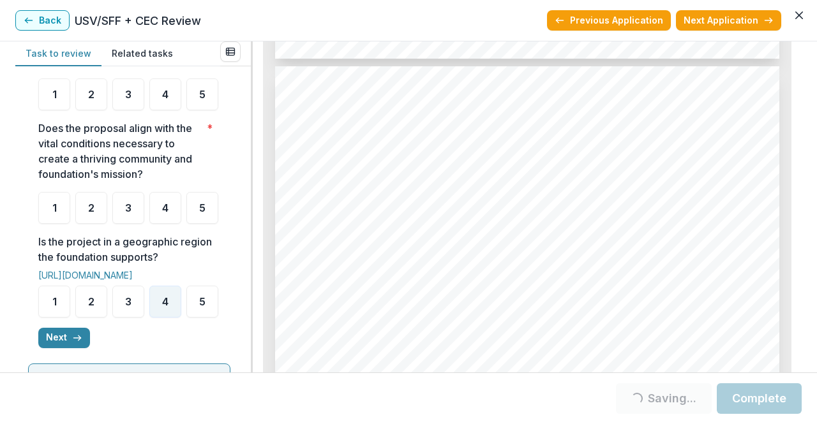
scroll to position [440, 0]
click at [170, 225] on div "4" at bounding box center [165, 209] width 32 height 32
click at [161, 225] on div "4" at bounding box center [165, 209] width 32 height 32
click at [173, 225] on div "4" at bounding box center [165, 209] width 32 height 32
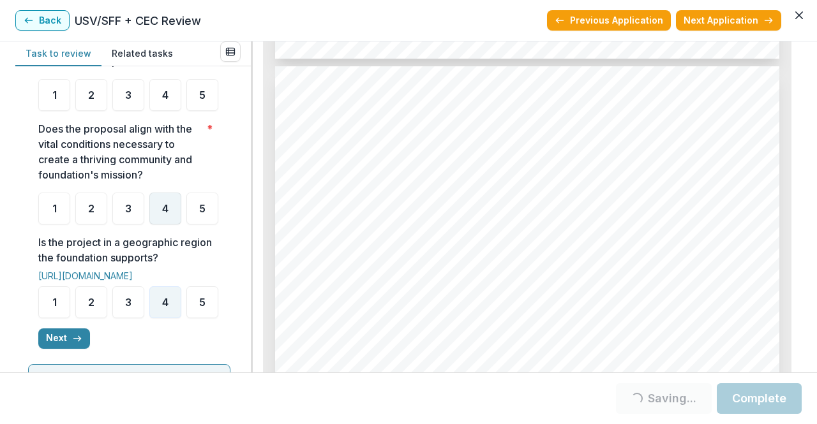
click at [157, 225] on div "4" at bounding box center [165, 209] width 32 height 32
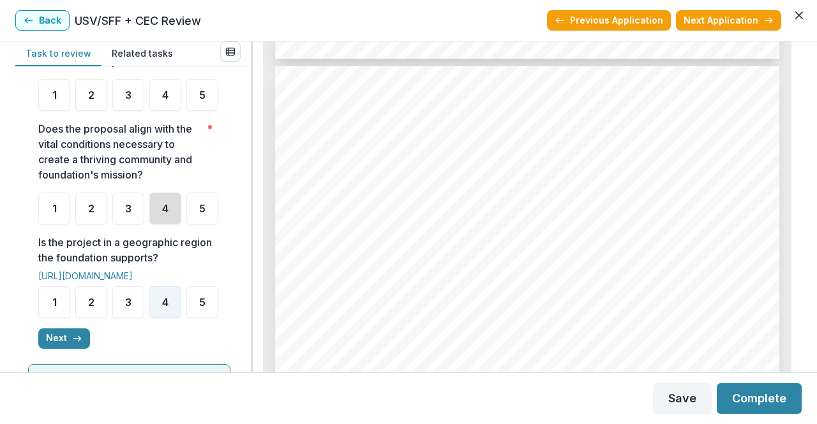
click at [157, 225] on div "4" at bounding box center [165, 209] width 32 height 32
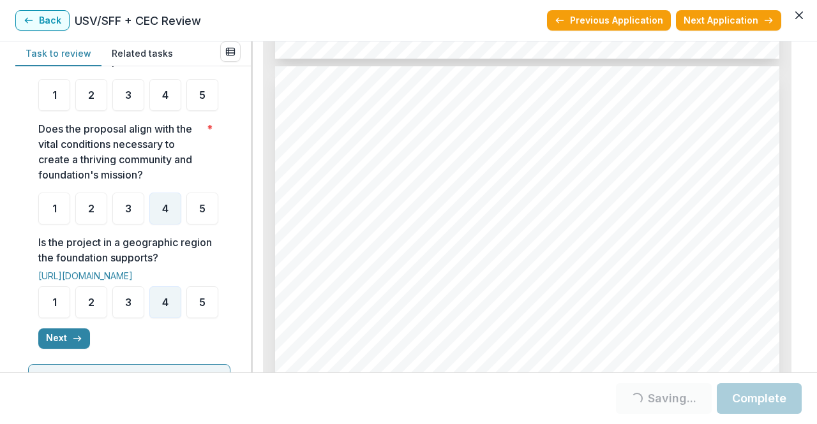
click at [142, 225] on ul "1 2 3 4 5" at bounding box center [129, 209] width 182 height 32
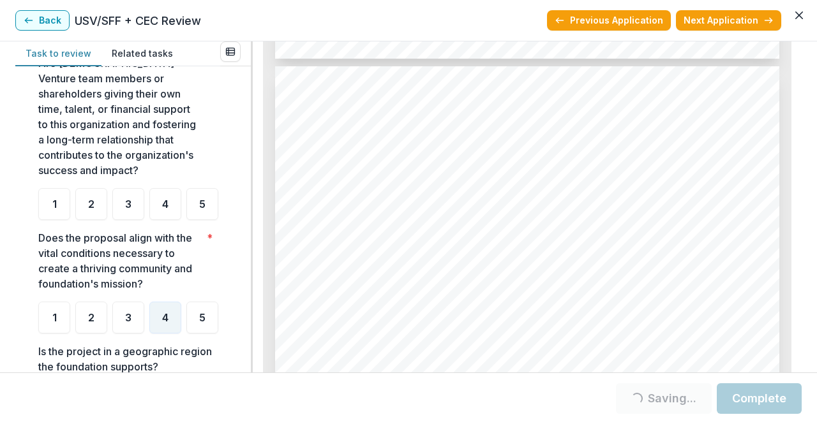
scroll to position [308, 0]
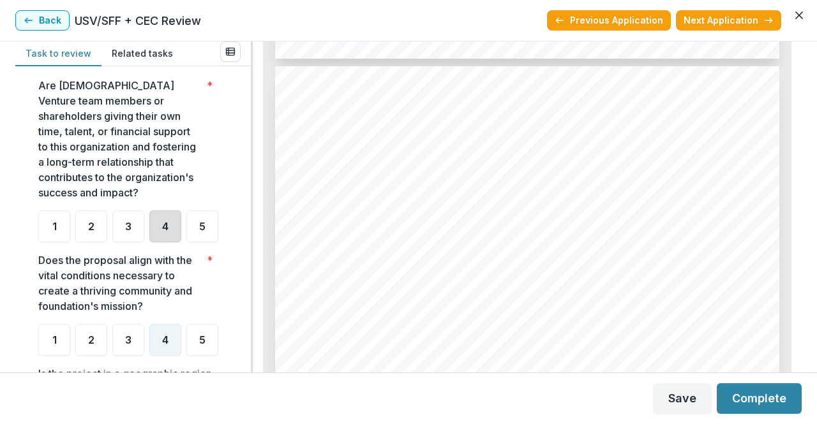
click at [160, 216] on div "4" at bounding box center [165, 227] width 32 height 32
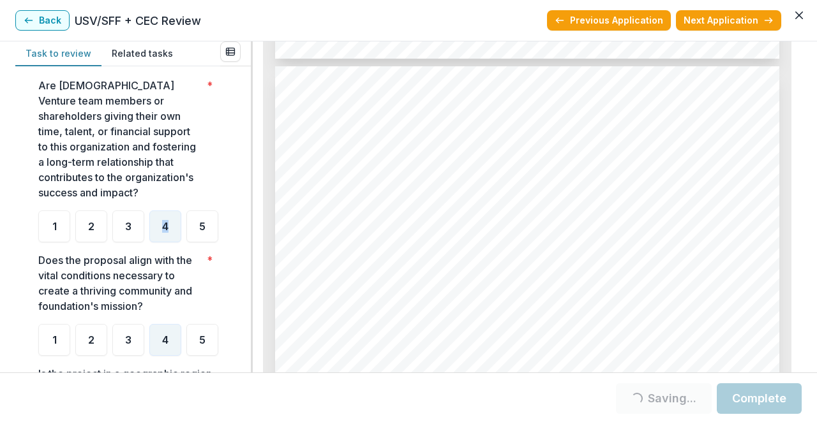
click at [198, 243] on ul "1 2 3 4 5" at bounding box center [129, 227] width 182 height 32
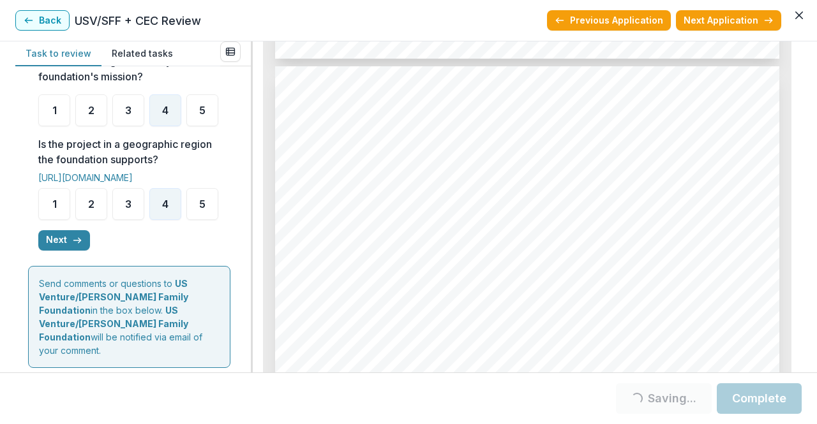
scroll to position [603, 0]
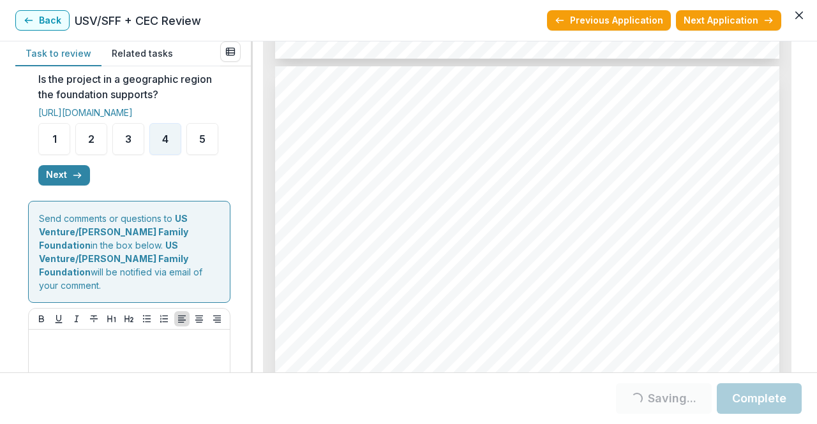
click at [57, 186] on button "Next" at bounding box center [64, 175] width 52 height 20
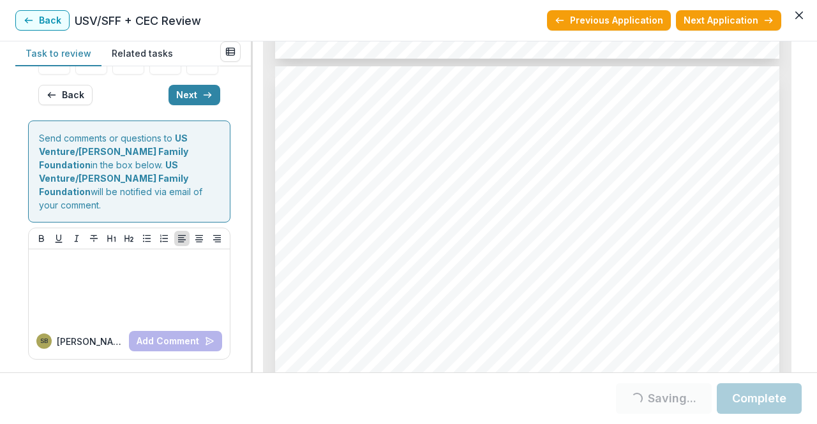
scroll to position [197, 0]
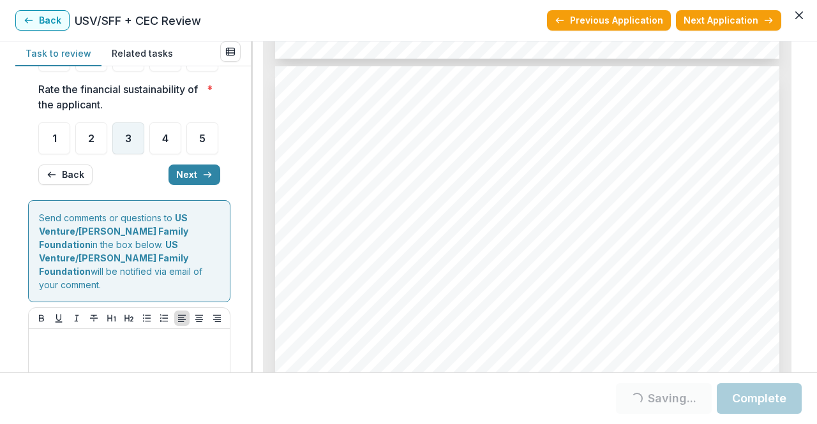
click at [135, 154] on div "3" at bounding box center [128, 139] width 32 height 32
click at [160, 154] on div "4" at bounding box center [165, 139] width 32 height 32
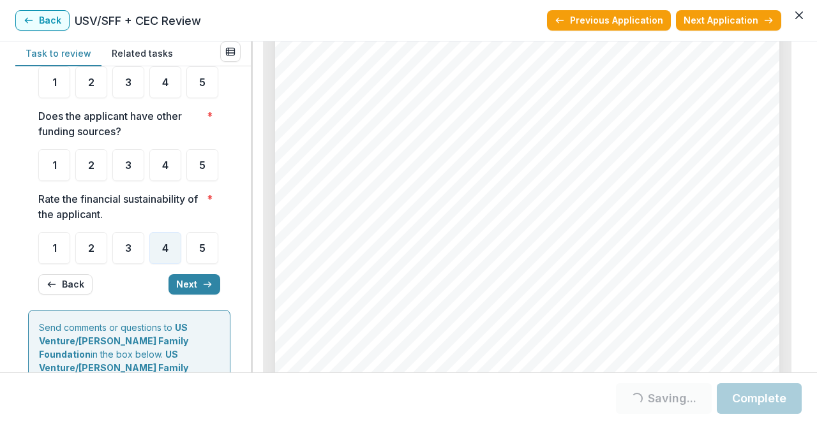
scroll to position [3227, 0]
click at [47, 181] on div "1" at bounding box center [54, 165] width 32 height 32
click at [56, 181] on div "1" at bounding box center [54, 165] width 32 height 32
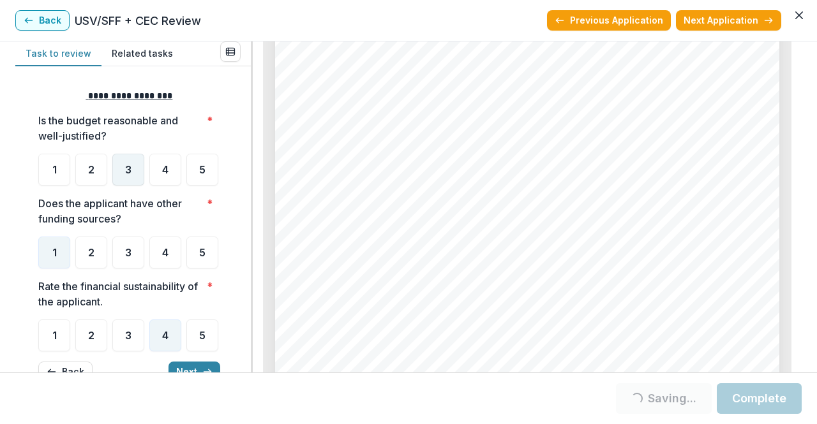
click at [128, 172] on span "3" at bounding box center [128, 170] width 6 height 10
click at [134, 170] on div "3" at bounding box center [128, 170] width 32 height 32
click at [360, 172] on div "Page: 5 CorpsGiving Foundation - 2025 - Grant Application Funding and Budget To…" at bounding box center [527, 150] width 504 height 713
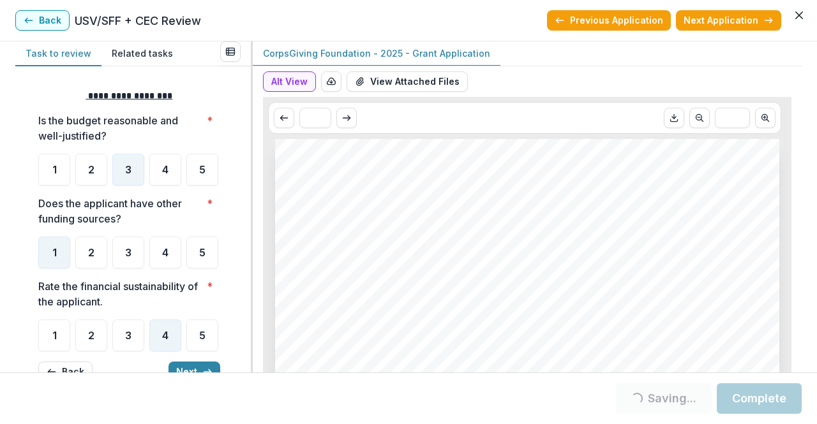
click at [368, 74] on button "View Attached Files" at bounding box center [407, 81] width 121 height 20
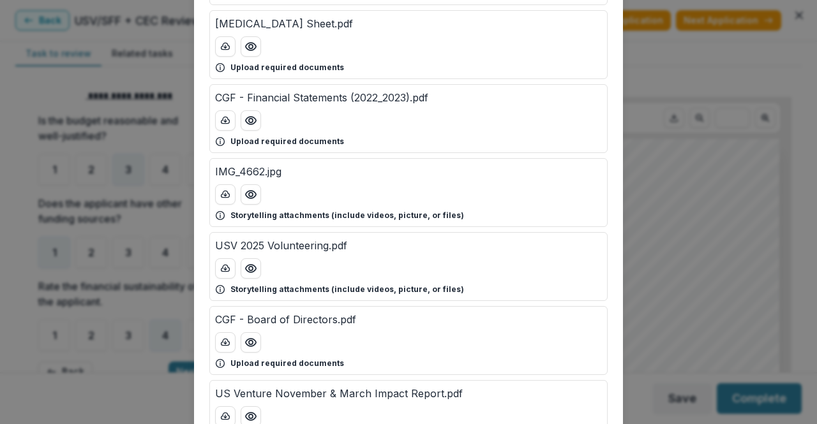
scroll to position [157, 0]
click at [248, 260] on button "Preview USV 2025 Volunteering.pdf" at bounding box center [251, 270] width 20 height 20
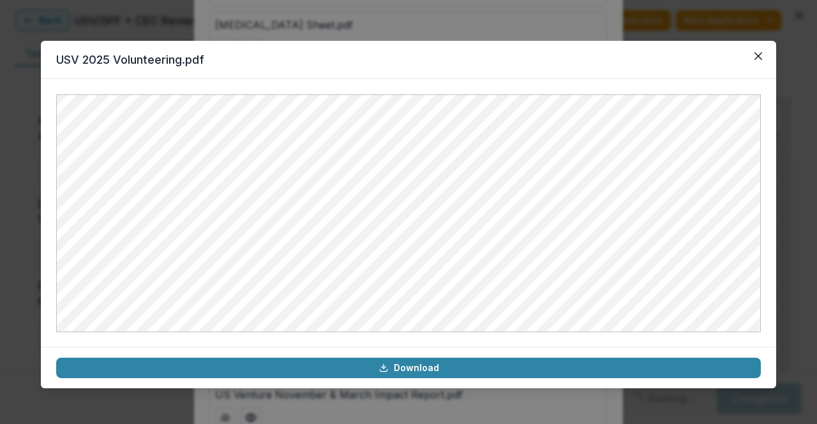
click at [751, 59] on button "Close" at bounding box center [758, 56] width 20 height 20
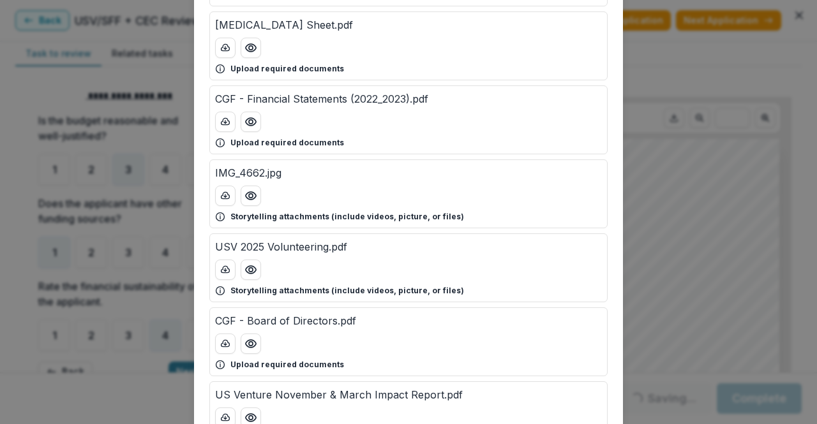
click at [241, 197] on button "Preview IMG_4662.jpg" at bounding box center [251, 196] width 20 height 20
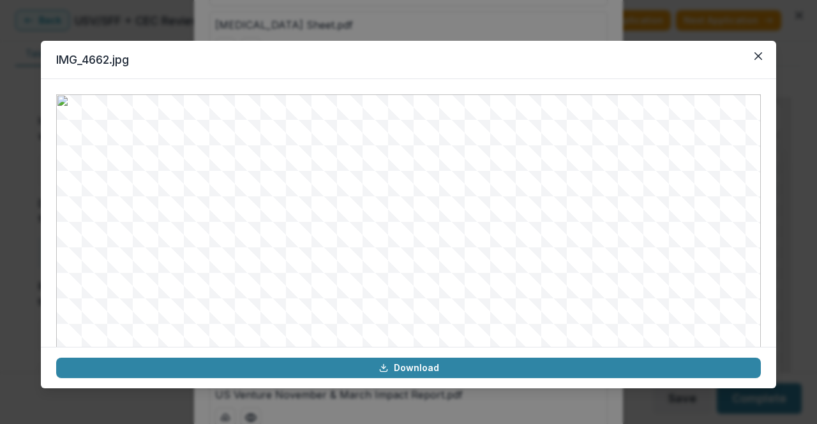
scroll to position [144, 0]
click at [760, 57] on icon "Close" at bounding box center [758, 56] width 8 height 8
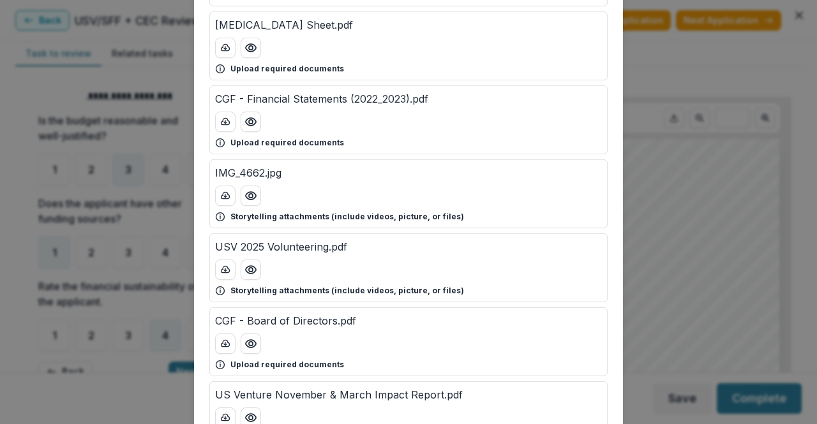
click at [666, 64] on div "Attached Files PXL_20250522_171849727.jpg Storytelling attachments (include vid…" at bounding box center [408, 212] width 817 height 424
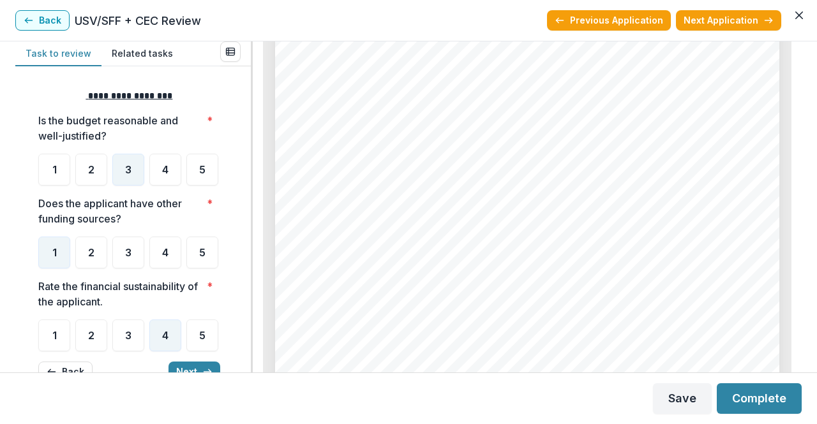
scroll to position [239, 0]
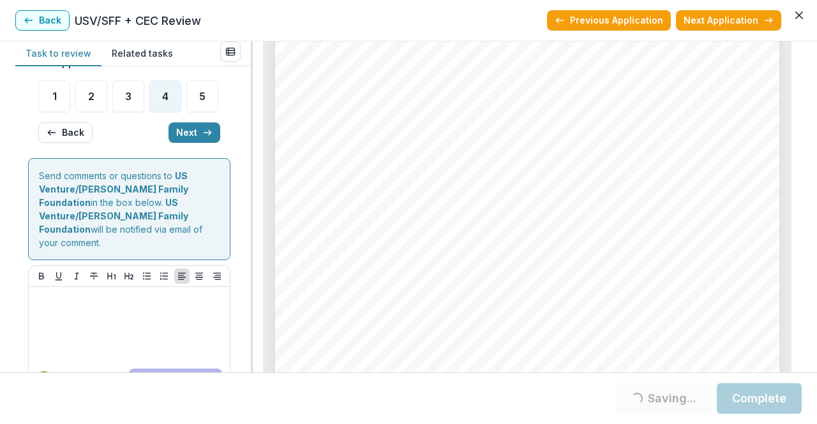
click at [204, 133] on line "button" at bounding box center [207, 133] width 7 height 0
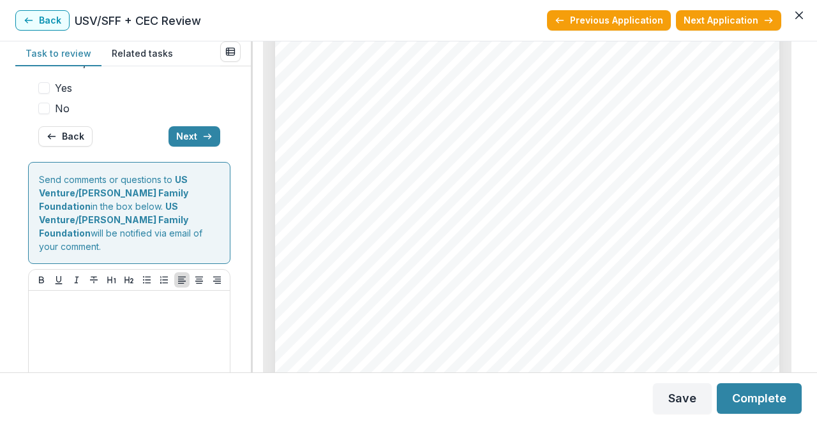
scroll to position [221, 0]
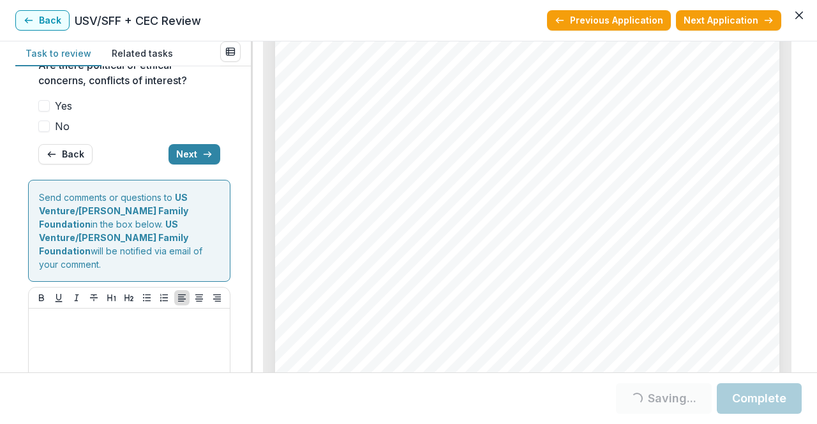
click at [56, 134] on span "No" at bounding box center [62, 126] width 15 height 15
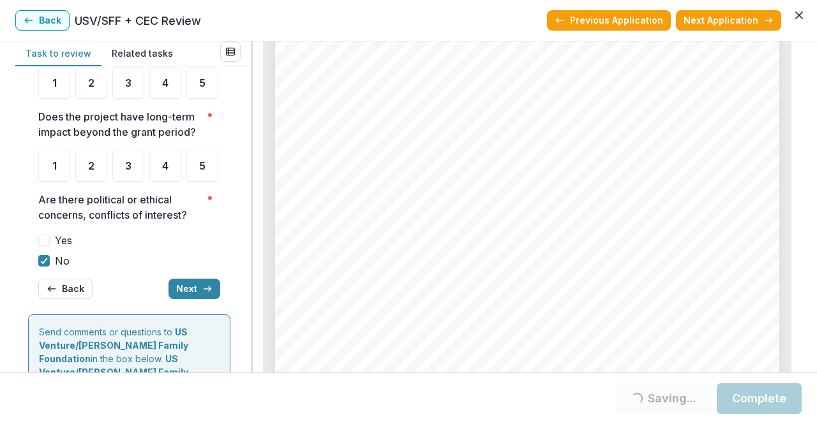
scroll to position [70, 0]
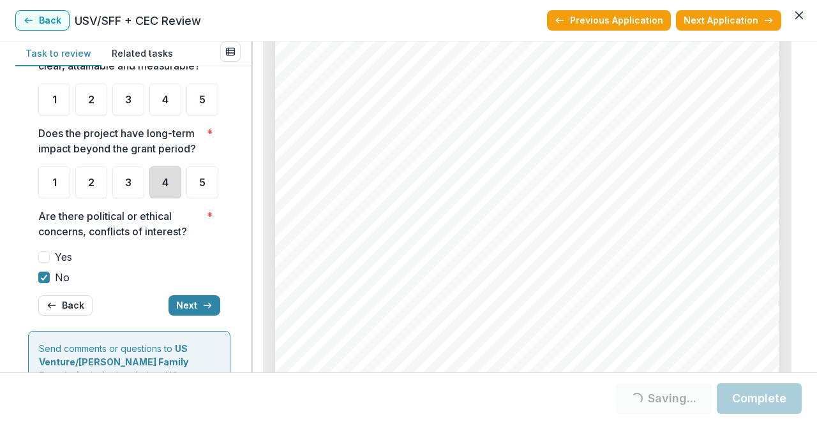
click at [154, 198] on div "4" at bounding box center [165, 183] width 32 height 32
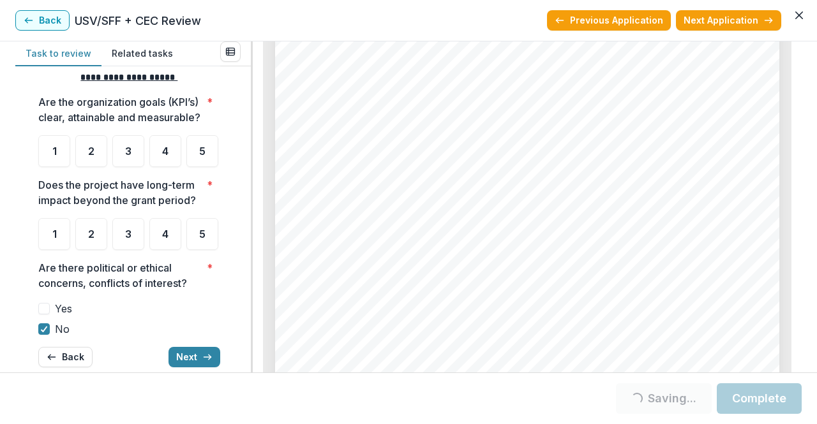
scroll to position [3, 0]
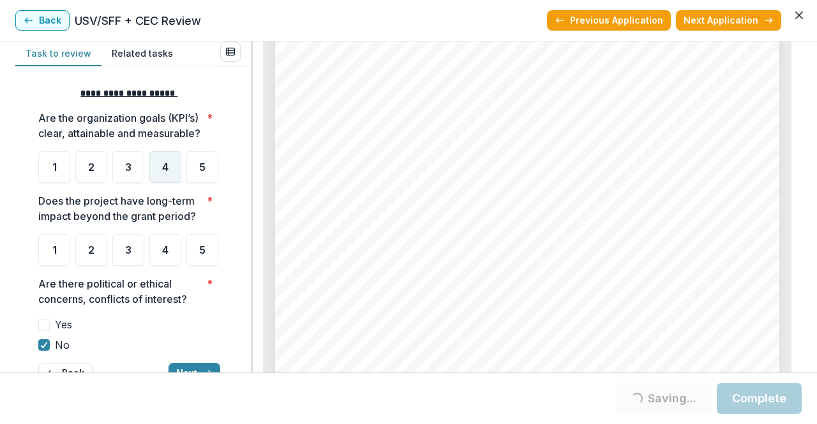
click at [171, 179] on div "4" at bounding box center [165, 167] width 32 height 32
click at [161, 266] on div "4" at bounding box center [165, 250] width 32 height 32
click at [175, 266] on div "4" at bounding box center [165, 250] width 32 height 32
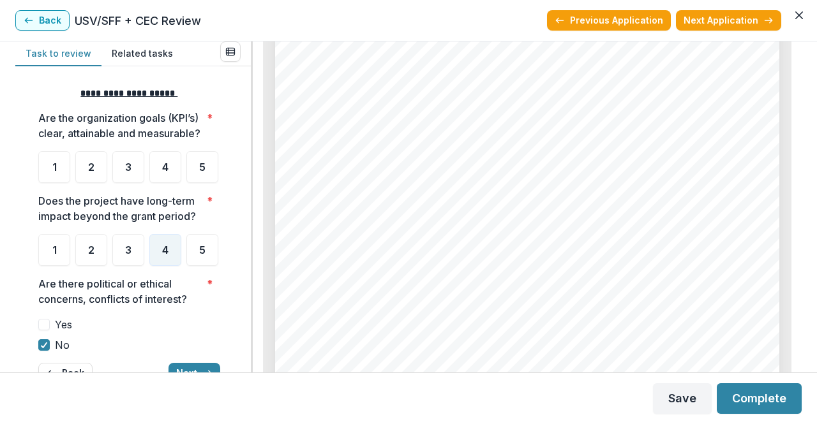
click at [175, 266] on div "4" at bounding box center [165, 250] width 32 height 32
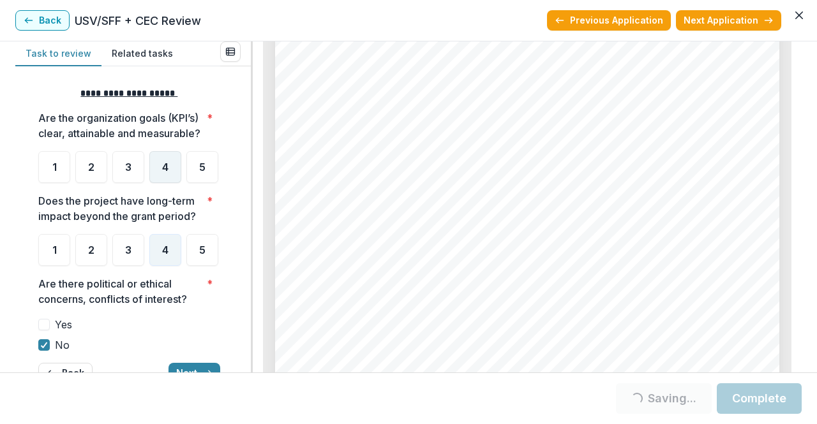
click at [177, 183] on div "4" at bounding box center [165, 167] width 32 height 32
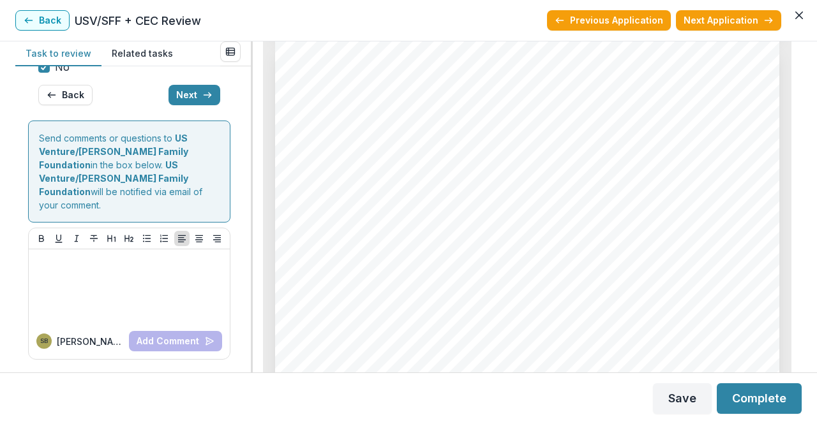
click at [184, 105] on button "Next" at bounding box center [194, 95] width 52 height 20
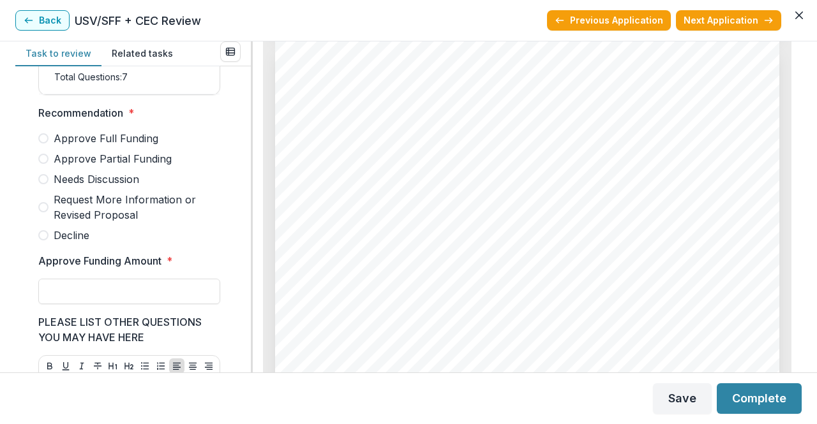
scroll to position [320, 0]
click at [124, 186] on span "Needs Discussion" at bounding box center [97, 179] width 86 height 15
click at [126, 299] on input "Approve Funding Amount *" at bounding box center [129, 293] width 182 height 26
type input "*******"
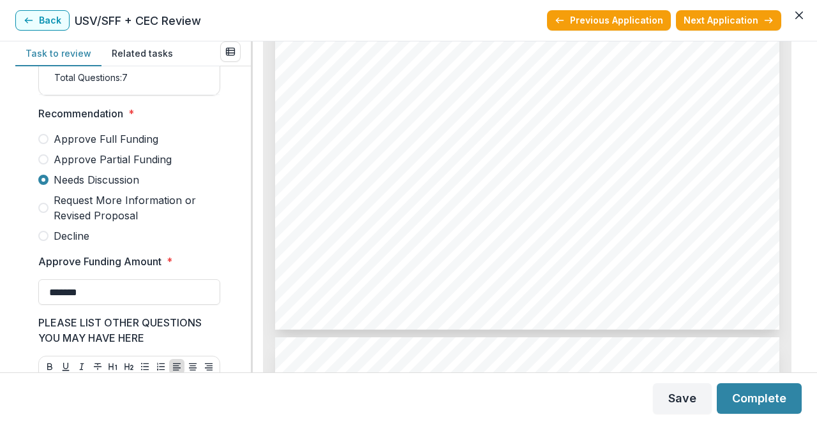
scroll to position [1983, 0]
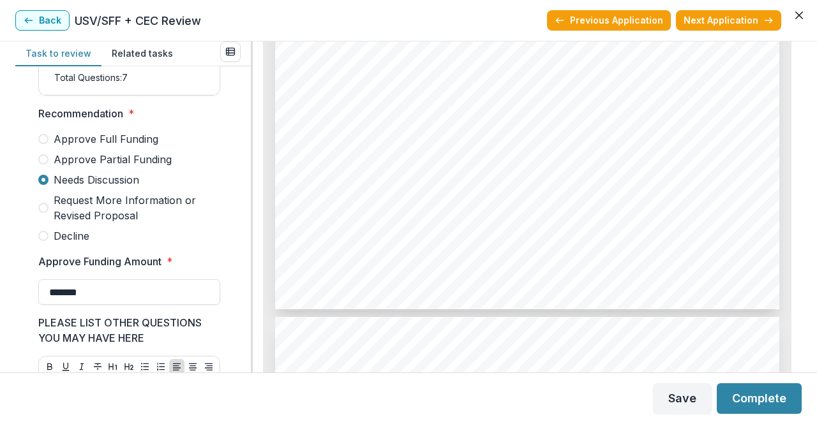
click at [752, 398] on button "Complete" at bounding box center [759, 399] width 85 height 31
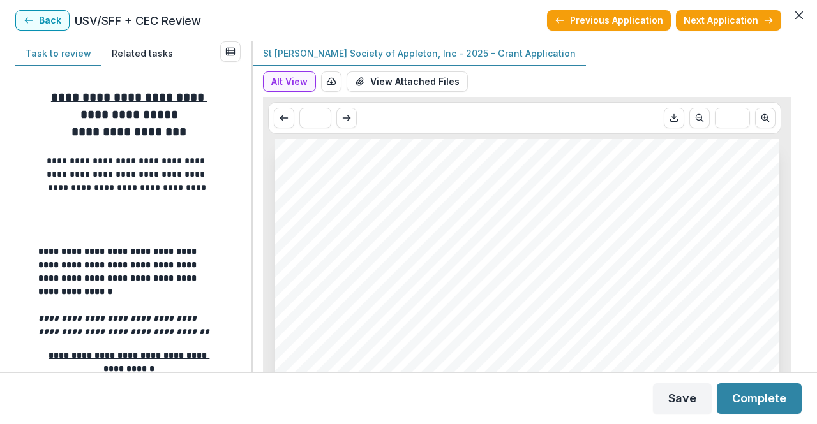
click at [45, 17] on button "Back" at bounding box center [42, 20] width 54 height 20
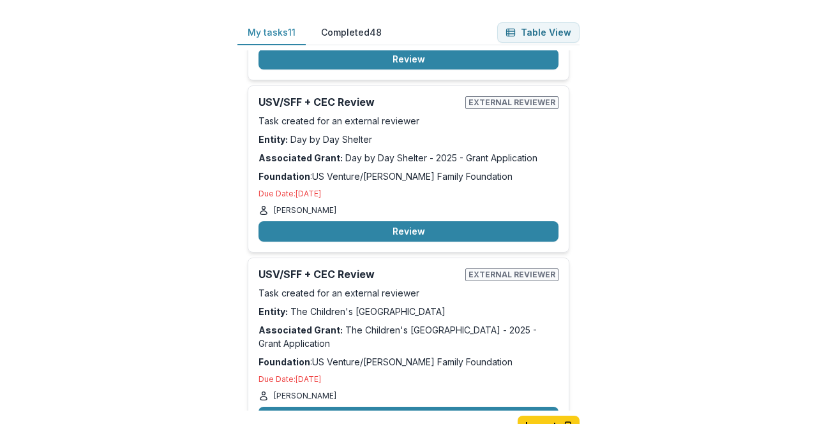
scroll to position [1043, 0]
